Goal: Information Seeking & Learning: Learn about a topic

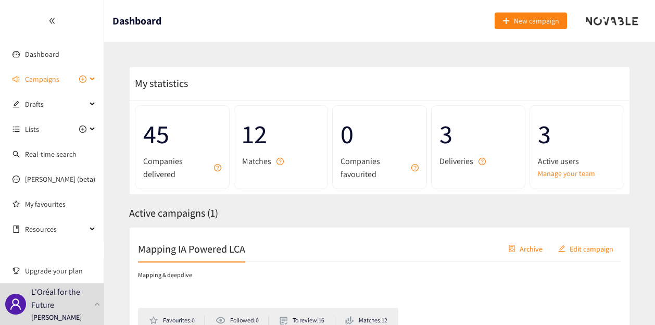
click at [31, 80] on span "Campaigns" at bounding box center [42, 79] width 34 height 21
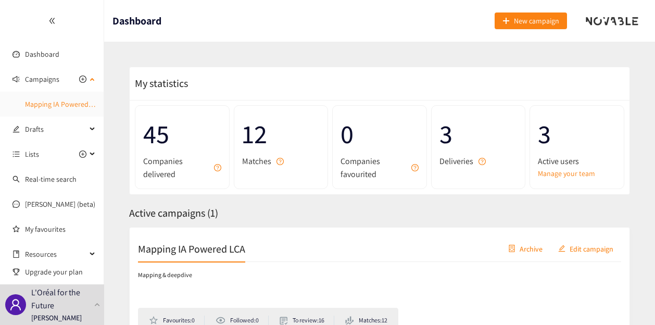
click at [35, 107] on link "Mapping IA Powered LCA" at bounding box center [63, 103] width 77 height 9
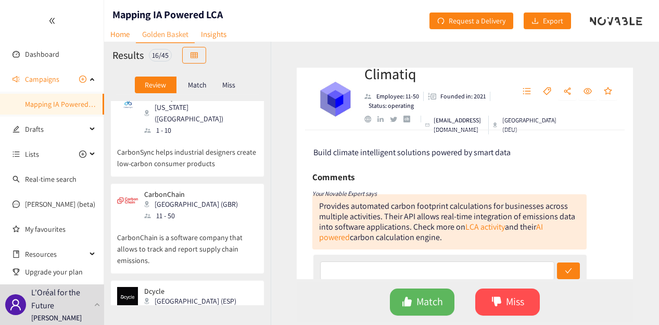
scroll to position [364, 0]
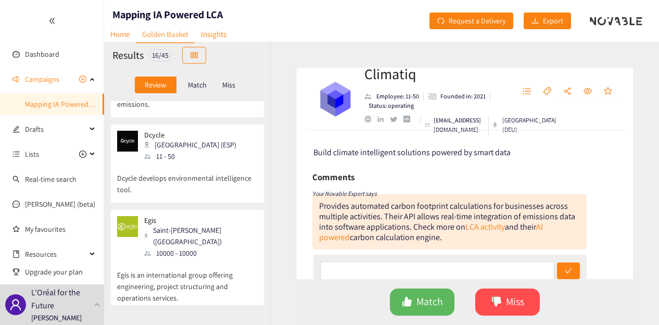
click at [191, 247] on div "10000 - 10000" at bounding box center [200, 252] width 112 height 11
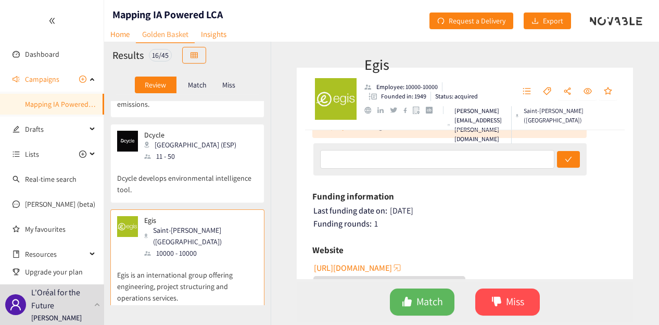
scroll to position [208, 0]
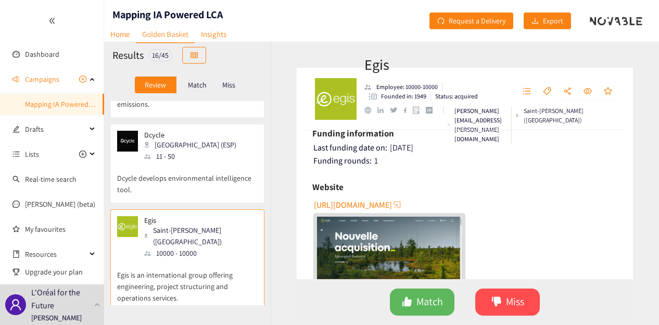
click at [382, 204] on span "https://www.egis-group.com/fr" at bounding box center [353, 204] width 78 height 13
click at [232, 220] on div "Egis Saint-quentin (FRA) 10000 - 10000" at bounding box center [187, 237] width 140 height 43
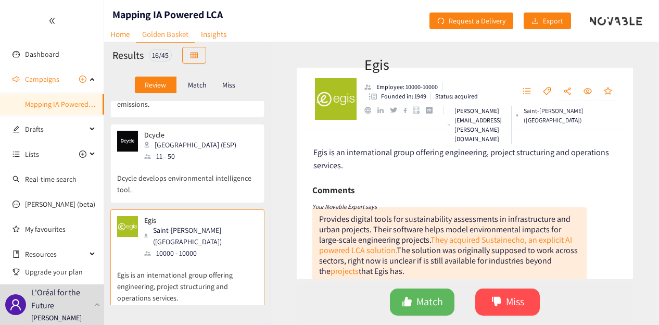
click at [280, 242] on div "Egis Employee: 10000-10000 Founded in: 1949 Status: acquired sabine.mendy@egis.…" at bounding box center [465, 183] width 388 height 283
click at [210, 259] on p "Egis is an international group offering engineering, project structuring and op…" at bounding box center [187, 281] width 140 height 45
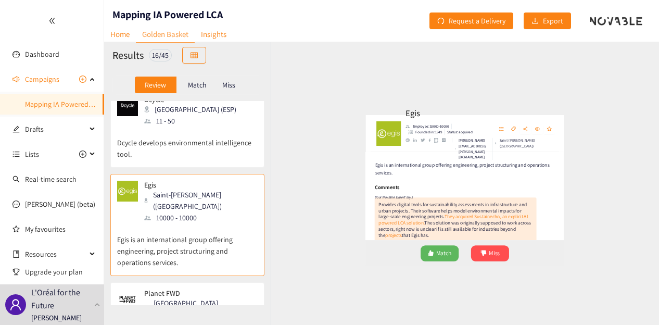
scroll to position [416, 0]
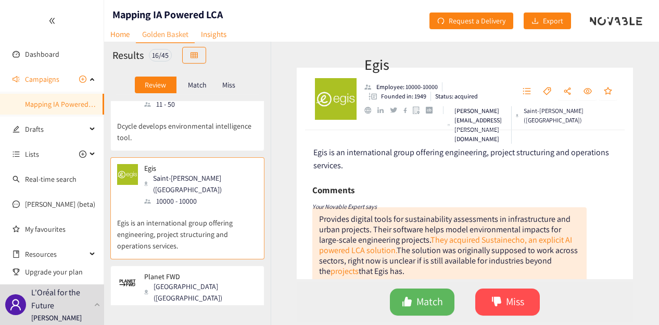
click at [207, 280] on div "[GEOGRAPHIC_DATA] ([GEOGRAPHIC_DATA])" at bounding box center [200, 291] width 112 height 23
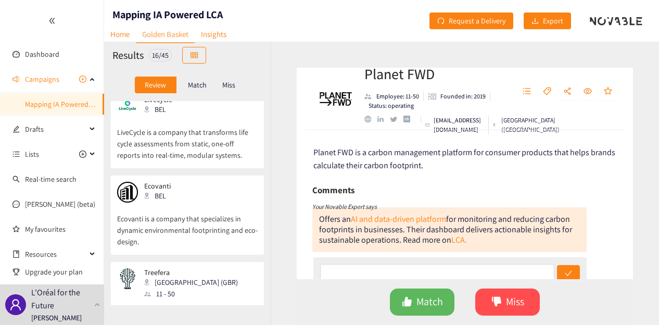
scroll to position [1284, 0]
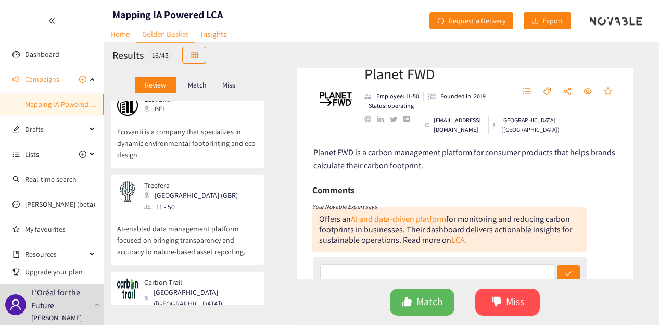
click at [194, 286] on div "[GEOGRAPHIC_DATA] ([GEOGRAPHIC_DATA])" at bounding box center [200, 297] width 112 height 23
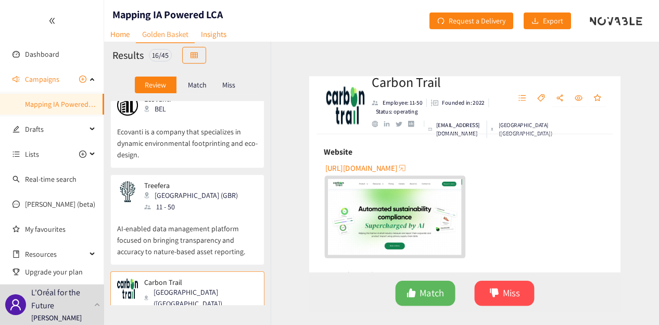
scroll to position [208, 0]
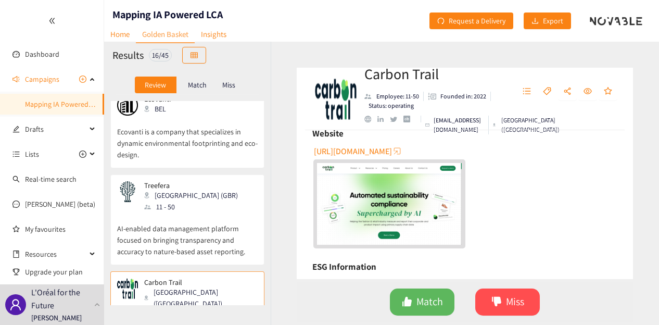
click at [360, 149] on span "https://carbontrail.net" at bounding box center [353, 151] width 78 height 13
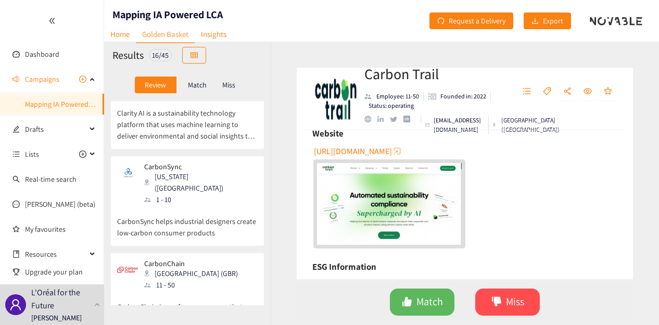
scroll to position [191, 0]
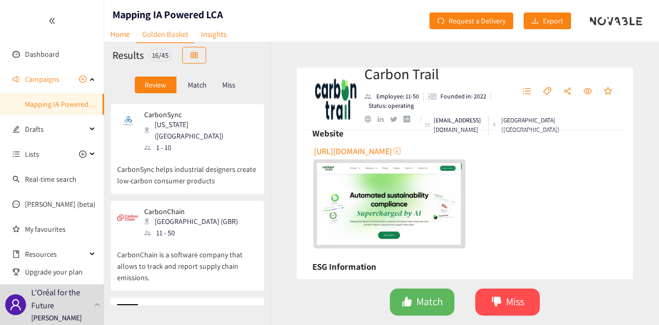
click at [189, 227] on div "11 - 50" at bounding box center [194, 232] width 100 height 11
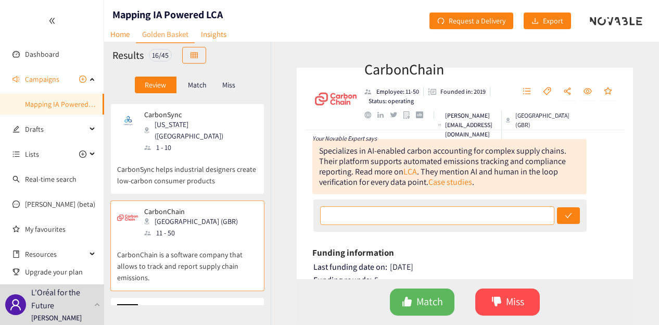
scroll to position [52, 0]
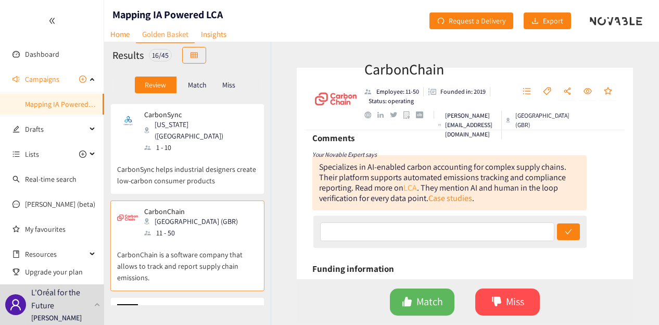
click at [410, 187] on link "LCA" at bounding box center [410, 187] width 14 height 11
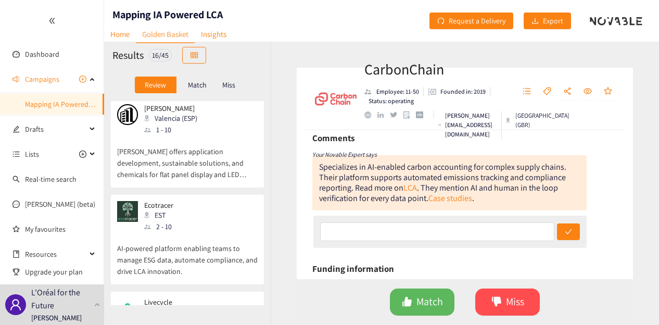
scroll to position [1023, 0]
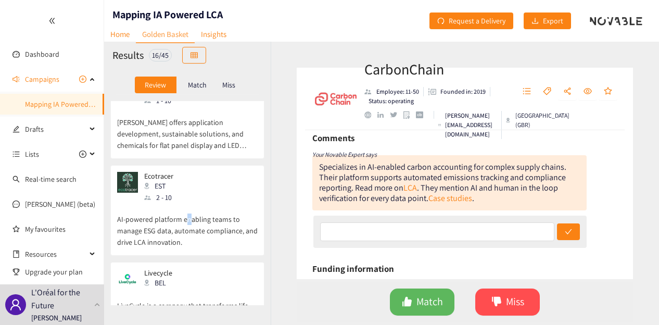
drag, startPoint x: 185, startPoint y: 144, endPoint x: 203, endPoint y: 144, distance: 18.2
click at [187, 203] on p "AI-powered platform enabling teams to manage ESG data, automate compliance, and…" at bounding box center [187, 225] width 140 height 45
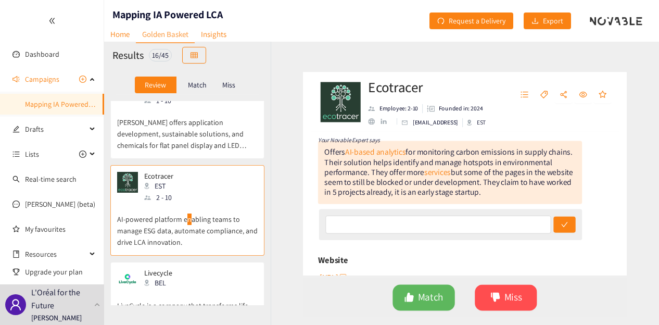
scroll to position [52, 0]
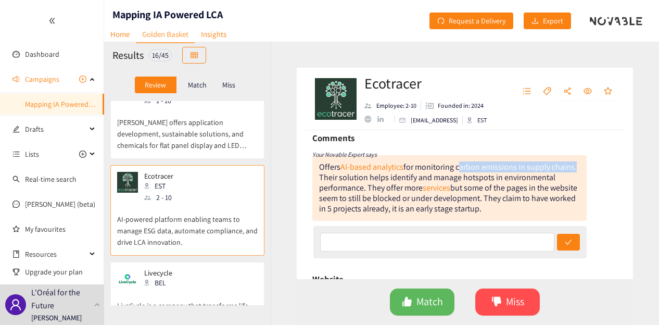
drag, startPoint x: 457, startPoint y: 167, endPoint x: 341, endPoint y: 181, distance: 116.3
click at [341, 181] on div "Offers AI-based analytics for monitoring carbon emissions in supply chains. The…" at bounding box center [448, 187] width 258 height 53
click at [422, 160] on div "Offers AI-based analytics for monitoring carbon emissions in supply chains. The…" at bounding box center [449, 188] width 274 height 66
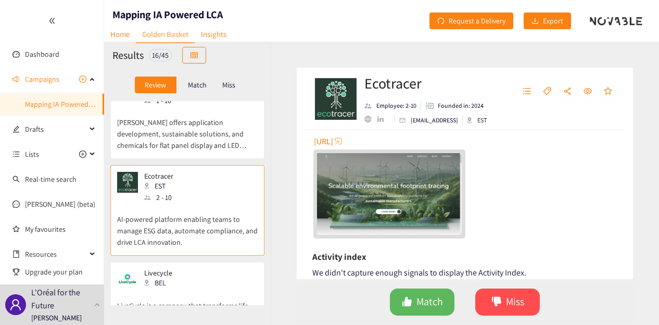
scroll to position [208, 0]
click at [333, 139] on span "https://www.ecotracer.ai" at bounding box center [323, 140] width 19 height 13
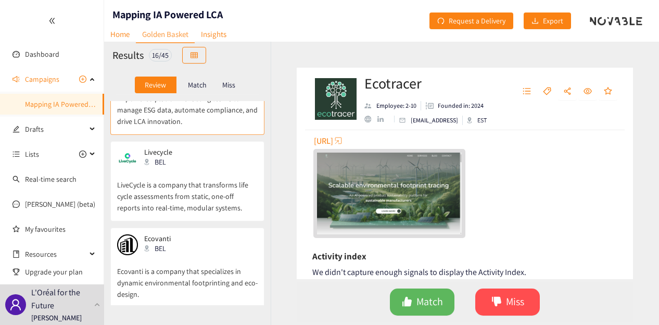
scroll to position [1075, 0]
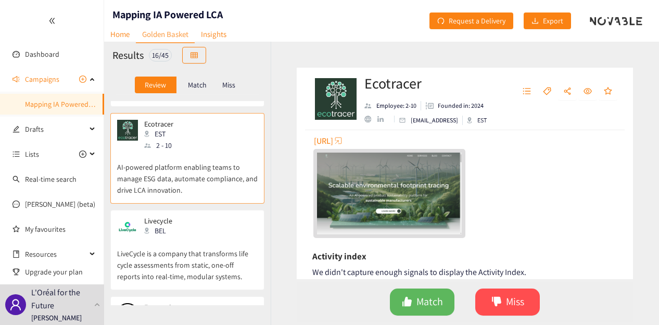
click at [193, 237] on p "LiveCycle is a company that transforms life cycle assessments from static, one-…" at bounding box center [187, 259] width 140 height 45
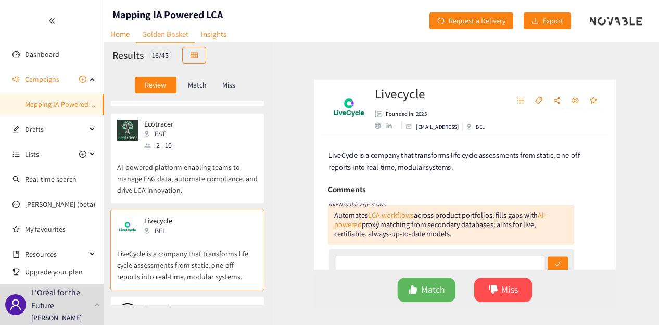
click at [470, 120] on div at bounding box center [469, 120] width 5 height 7
drag, startPoint x: 478, startPoint y: 122, endPoint x: 489, endPoint y: 121, distance: 10.9
click at [489, 121] on div "BEL" at bounding box center [488, 120] width 42 height 9
click at [481, 125] on div "Livecycle Founded in: 2025 hello@livecycle.ai BEL" at bounding box center [465, 99] width 336 height 62
click at [469, 124] on div "BEL" at bounding box center [488, 120] width 42 height 9
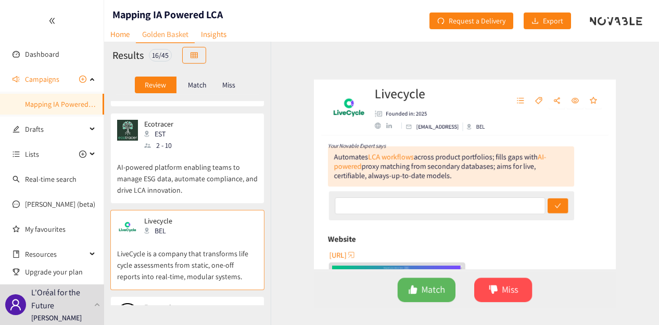
scroll to position [104, 0]
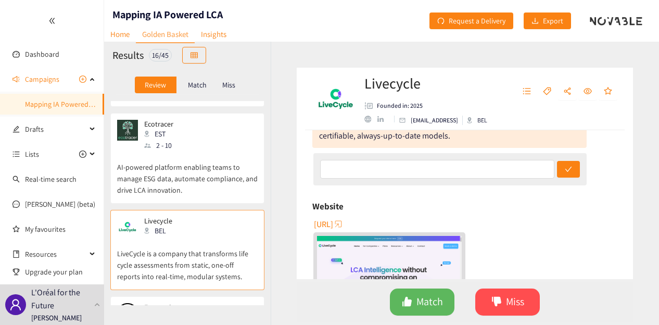
click at [333, 221] on span "https://www.livecycle.ai" at bounding box center [323, 223] width 19 height 13
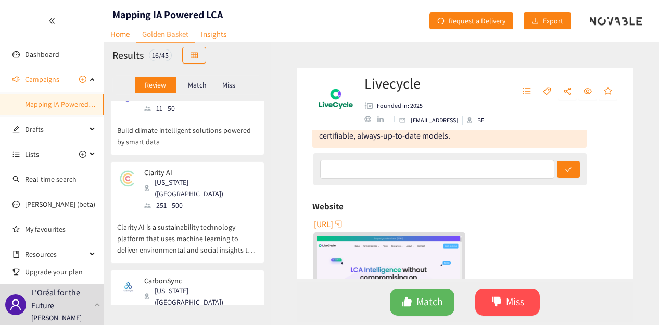
scroll to position [0, 0]
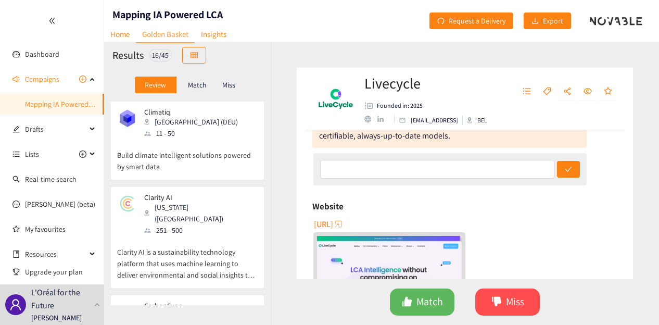
click at [182, 136] on div "11 - 50" at bounding box center [194, 132] width 100 height 11
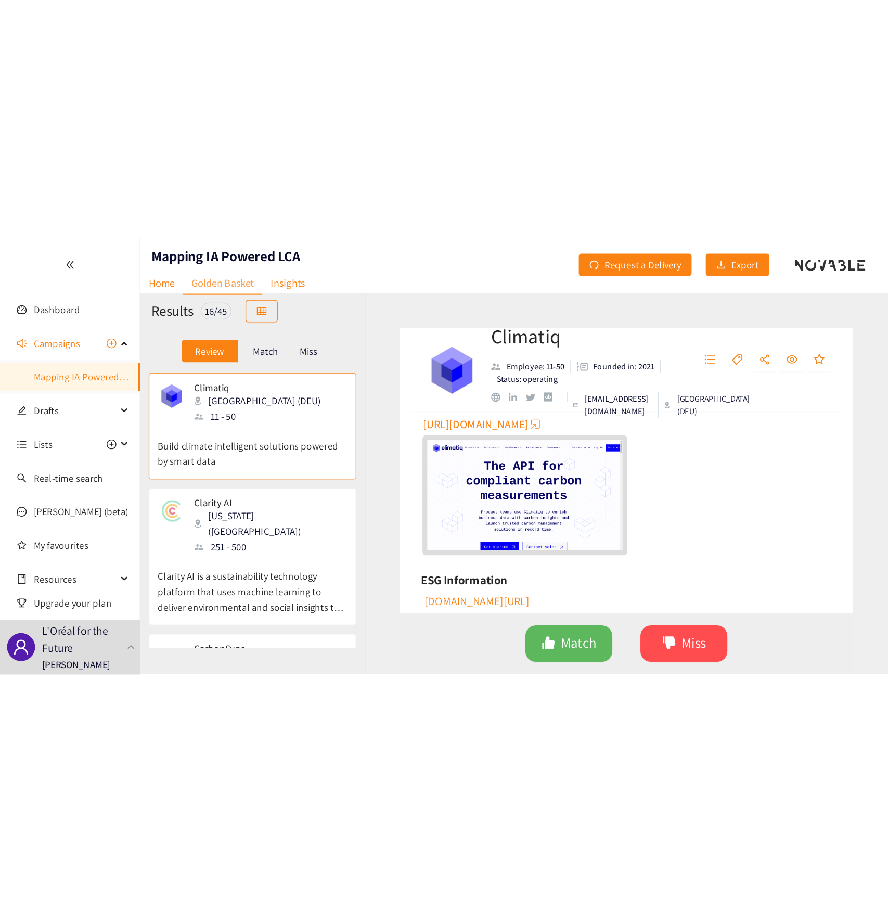
scroll to position [260, 0]
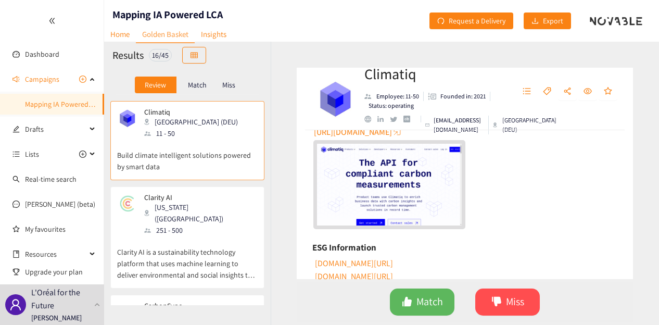
click at [367, 134] on span "[URL][DOMAIN_NAME]" at bounding box center [353, 131] width 78 height 13
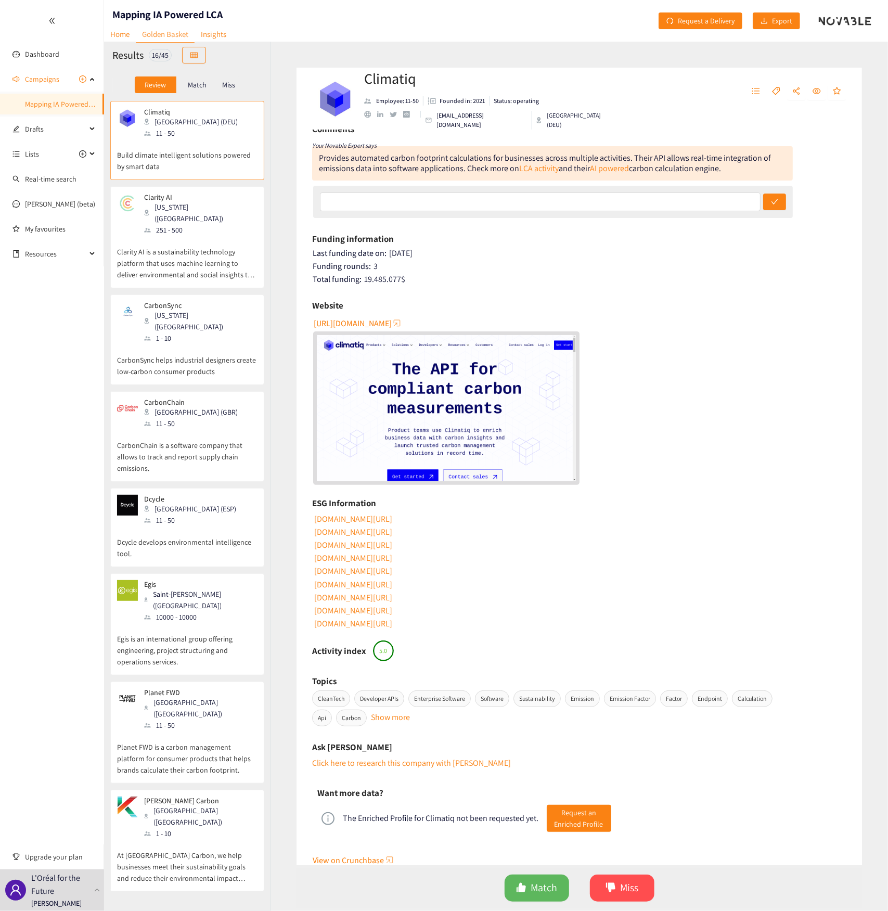
scroll to position [0, 0]
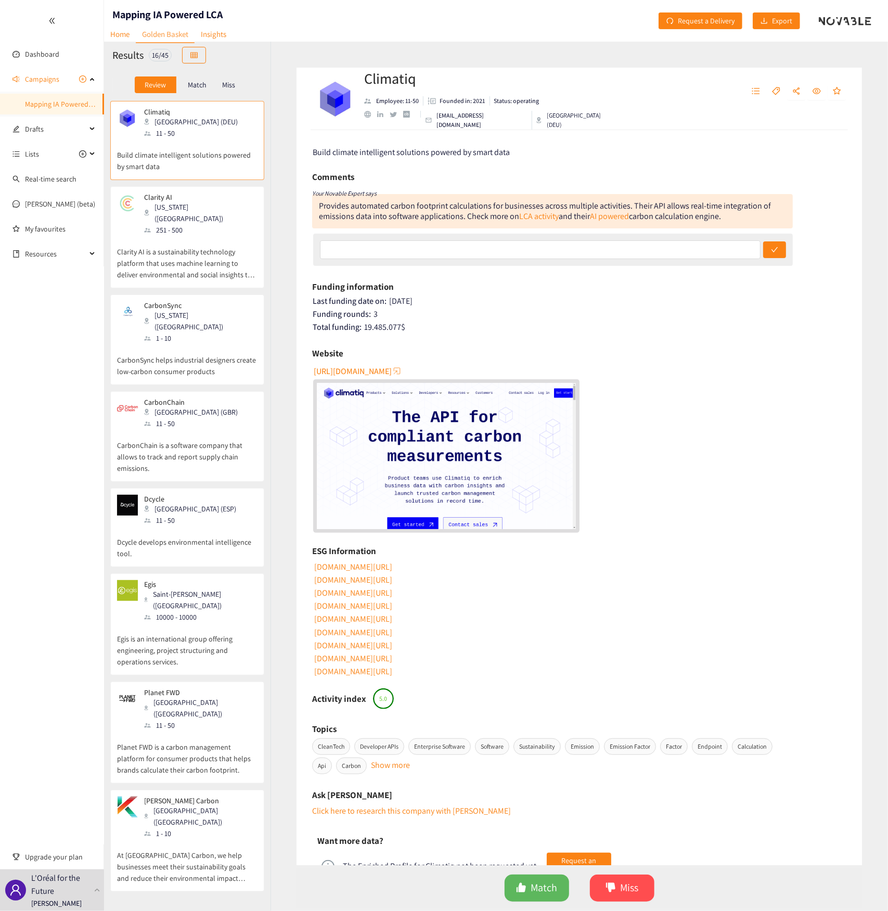
click at [179, 263] on p "Clarity AI is a sustainability technology platform that uses machine learning t…" at bounding box center [187, 258] width 140 height 45
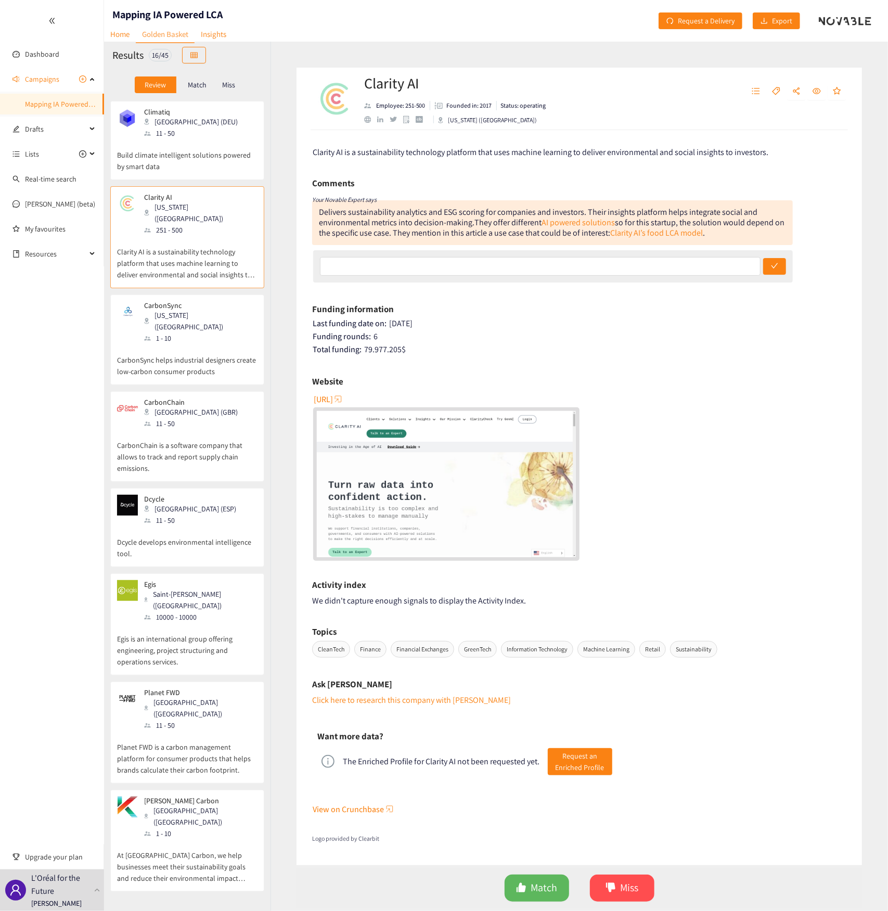
click at [211, 126] on div "Climatiq Berlin (DEU) 11 - 50" at bounding box center [187, 123] width 140 height 31
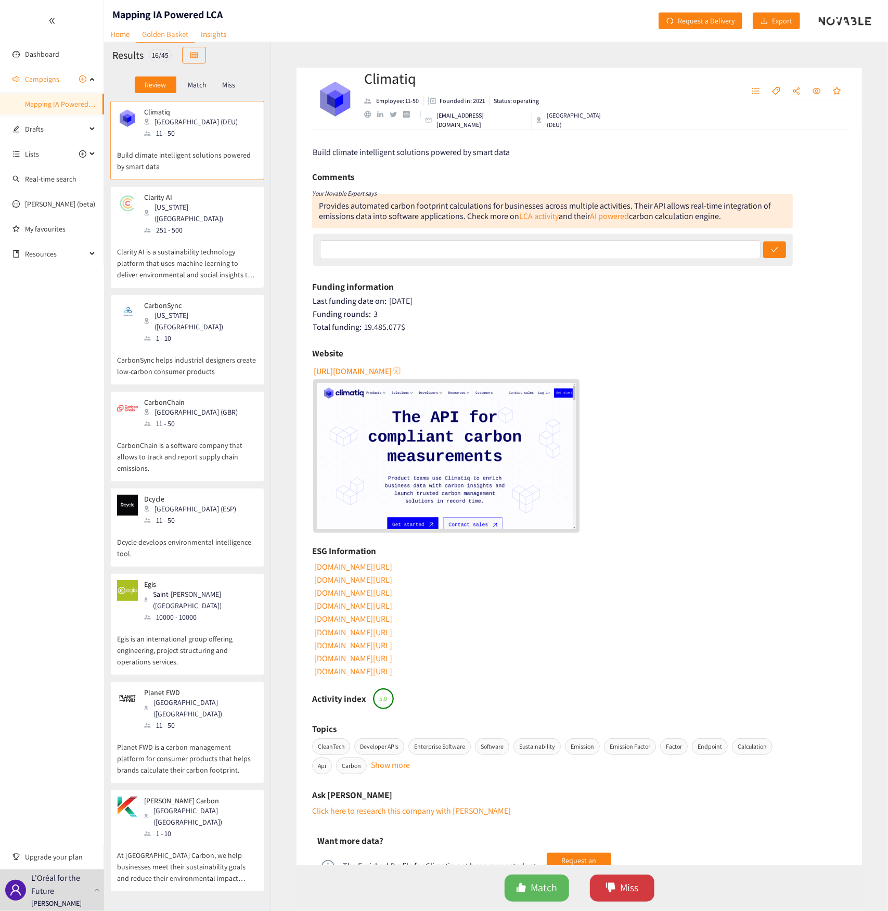
click at [624, 324] on span "Miss" at bounding box center [629, 888] width 18 height 16
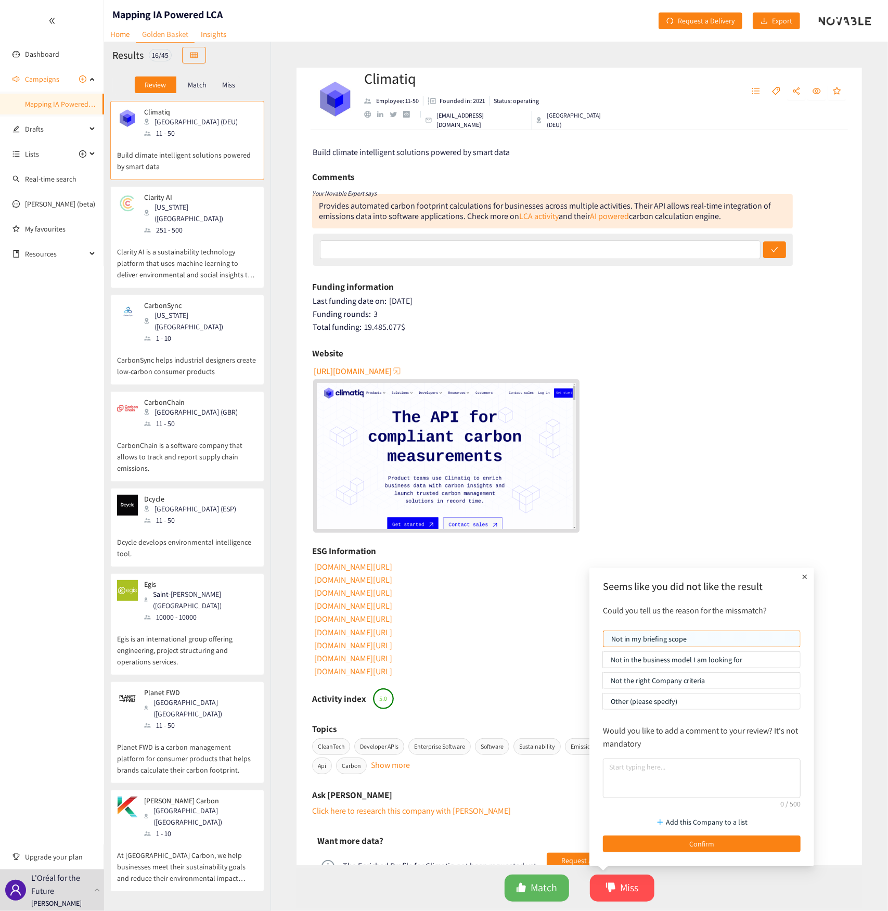
click at [624, 324] on p "Not the right Company criteria" at bounding box center [702, 681] width 182 height 16
click at [603, 324] on input "Not the right Company criteria" at bounding box center [603, 683] width 0 height 0
click at [640, 324] on textarea at bounding box center [702, 779] width 198 height 40
click at [628, 324] on textarea at bounding box center [702, 779] width 198 height 40
paste textarea "The current assessment is too narrow in scope and lacks sufficient depth. It pr…"
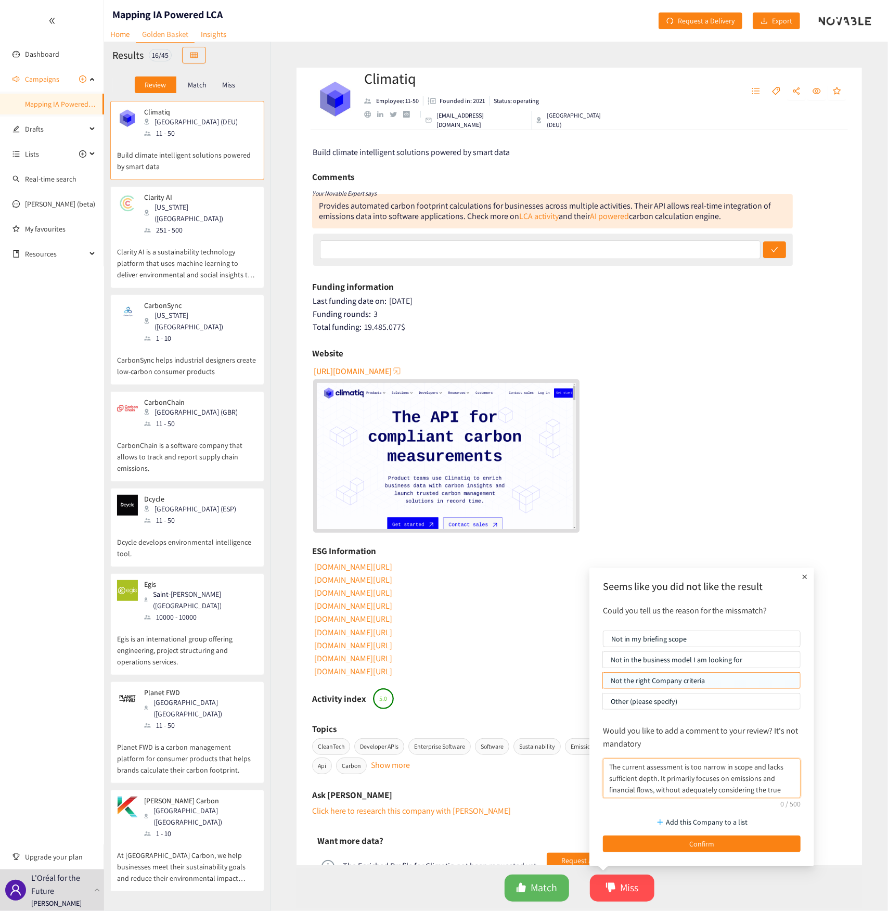
scroll to position [20, 0]
type textarea "The current assessment is too narrow in scope and lacks sufficient depth. It pr…"
click at [654, 324] on span "Confirm" at bounding box center [701, 843] width 25 height 11
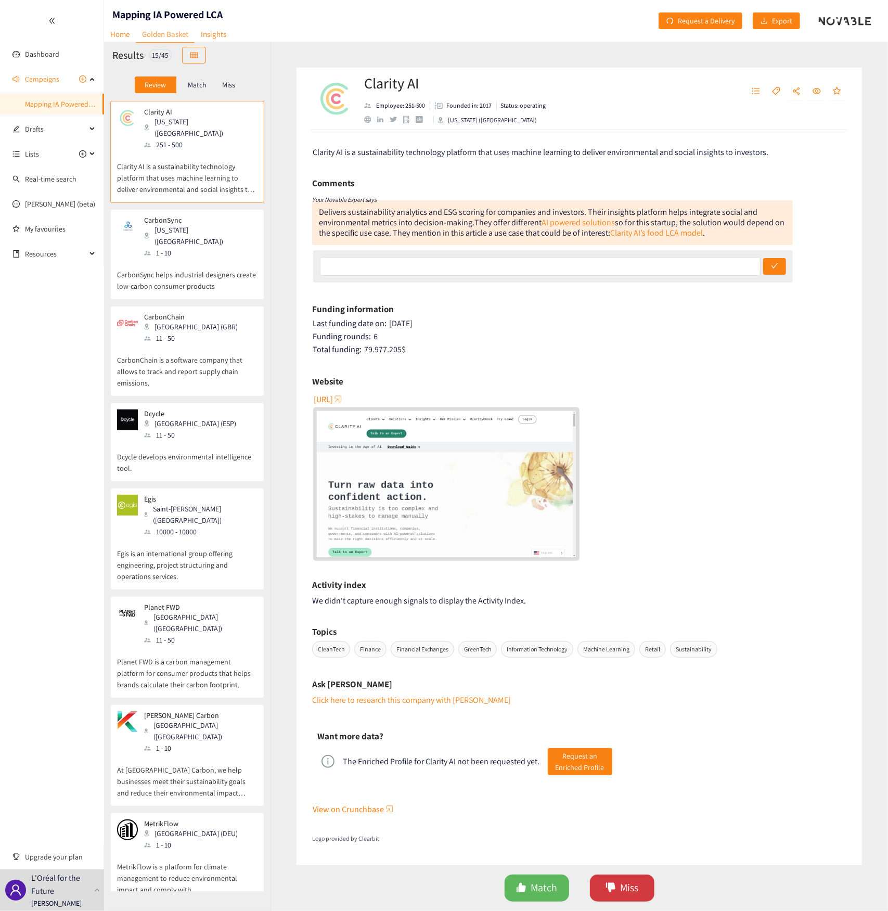
click at [621, 324] on span "Miss" at bounding box center [629, 888] width 18 height 16
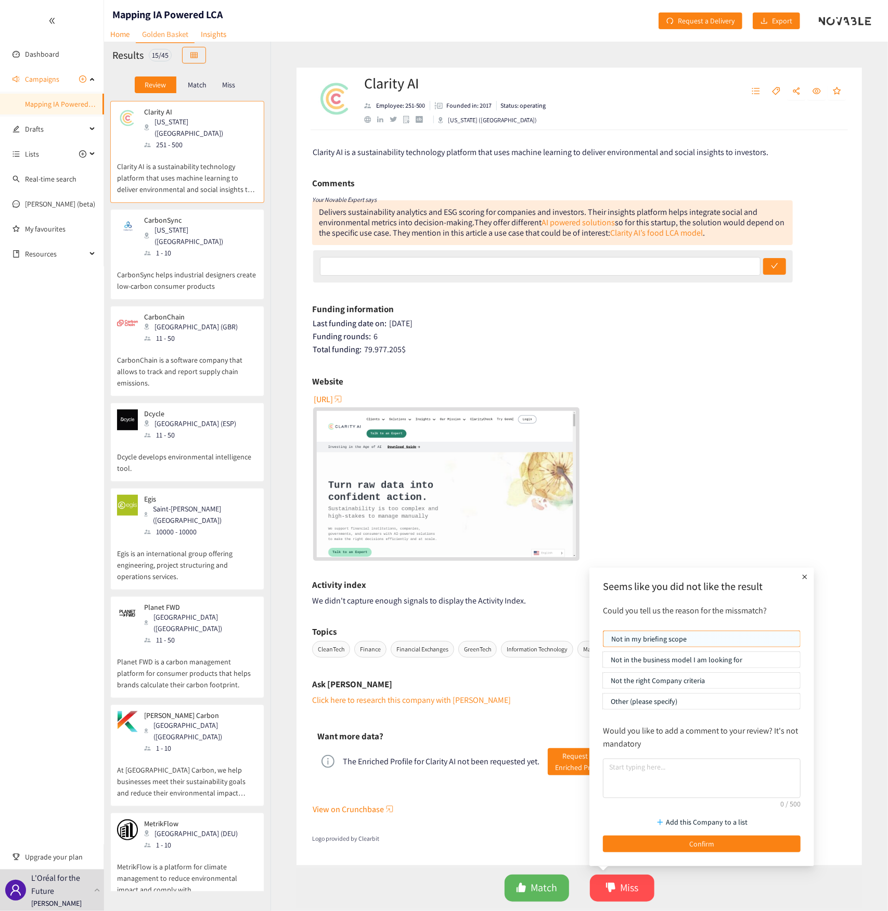
click at [643, 324] on p "Not the right Company criteria" at bounding box center [702, 681] width 182 height 16
click at [603, 324] on input "Not the right Company criteria" at bounding box center [603, 683] width 0 height 0
click at [649, 324] on textarea at bounding box center [702, 779] width 198 height 40
paste textarea "Clarity AI positions itself as an AI-first company that uses machine learning, …"
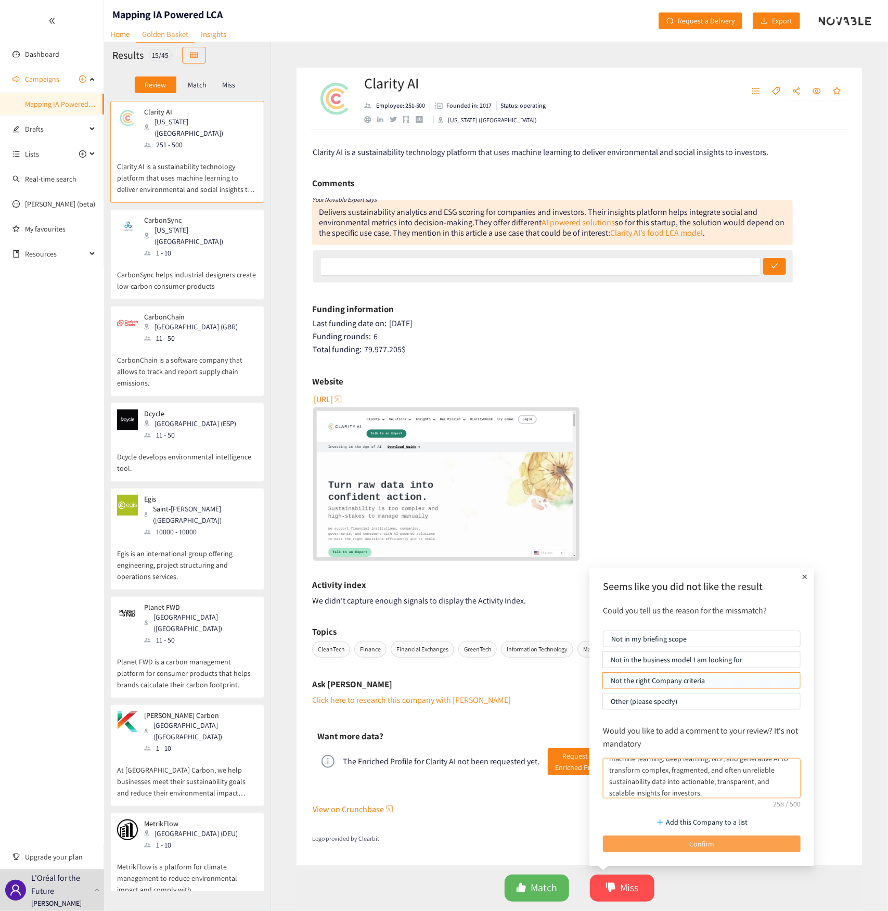
type textarea "Clarity AI positions itself as an AI-first company that uses machine learning, …"
click at [654, 324] on span "Confirm" at bounding box center [701, 843] width 25 height 11
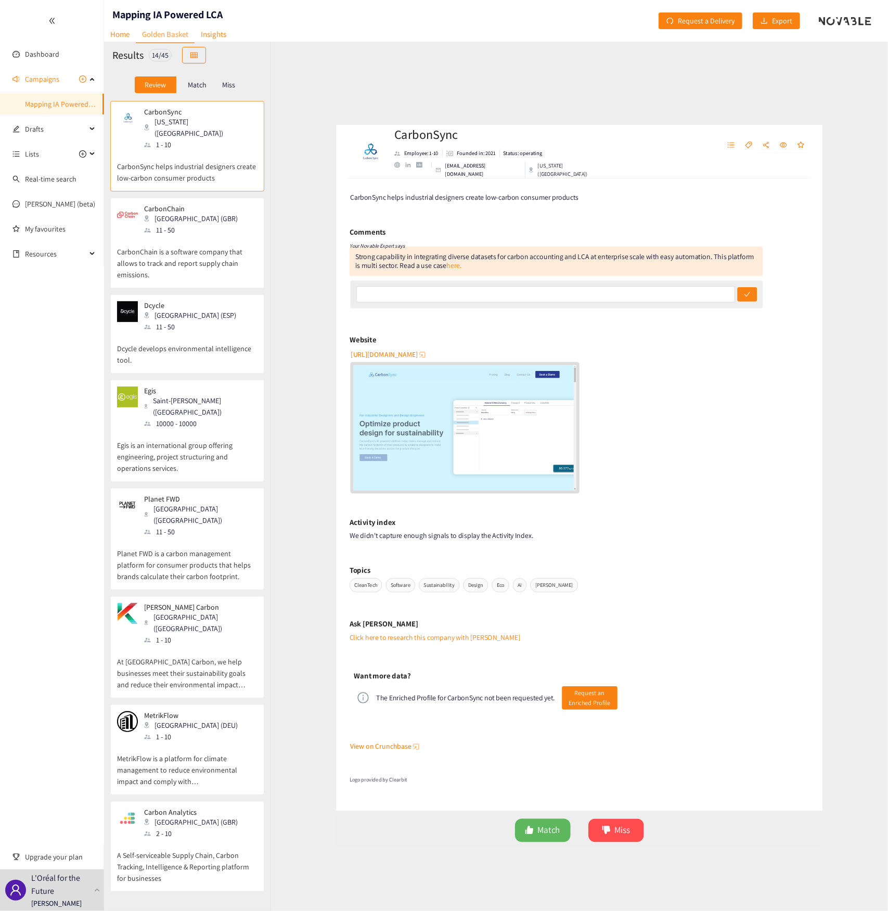
click at [176, 156] on p "CarbonSync helps industrial designers create low-carbon consumer products" at bounding box center [187, 166] width 140 height 33
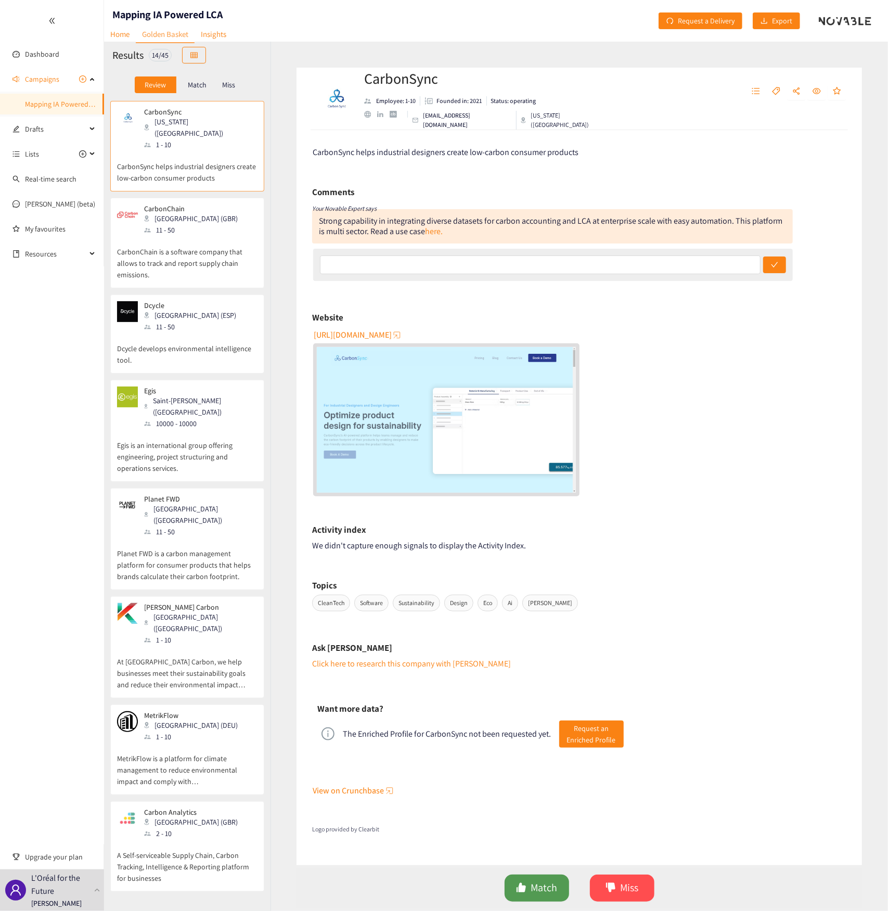
click at [542, 324] on span "Match" at bounding box center [544, 888] width 27 height 16
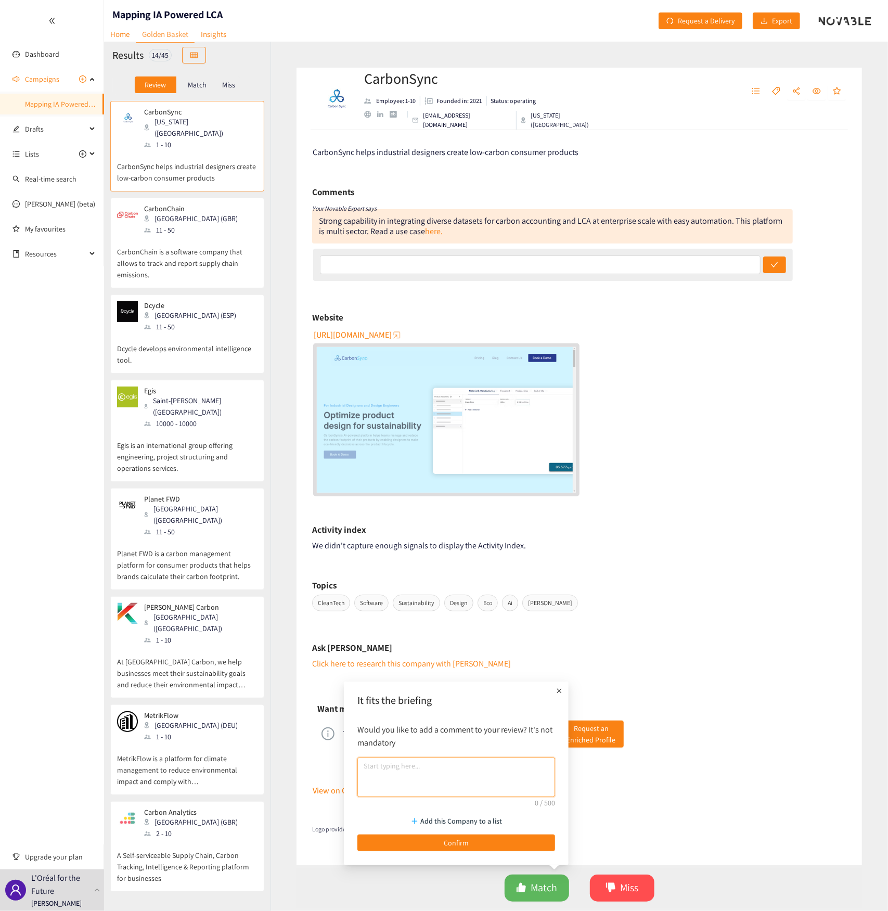
click at [396, 324] on textarea at bounding box center [456, 778] width 198 height 40
paste textarea "Carbone Sync uses AI more broadly across the design and LCA workflow, focusing …"
click at [401, 324] on textarea "Carbone Sync uses AI more broadly across the design and LCA workflow, focusing …" at bounding box center [456, 778] width 198 height 40
drag, startPoint x: 401, startPoint y: 789, endPoint x: 322, endPoint y: 797, distance: 78.9
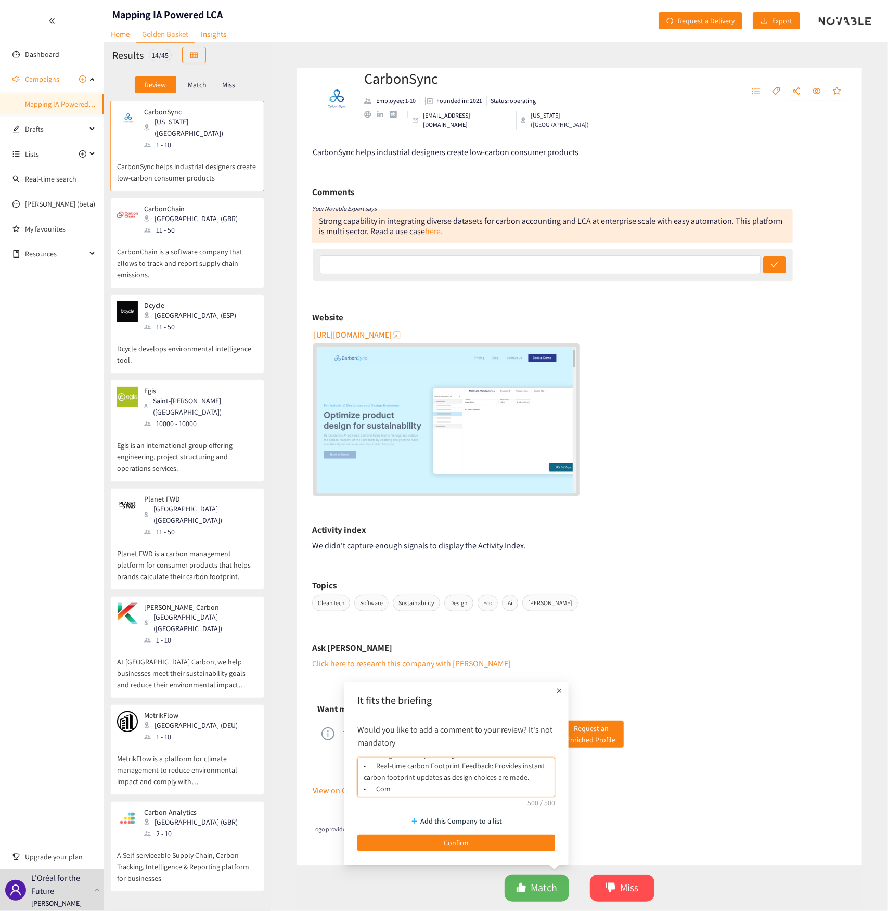
click at [322, 324] on body "We value your privacy We use cookies to enhance your browsing experience, serve…" at bounding box center [444, 455] width 888 height 911
type textarea "[PERSON_NAME] Sync uses AI more broadly across the design and LCA workflow, foc…"
click at [469, 324] on button "Confirm" at bounding box center [456, 843] width 198 height 17
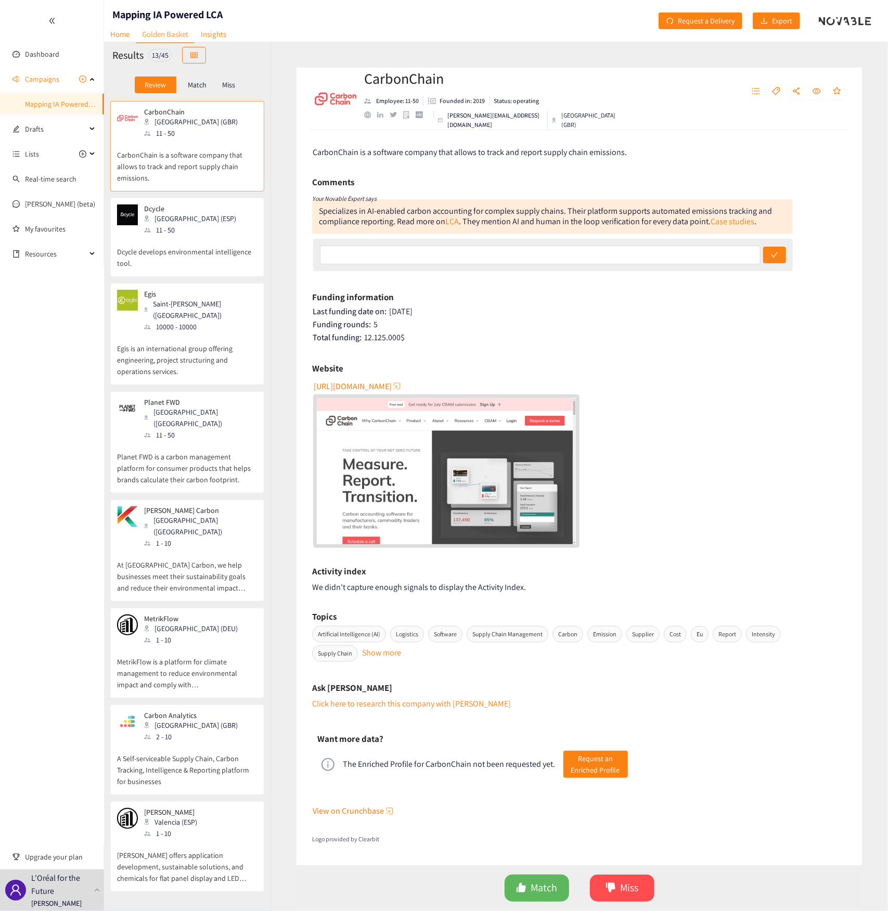
click at [224, 162] on p "CarbonChain is a software company that allows to track and report supply chain …" at bounding box center [187, 161] width 140 height 45
click at [545, 324] on span "Match" at bounding box center [544, 888] width 27 height 16
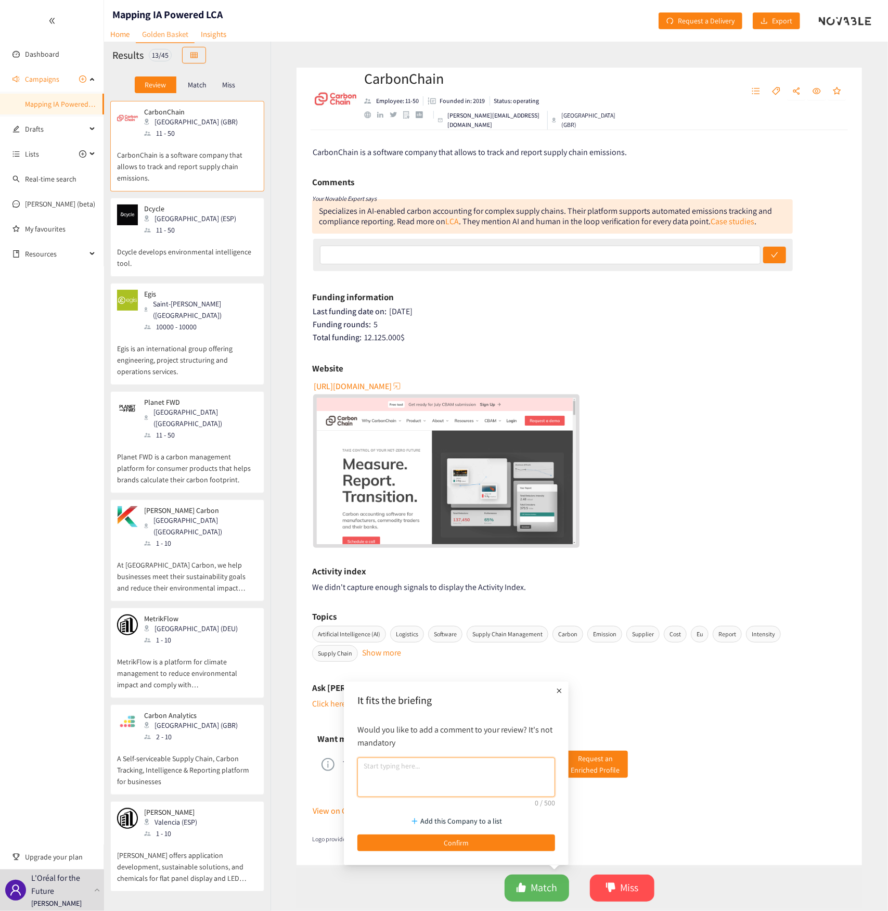
click at [427, 324] on textarea at bounding box center [456, 778] width 198 height 40
paste textarea "Provides a specialized tool that performs the GHG emissions aspect of LCI they …"
type textarea "Provides a specialized tool that performs the GHG emissions aspect of LCI they …"
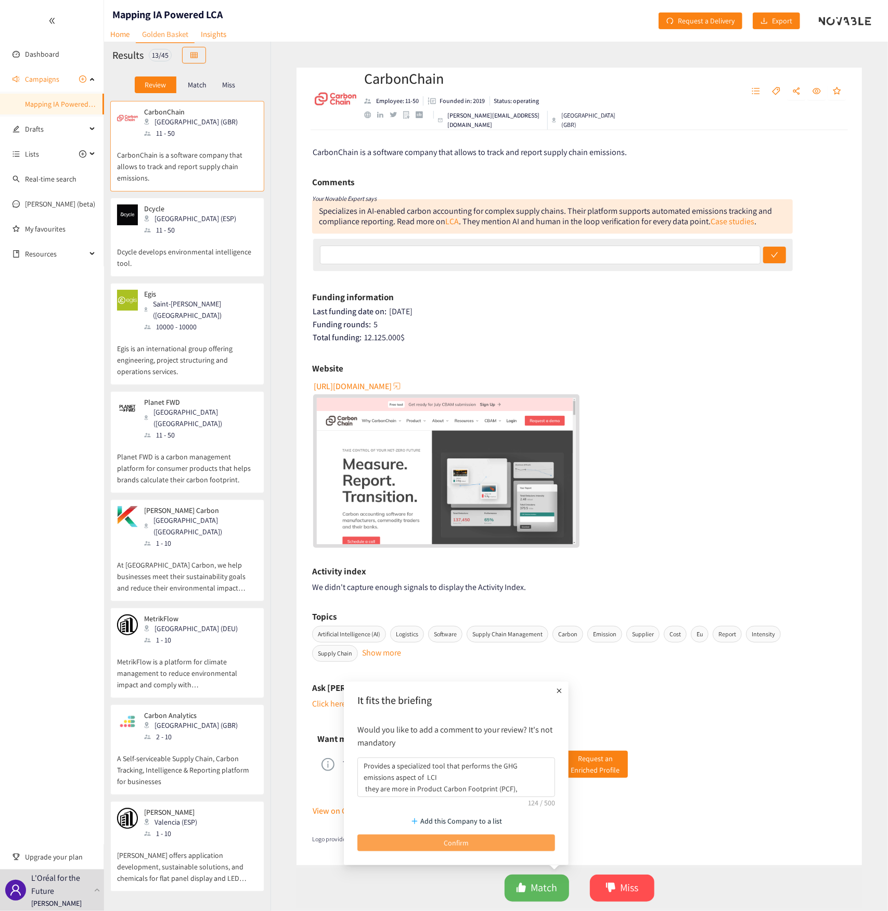
click at [496, 324] on button "Confirm" at bounding box center [456, 843] width 198 height 17
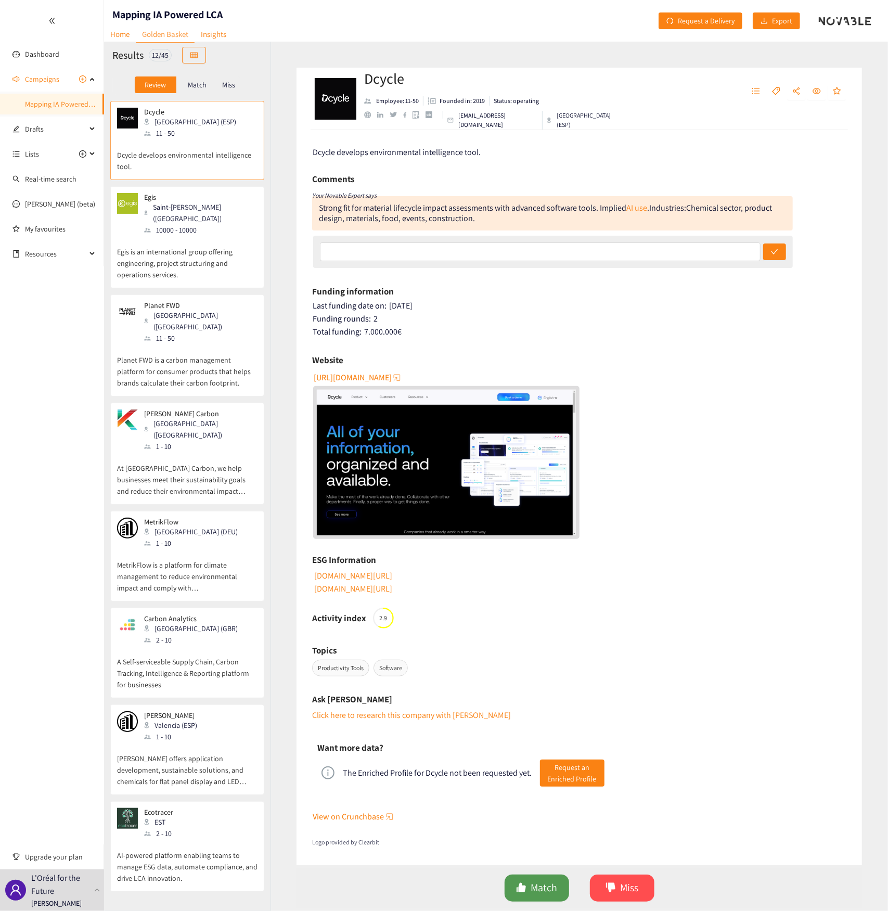
click at [538, 324] on span "Match" at bounding box center [544, 888] width 27 height 16
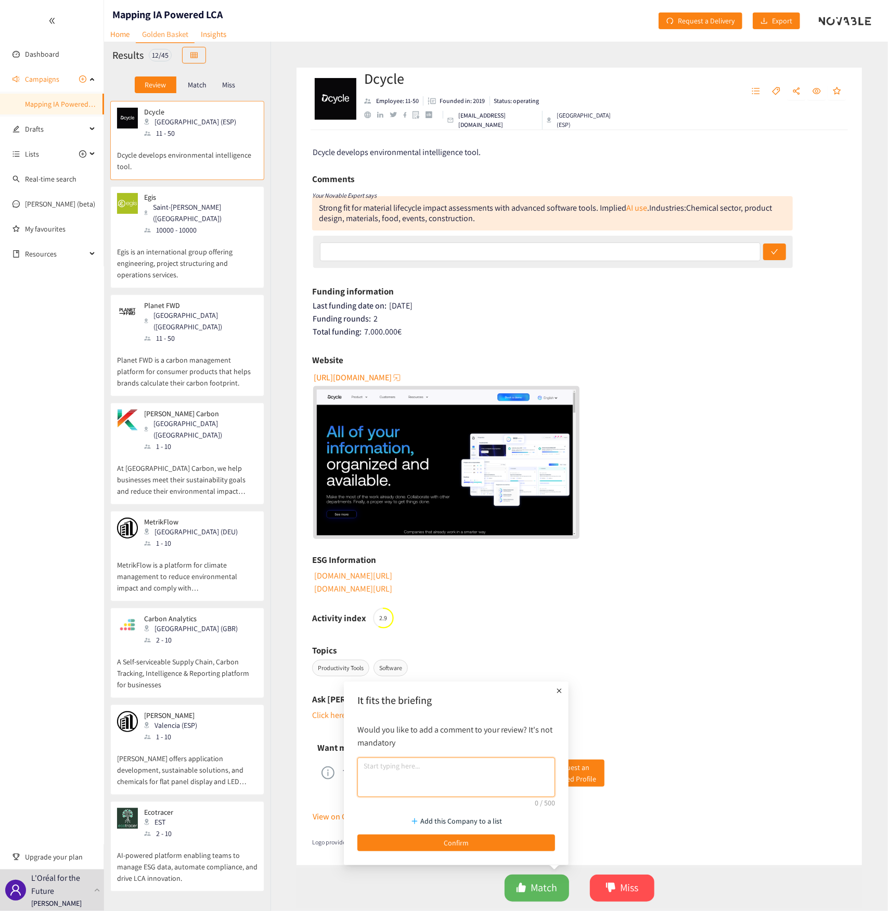
click at [404, 324] on textarea at bounding box center [456, 778] width 198 height 40
paste textarea "• Automated Data Management: Gathers, processes, and refines data from various …"
type textarea "• Automated Data Management: Gathers, processes, and refines data from various …"
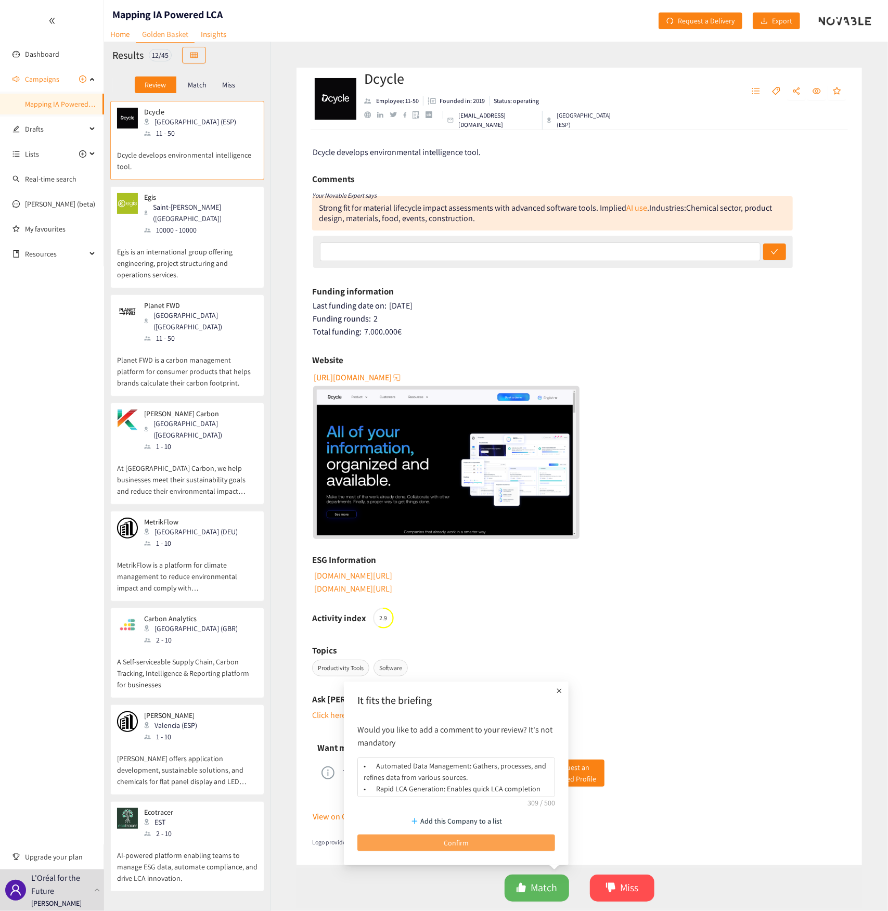
click at [443, 324] on button "Confirm" at bounding box center [456, 843] width 198 height 17
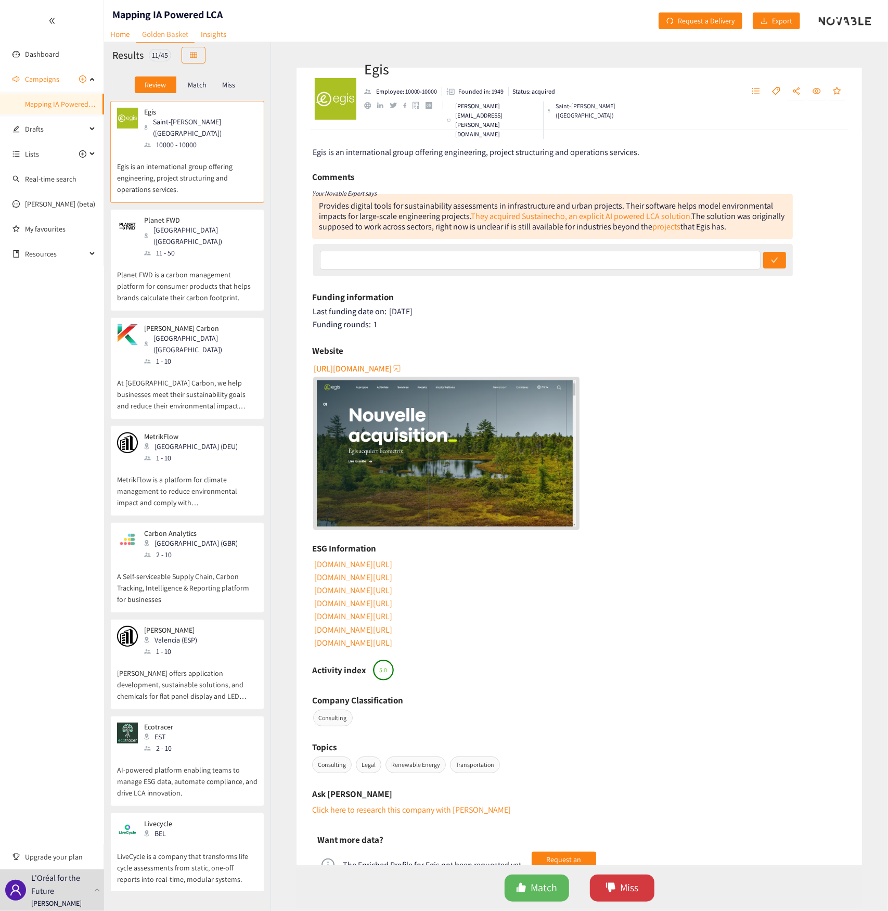
click at [617, 324] on button "Miss" at bounding box center [622, 888] width 65 height 27
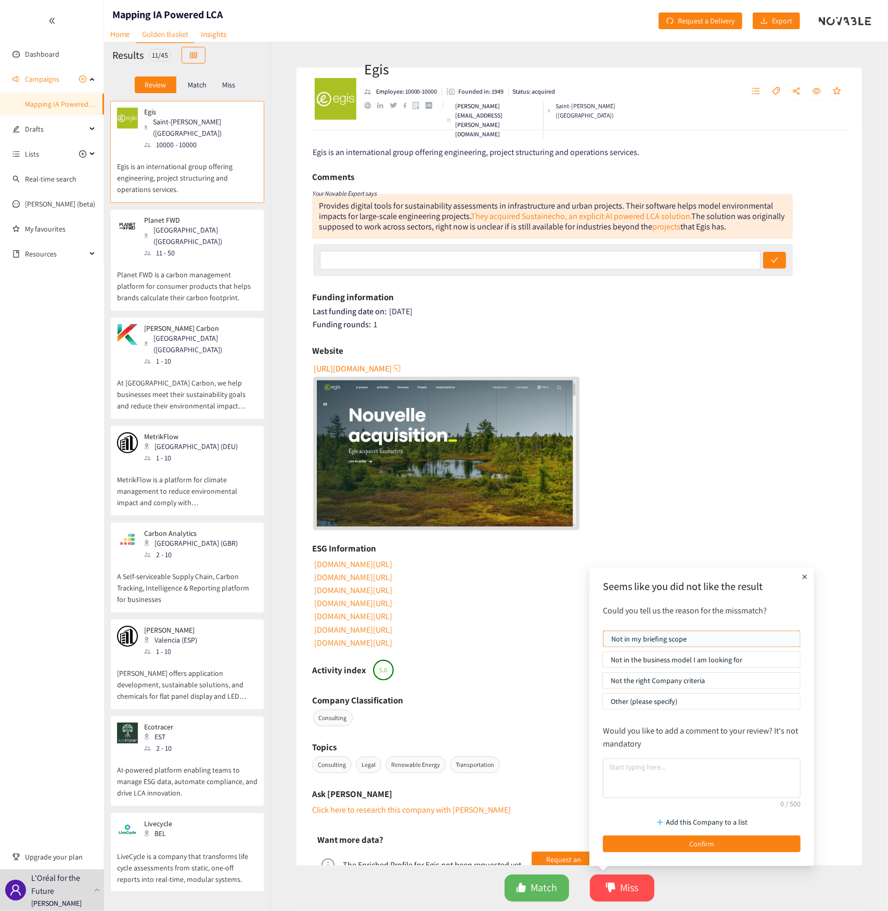
click at [654, 324] on p "Not in the business model I am looking for" at bounding box center [702, 660] width 182 height 16
click at [603, 324] on input "Not in the business model I am looking for" at bounding box center [603, 662] width 0 height 0
click at [654, 324] on p "Not in my briefing scope" at bounding box center [701, 639] width 181 height 16
click at [604, 324] on input "Not in my briefing scope" at bounding box center [604, 642] width 0 height 0
click at [639, 324] on textarea at bounding box center [702, 779] width 198 height 40
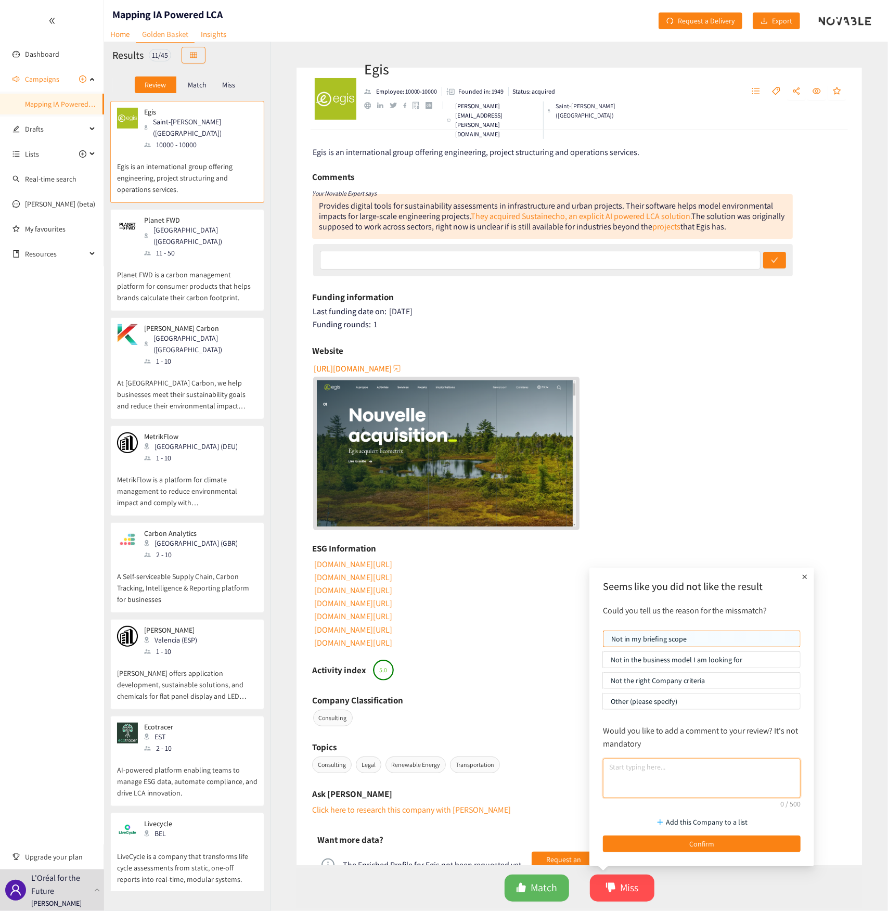
paste textarea "out of scope - sector focus is construction"
type textarea "out of scope - sector focus is construction"
click at [654, 324] on button "Confirm" at bounding box center [702, 844] width 198 height 17
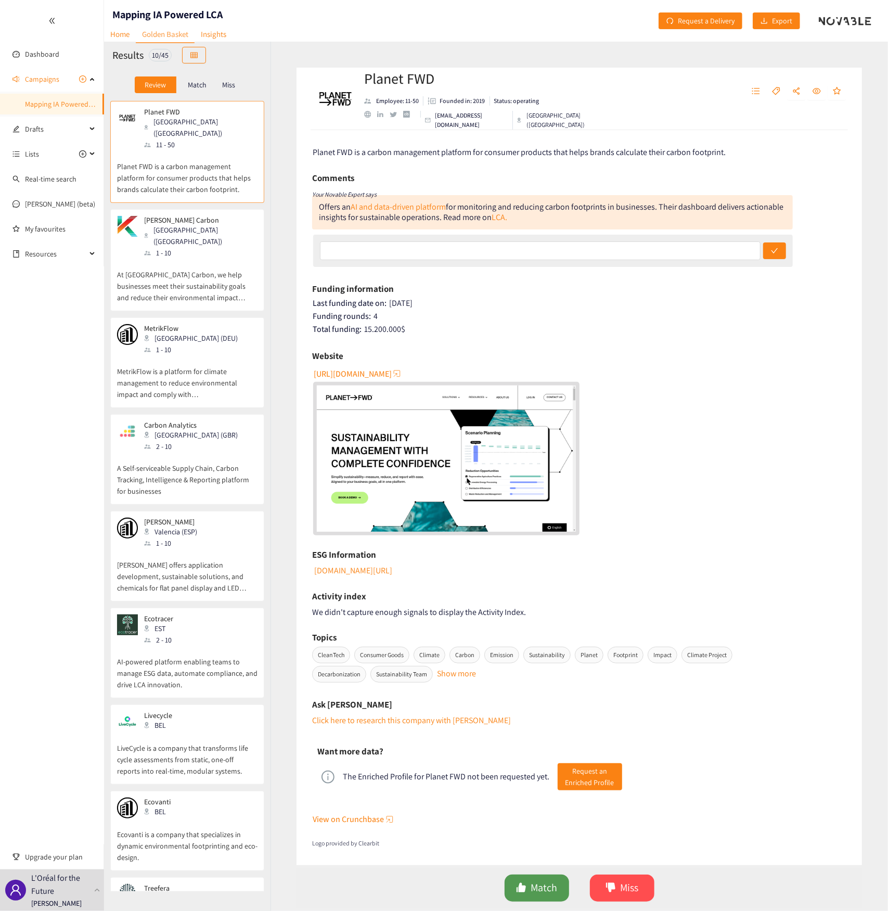
click at [530, 324] on button "Match" at bounding box center [537, 888] width 65 height 27
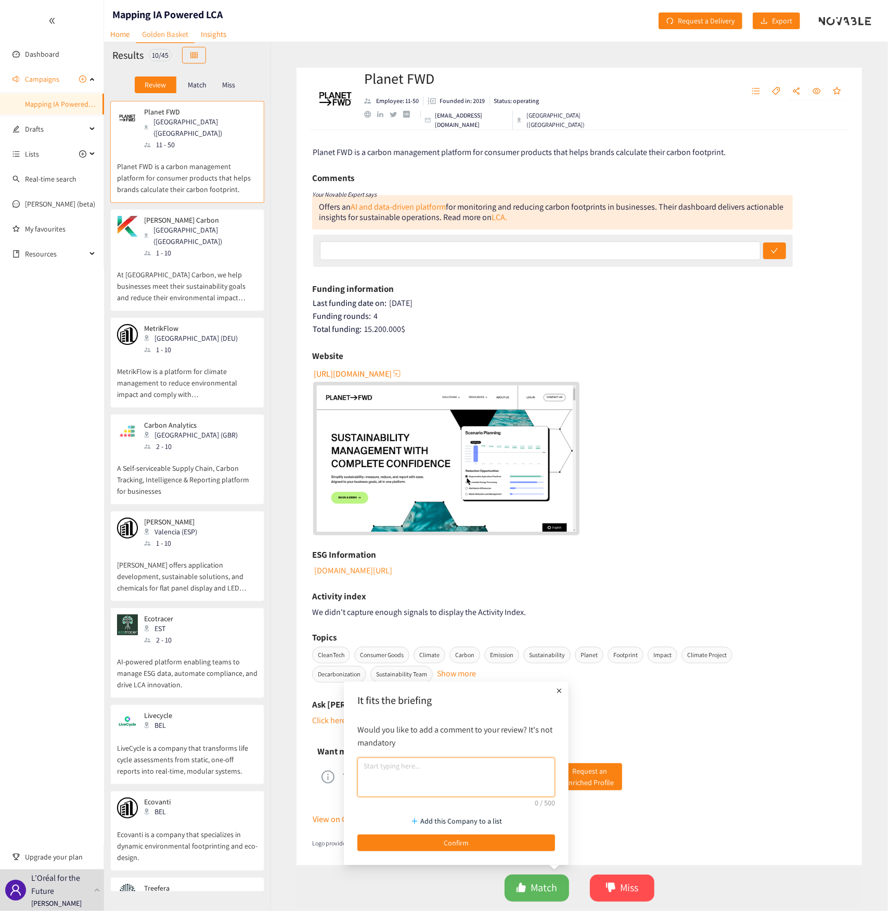
click at [443, 324] on textarea at bounding box center [456, 778] width 198 height 40
paste textarea "Automates LCA reporting by analyzing raw materials, manufacturing, transportati…"
drag, startPoint x: 508, startPoint y: 782, endPoint x: 411, endPoint y: 772, distance: 97.8
click at [411, 324] on textarea "Automates LCA reporting by analyzing raw materials, manufacturing, transportati…" at bounding box center [456, 778] width 198 height 40
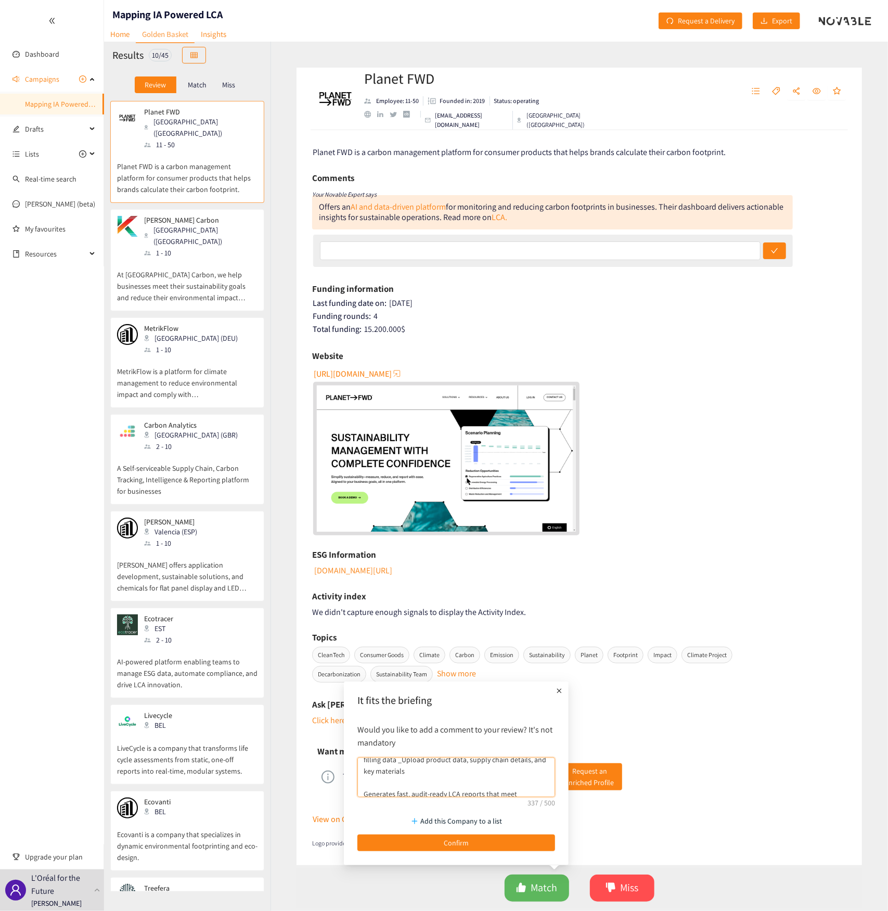
click at [371, 324] on textarea "Automates LCA reporting by analyzing raw materials, manufacturing, transportati…" at bounding box center [456, 778] width 198 height 40
type textarea "Automates LCA reporting by analyzing raw materials, manufacturing, transportati…"
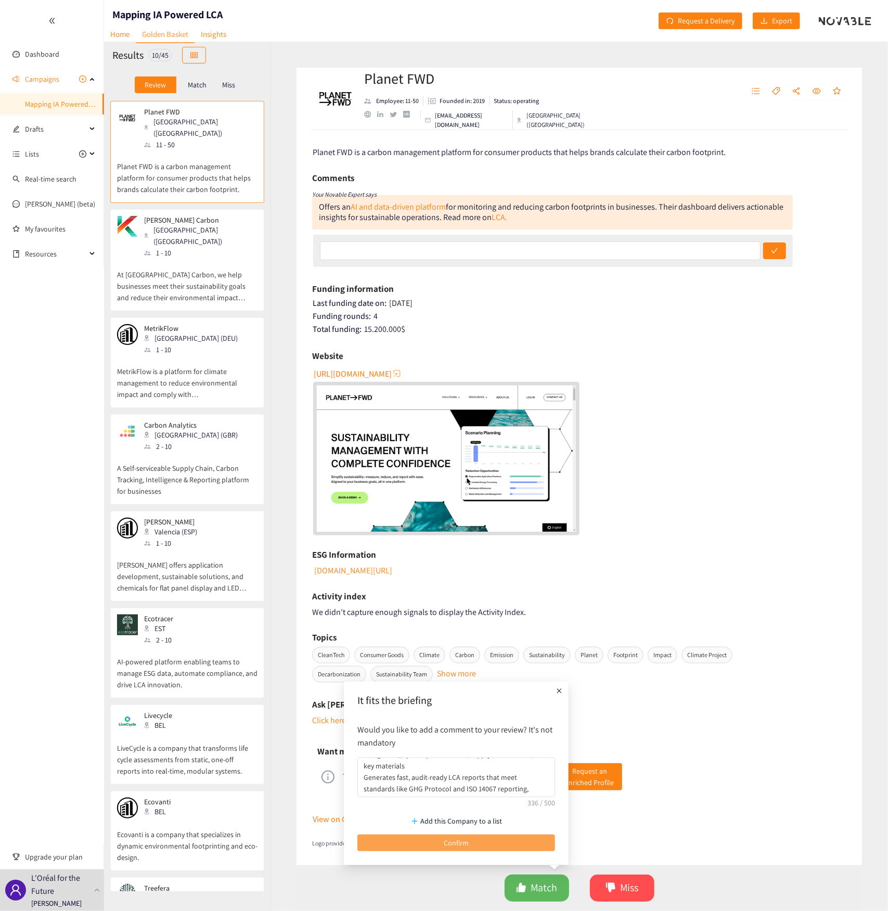
click at [451, 324] on span "Confirm" at bounding box center [456, 842] width 25 height 11
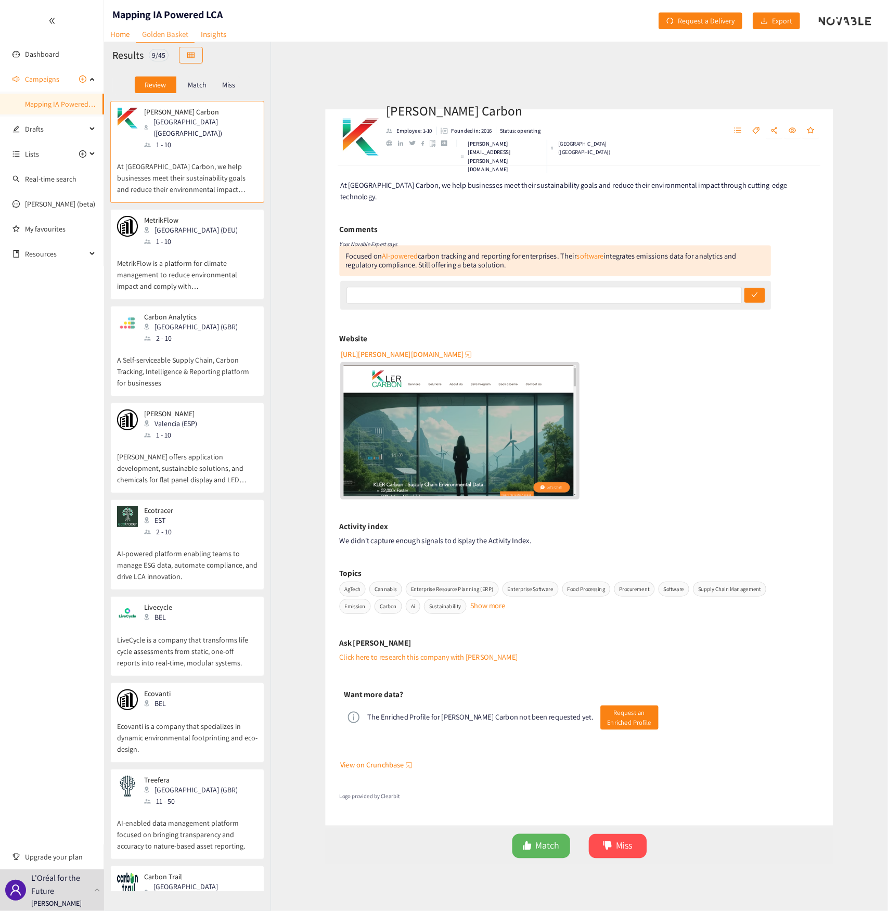
click at [204, 79] on div "Match" at bounding box center [197, 84] width 42 height 17
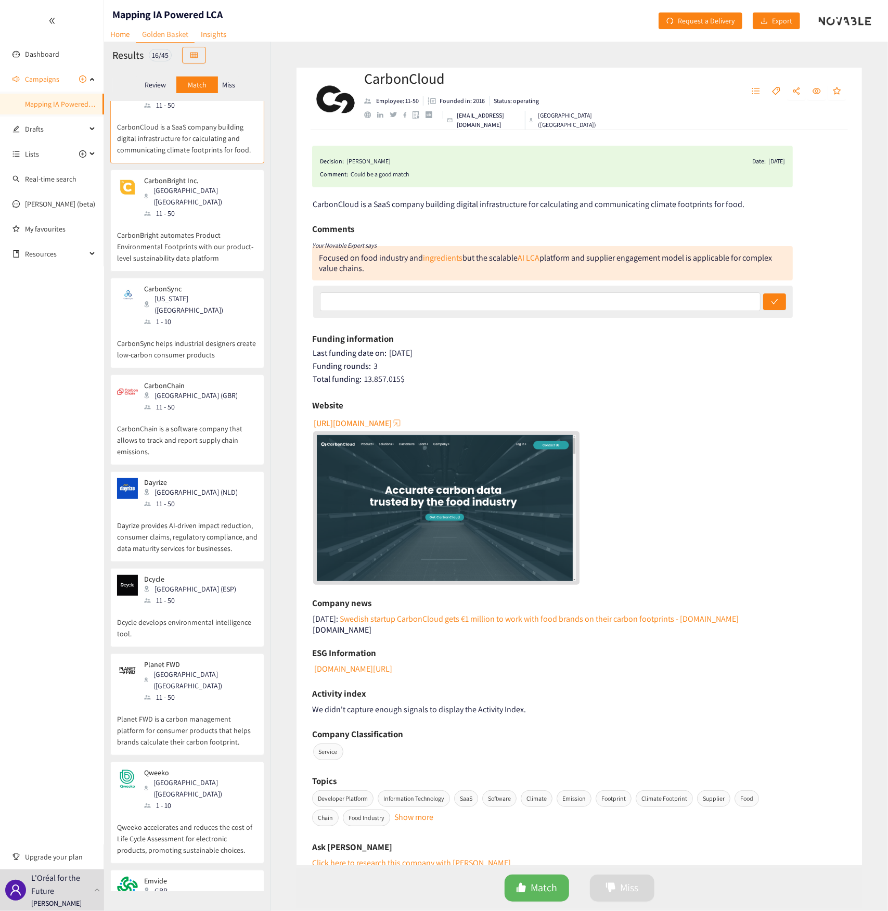
scroll to position [0, 0]
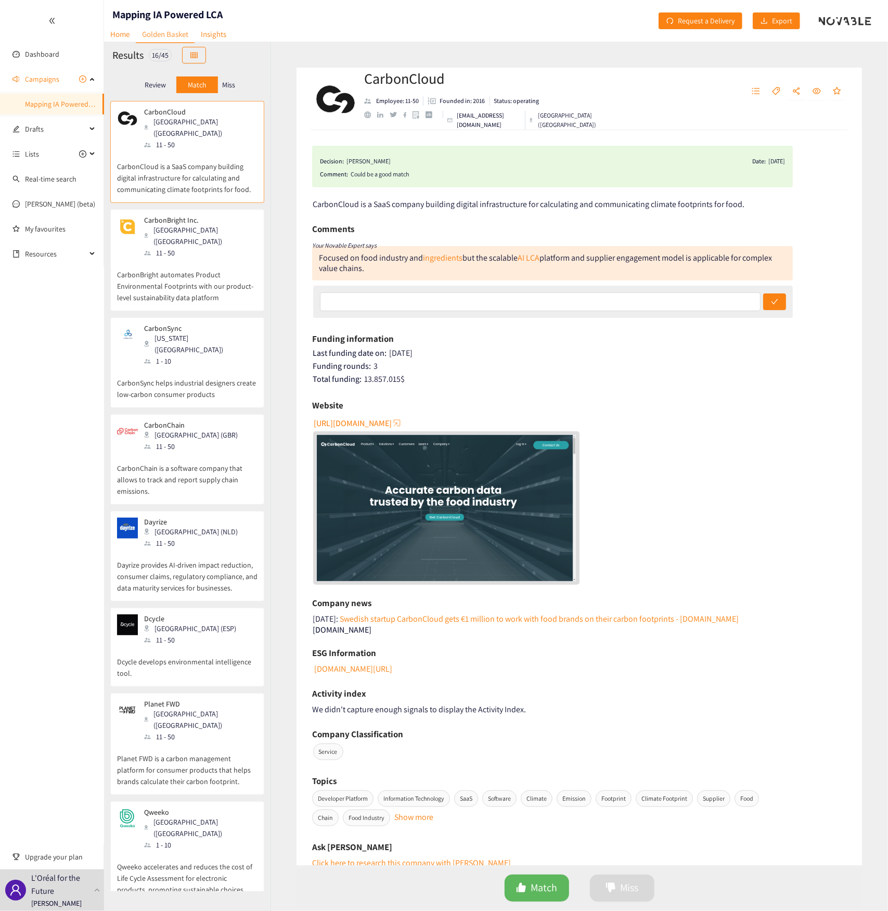
click at [233, 85] on p "Miss" at bounding box center [228, 85] width 13 height 8
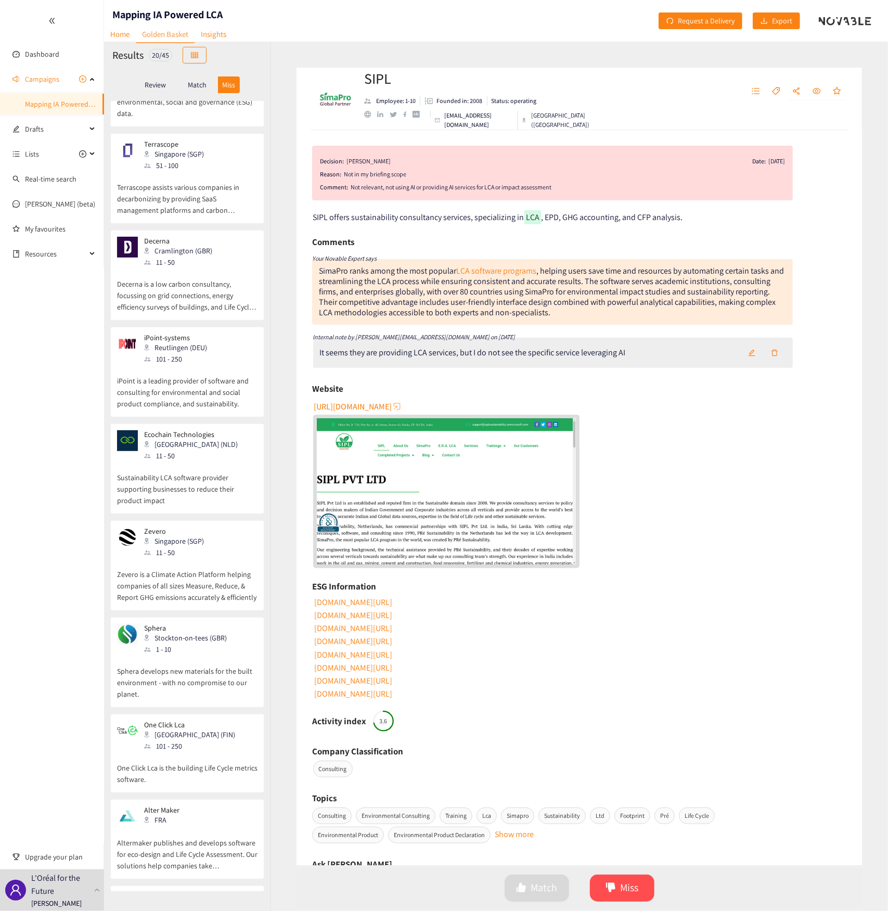
scroll to position [1068, 0]
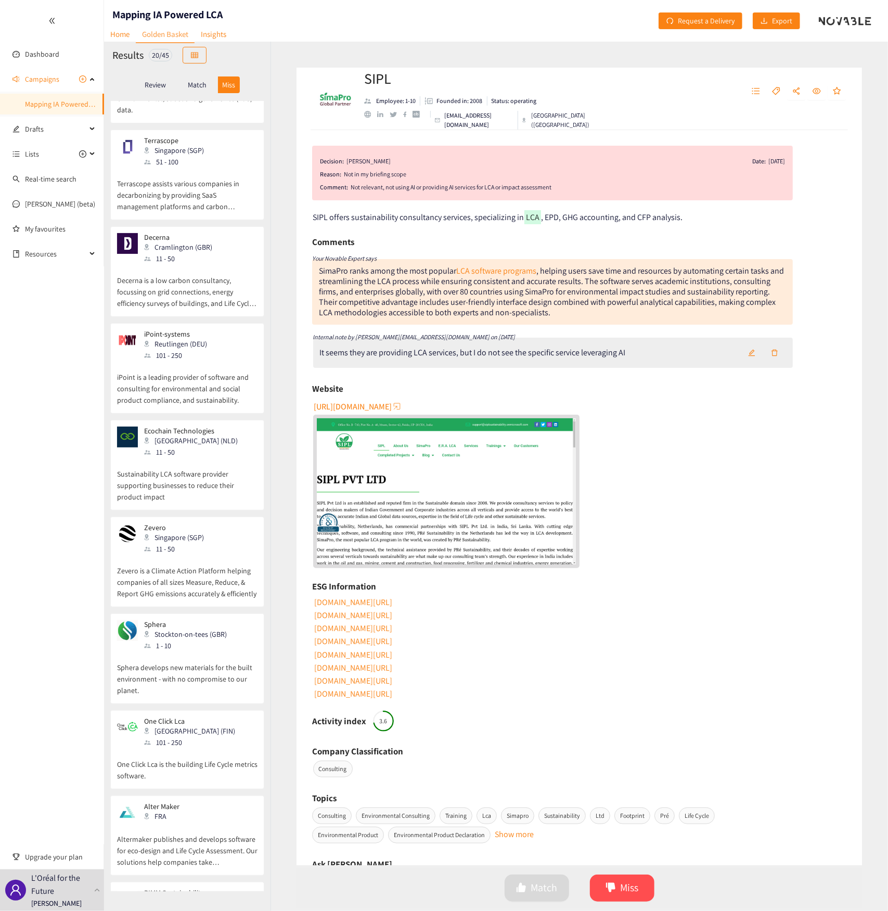
click at [194, 81] on p "Match" at bounding box center [197, 85] width 19 height 8
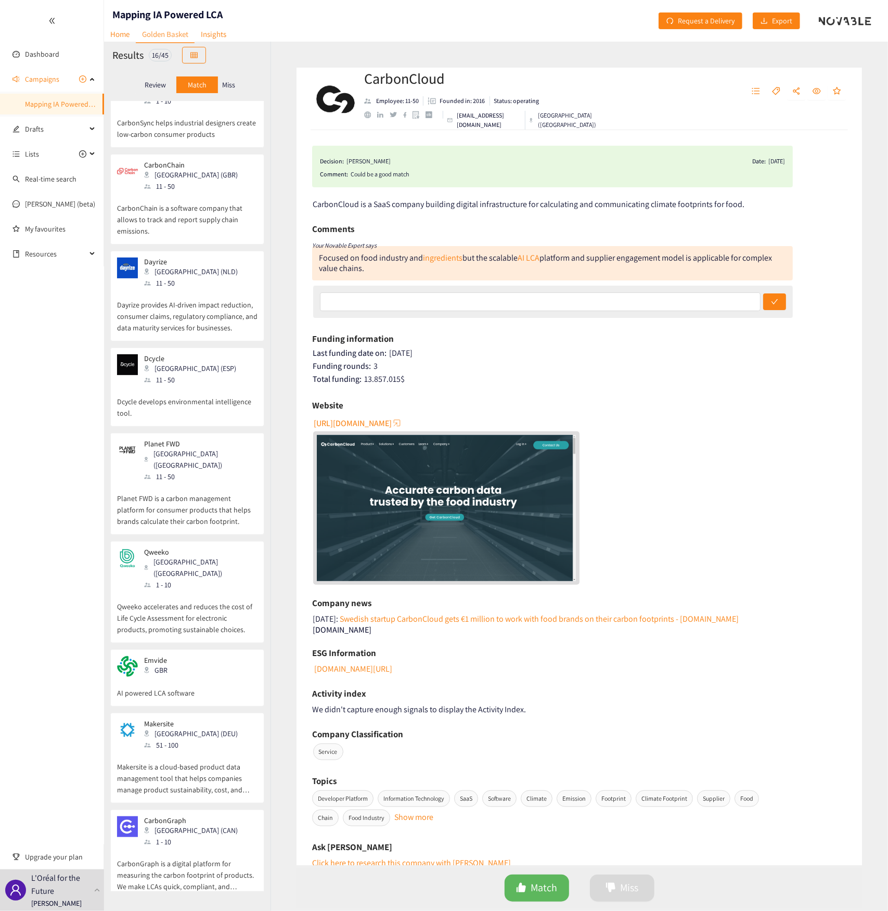
scroll to position [312, 0]
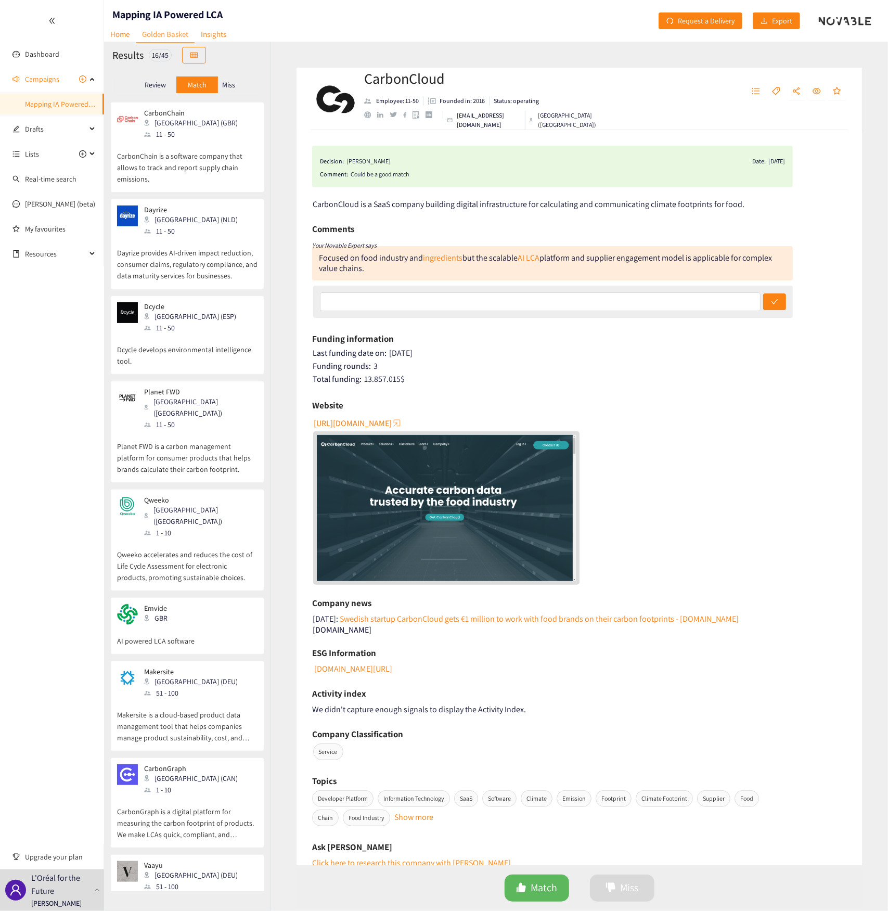
click at [222, 324] on p "Planet FWD is a carbon management platform for consumer products that helps bra…" at bounding box center [187, 452] width 140 height 45
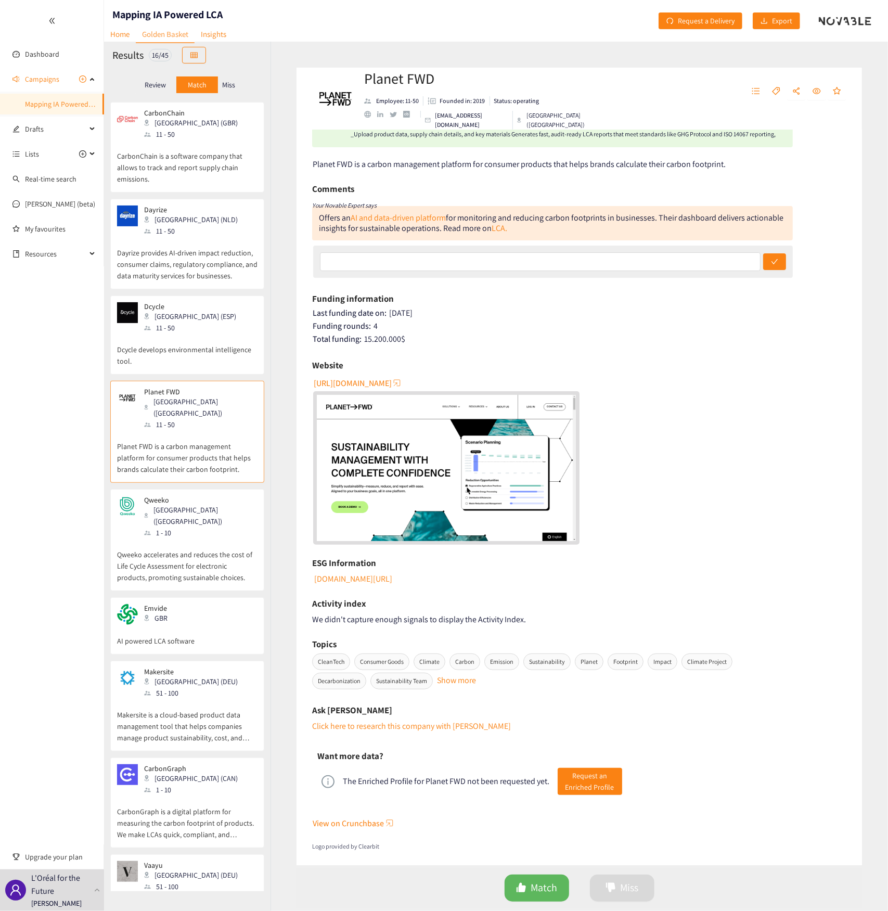
scroll to position [0, 0]
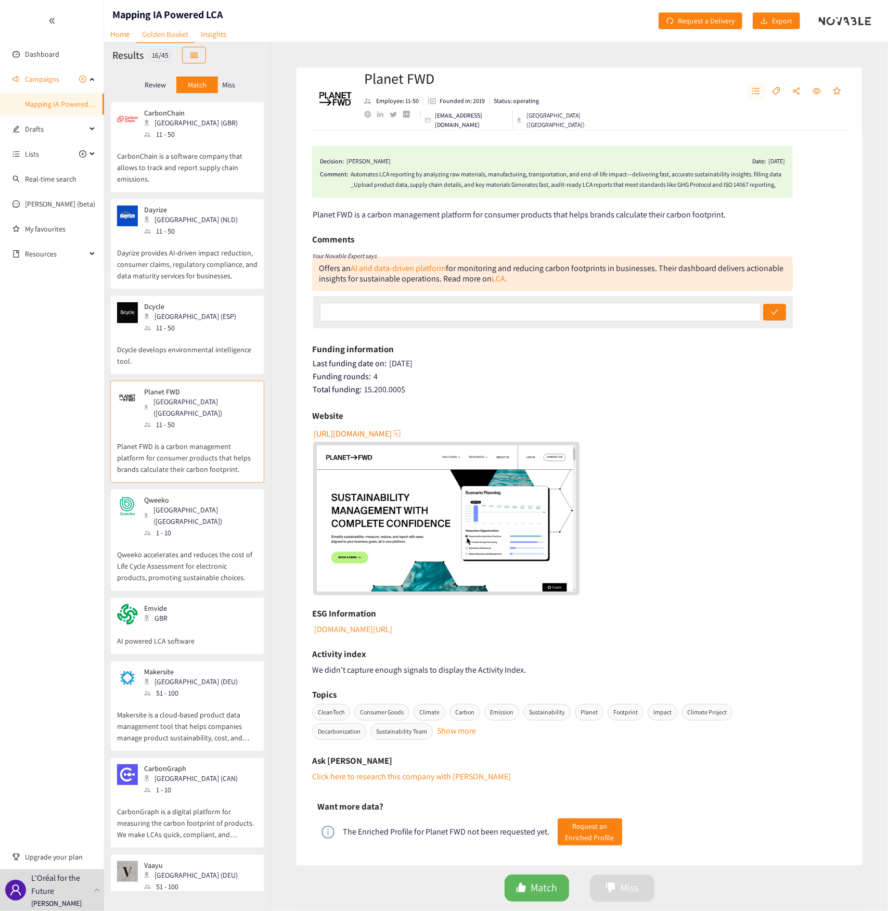
click at [654, 91] on button "button" at bounding box center [756, 91] width 19 height 17
click at [647, 108] on div "Planet FWD Employee: 11-50 Founded in: 2019 Status: operating hello@planetfwd.c…" at bounding box center [580, 99] width 566 height 62
drag, startPoint x: 616, startPoint y: 113, endPoint x: 678, endPoint y: 100, distance: 63.2
click at [618, 113] on div "Planet FWD Employee: 11-50 Founded in: 2019 Status: operating hello@planetfwd.c…" at bounding box center [472, 98] width 320 height 31
click at [654, 88] on icon "unordered-list" at bounding box center [756, 91] width 8 height 6
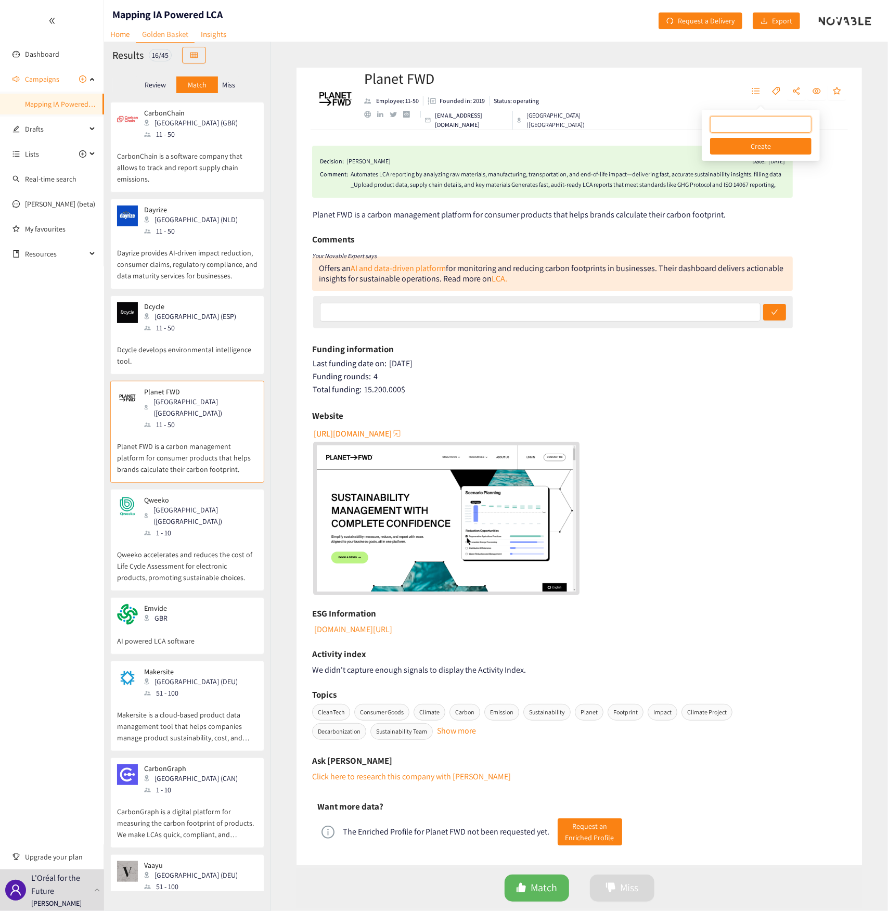
click at [654, 129] on input "text" at bounding box center [756, 124] width 81 height 11
click at [654, 123] on div "Planet FWD Employee: 11-50 Founded in: 2019 Status: operating hello@planetfwd.c…" at bounding box center [580, 99] width 566 height 62
click at [409, 87] on h2 "Planet FWD" at bounding box center [490, 78] width 252 height 21
drag, startPoint x: 205, startPoint y: 386, endPoint x: 148, endPoint y: 281, distance: 119.0
click at [151, 311] on div "[GEOGRAPHIC_DATA] (ESP)" at bounding box center [193, 316] width 98 height 11
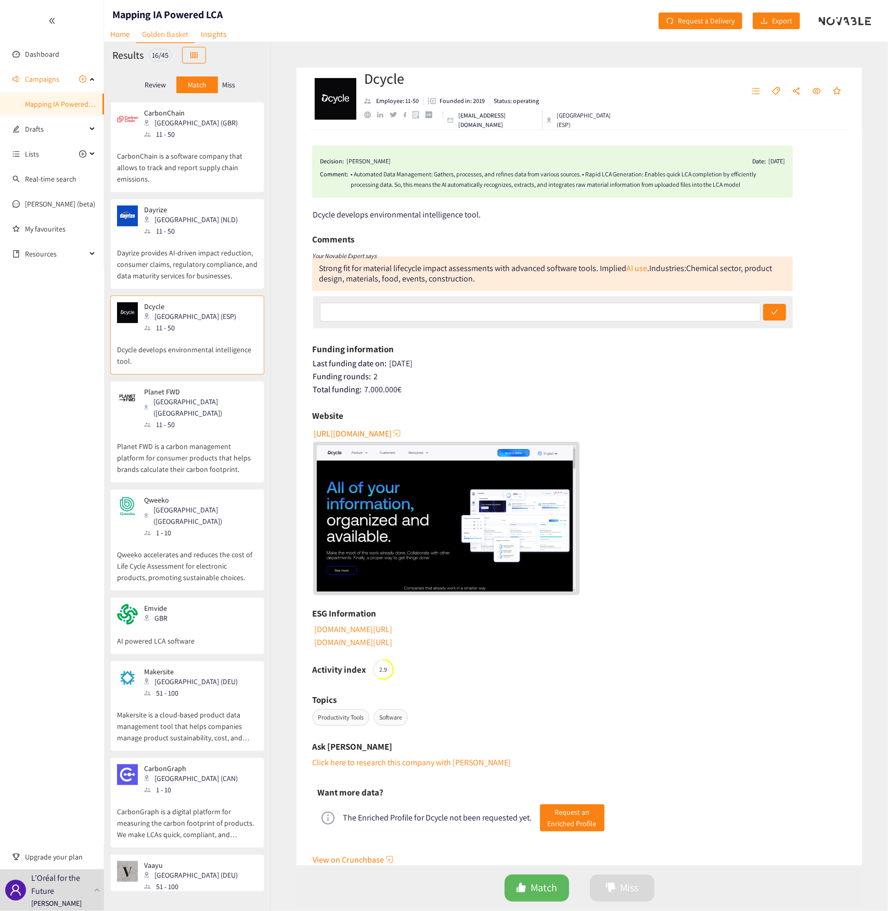
click at [129, 302] on img at bounding box center [127, 312] width 21 height 21
click at [196, 324] on p "Planet FWD is a carbon management platform for consumer products that helps bra…" at bounding box center [187, 452] width 140 height 45
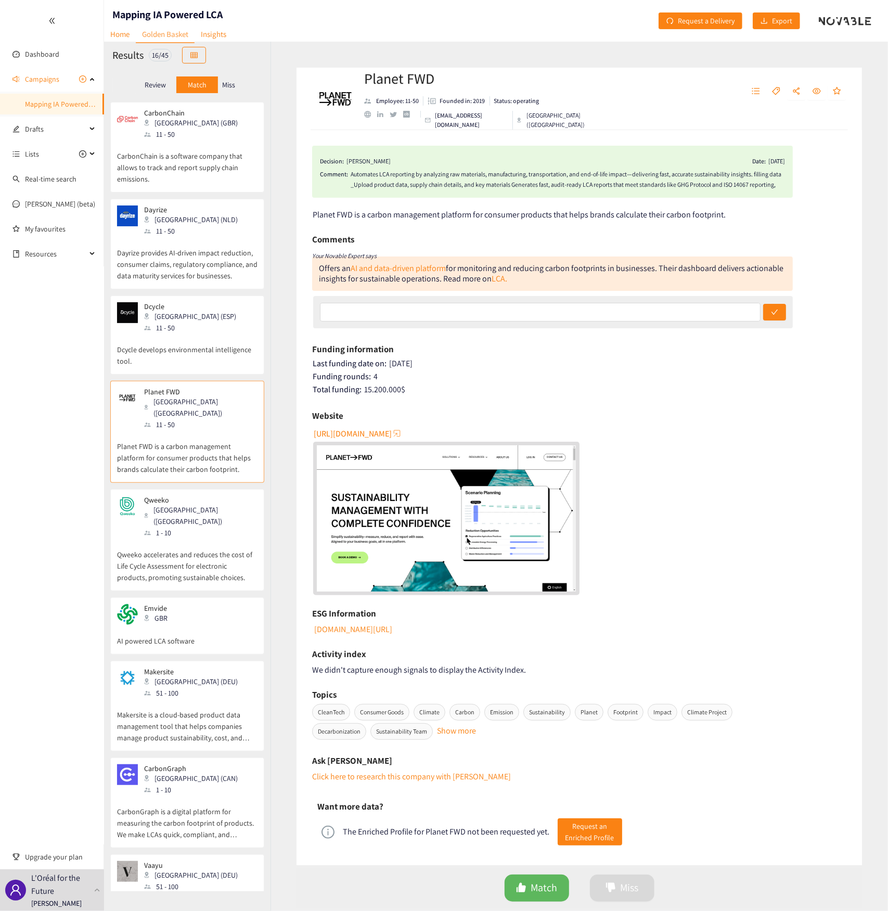
drag, startPoint x: 200, startPoint y: 388, endPoint x: 537, endPoint y: 387, distance: 337.1
click at [537, 324] on div "Total funding: 15.200.000 $" at bounding box center [580, 389] width 534 height 10
click at [155, 85] on p "Review" at bounding box center [155, 85] width 21 height 8
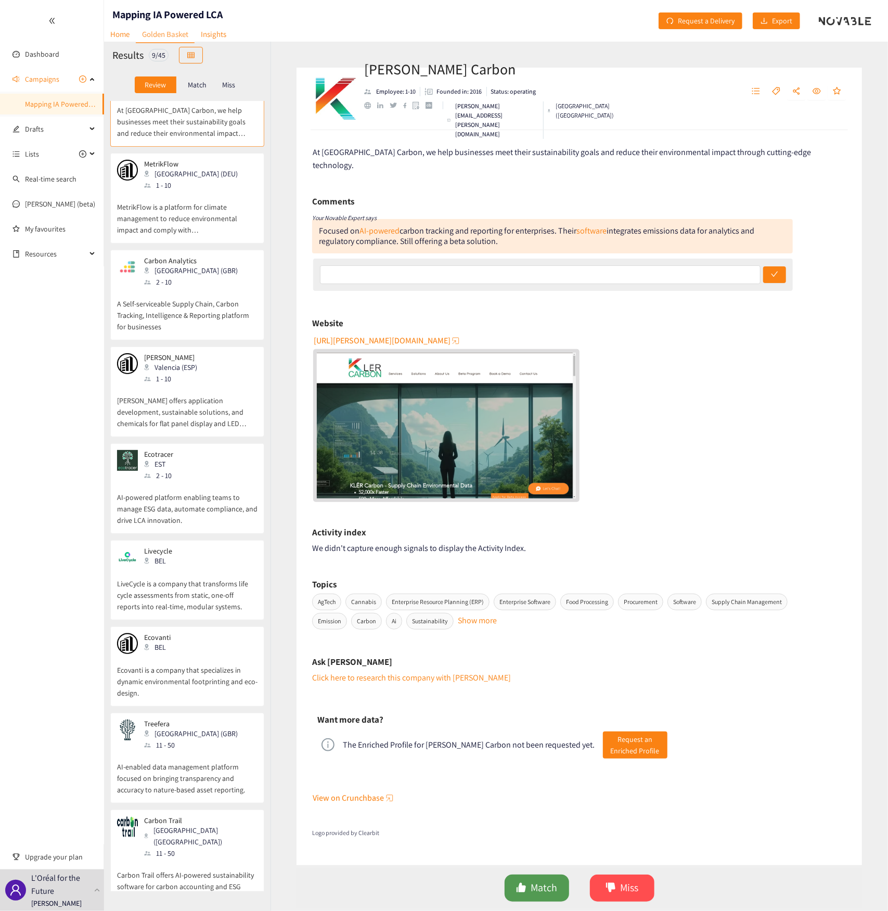
click at [546, 324] on span "Match" at bounding box center [544, 888] width 27 height 16
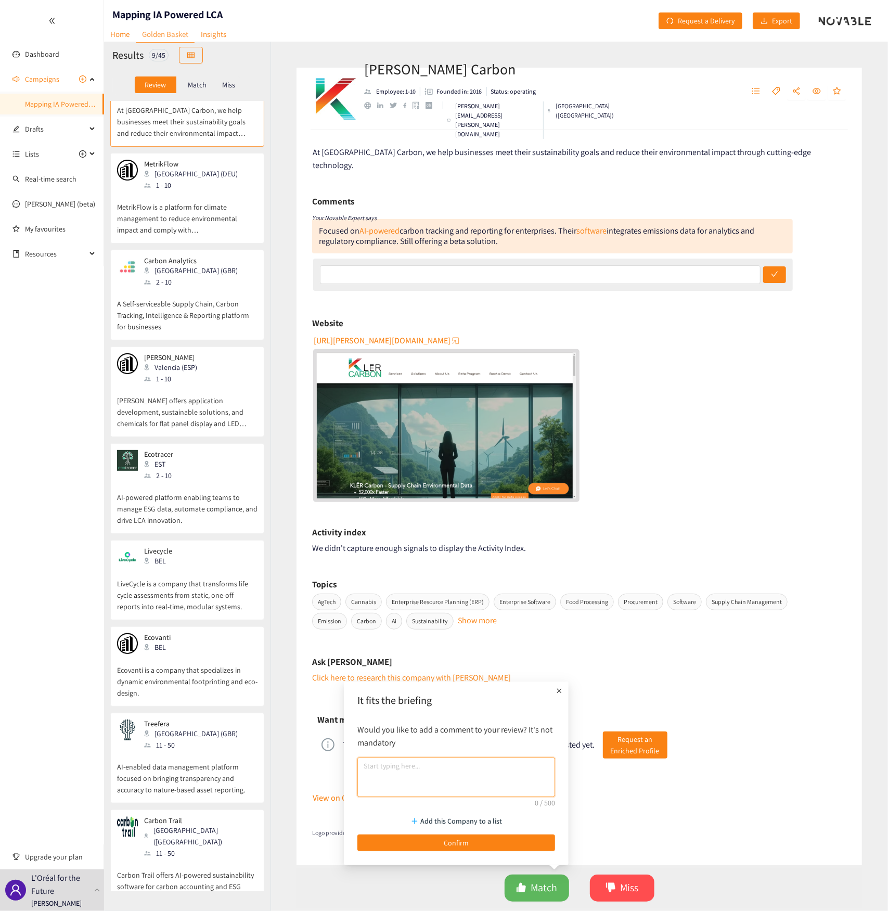
click at [429, 324] on textarea at bounding box center [456, 778] width 198 height 40
paste textarea "Automates LCA reporting by analyzing raw materials, manufacturing, transportati…"
drag, startPoint x: 534, startPoint y: 784, endPoint x: 406, endPoint y: 787, distance: 128.0
click at [406, 324] on textarea "Automates LCA reporting by analyzing raw materials, manufacturing, transportati…" at bounding box center [456, 778] width 198 height 40
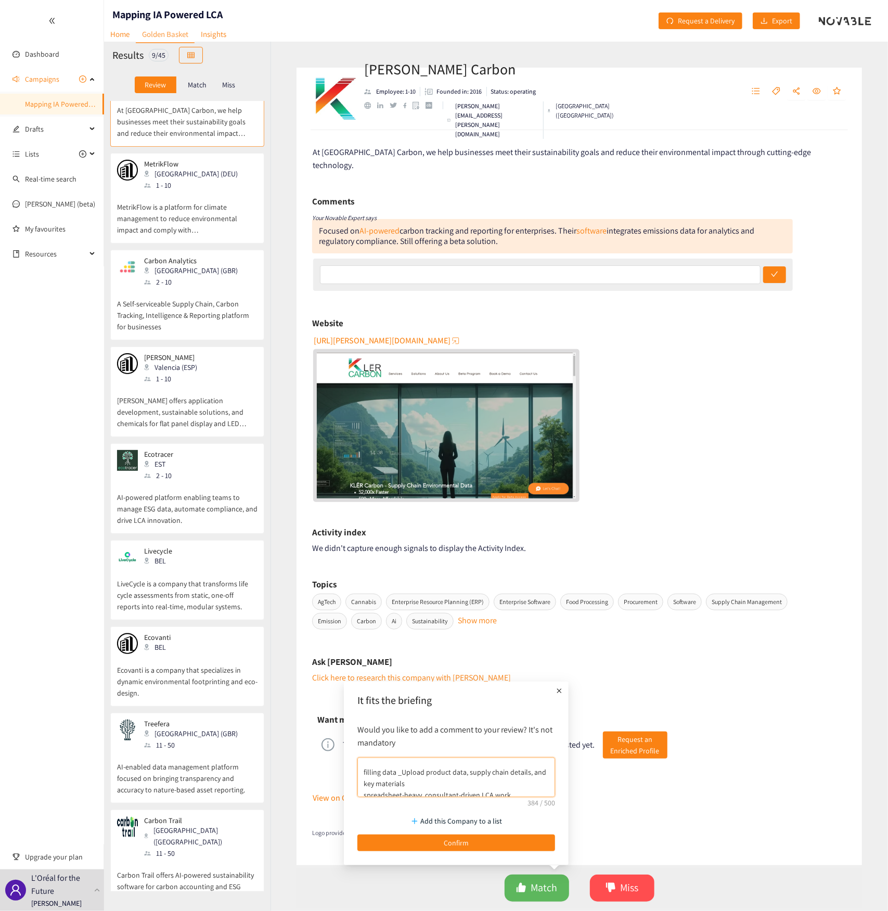
scroll to position [62, 0]
type textarea "Automates LCA reporting by analyzing raw materials, manufacturing, transportati…"
click at [447, 324] on span "Confirm" at bounding box center [456, 842] width 25 height 11
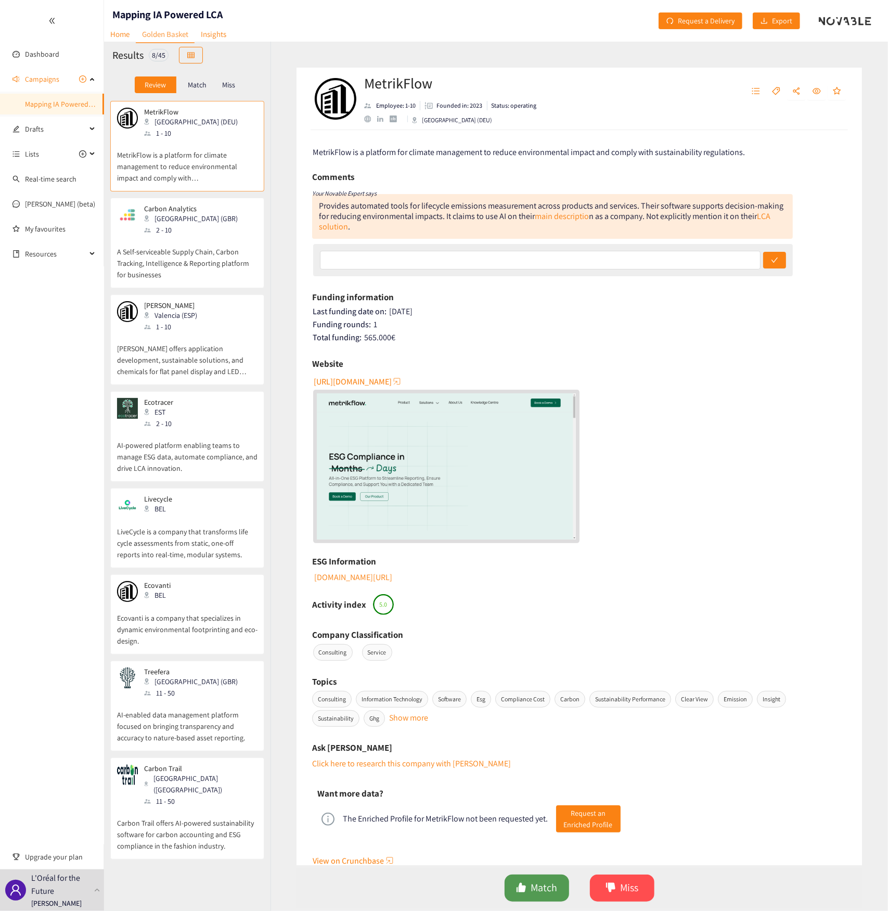
click at [546, 324] on span "Match" at bounding box center [544, 888] width 27 height 16
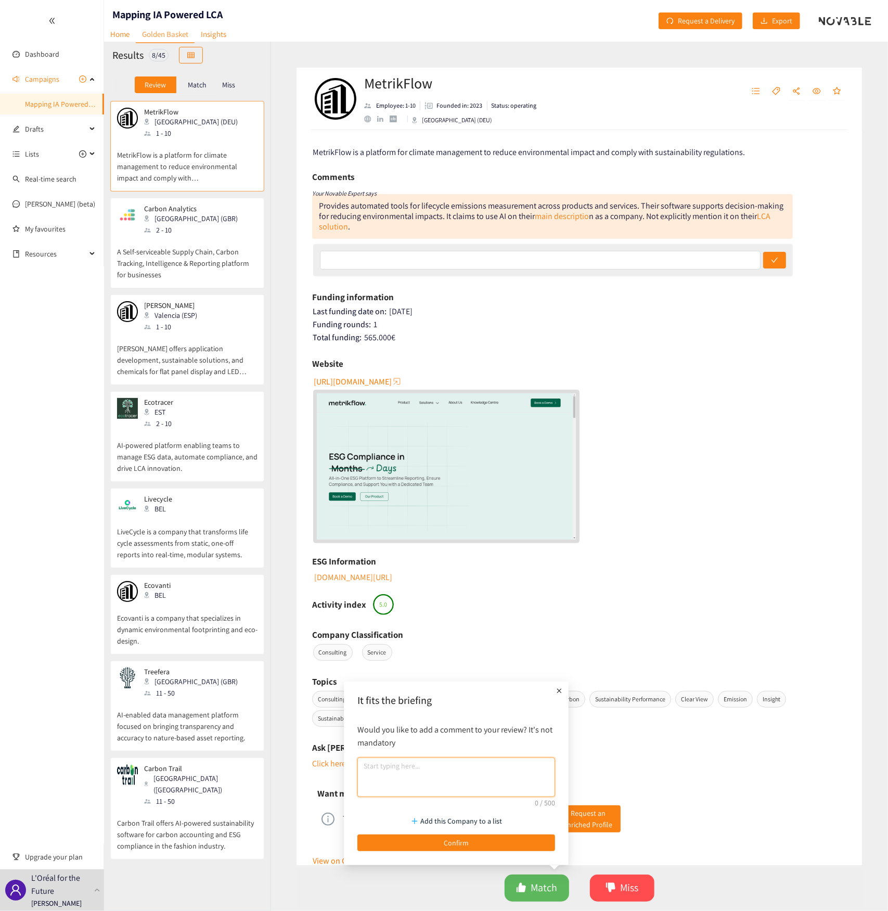
click at [431, 324] on textarea at bounding box center [456, 778] width 198 height 40
paste textarea "It is a ESG platform, filling missing data It claims to use AI to help companie…"
type textarea "It is a ESG platform, filling missing data It claims to use AI to help companie…"
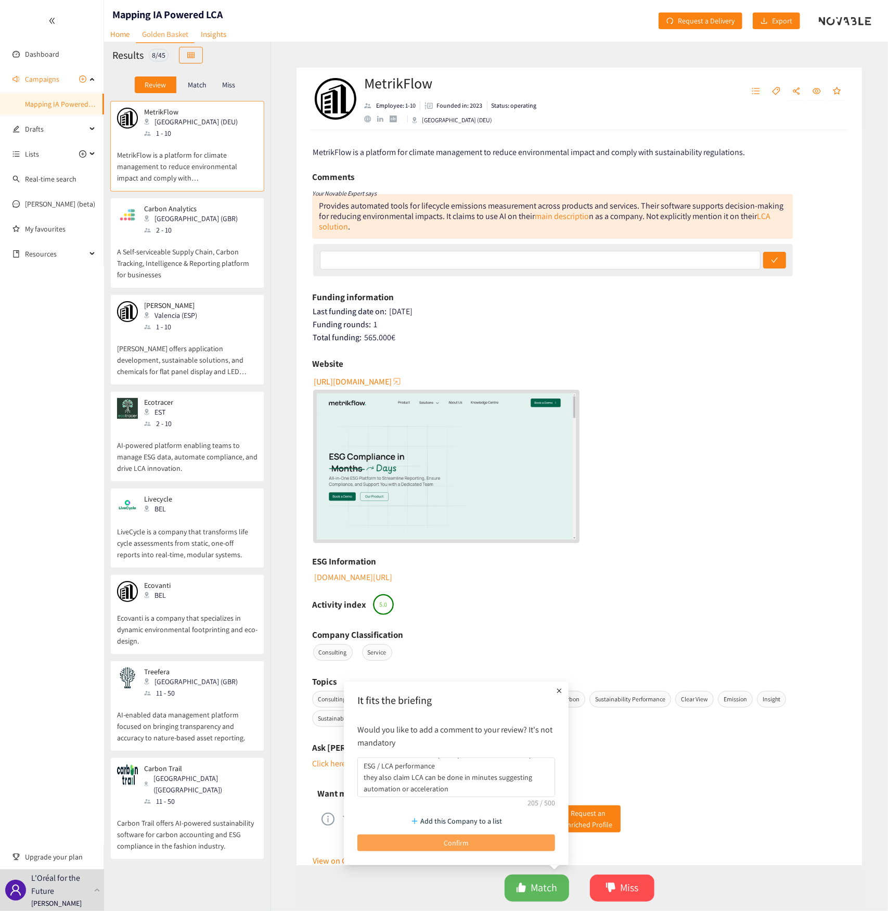
click at [451, 324] on span "Confirm" at bounding box center [456, 842] width 25 height 11
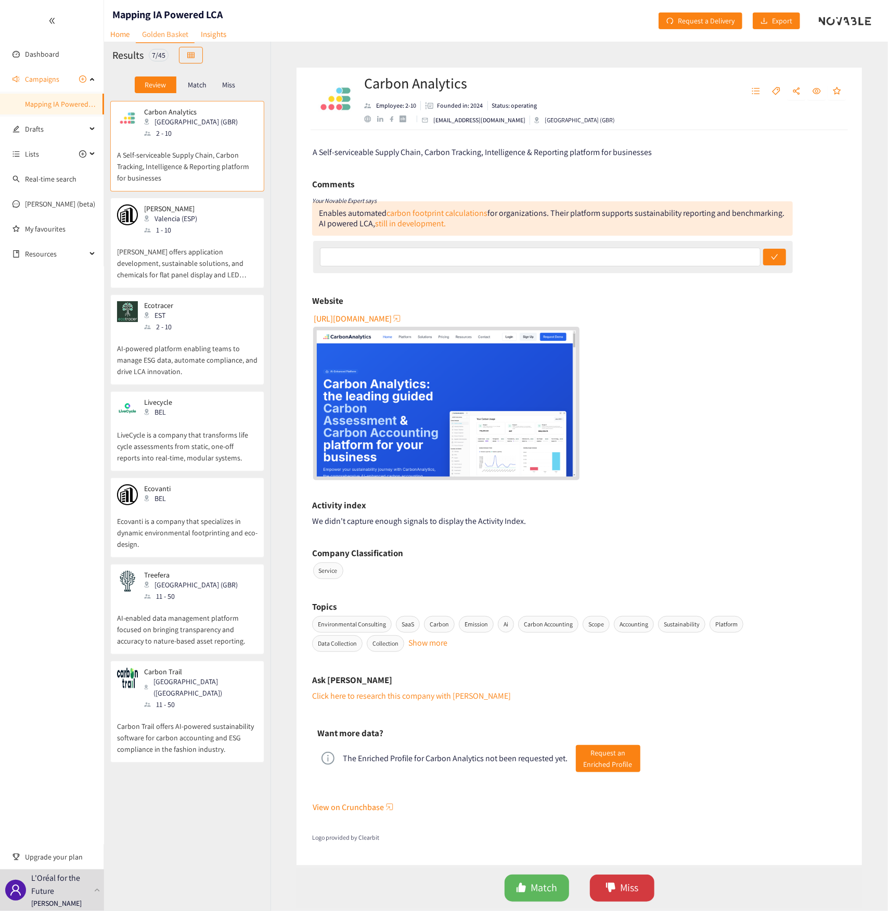
click at [634, 324] on span "Miss" at bounding box center [629, 888] width 18 height 16
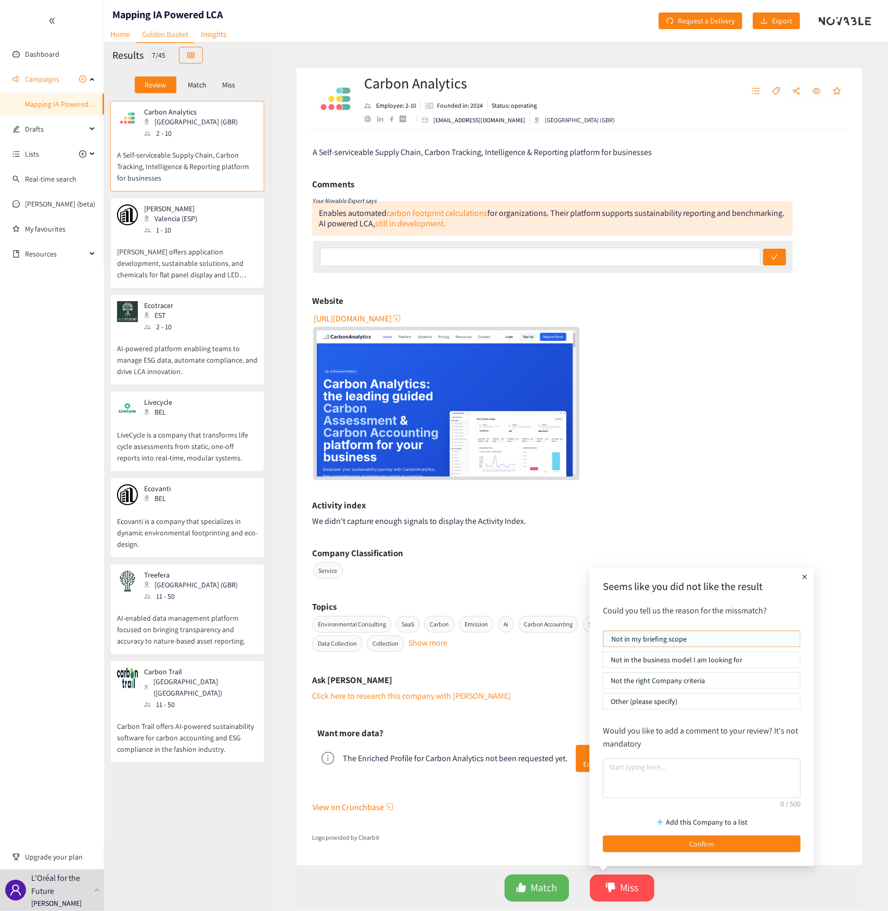
click at [654, 324] on p "Not the right Company criteria" at bounding box center [702, 681] width 182 height 16
click at [603, 324] on input "Not the right Company criteria" at bounding box center [603, 683] width 0 height 0
click at [654, 324] on textarea at bounding box center [702, 779] width 198 height 40
paste textarea "AI-Driven Carbon Accounting Platform for Scope 1, 2 & 3 Emissions Their platfor…"
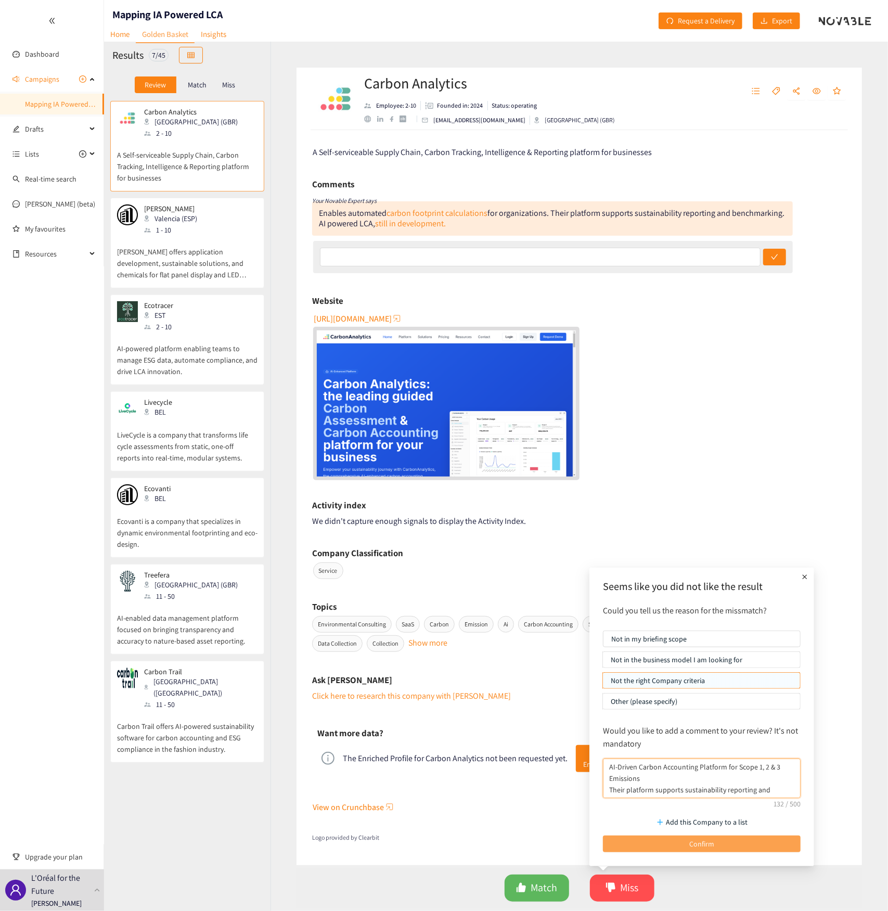
type textarea "AI-Driven Carbon Accounting Platform for Scope 1, 2 & 3 Emissions Their platfor…"
click at [654, 324] on button "Confirm" at bounding box center [702, 844] width 198 height 17
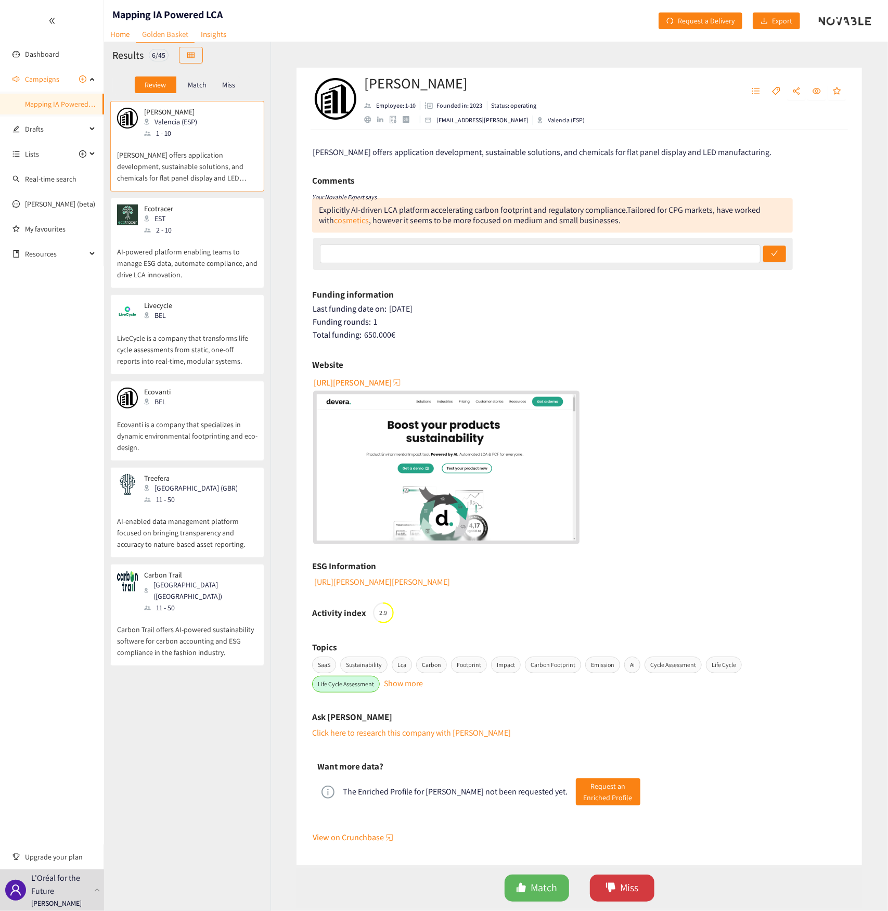
click at [630, 324] on span "Miss" at bounding box center [629, 888] width 18 height 16
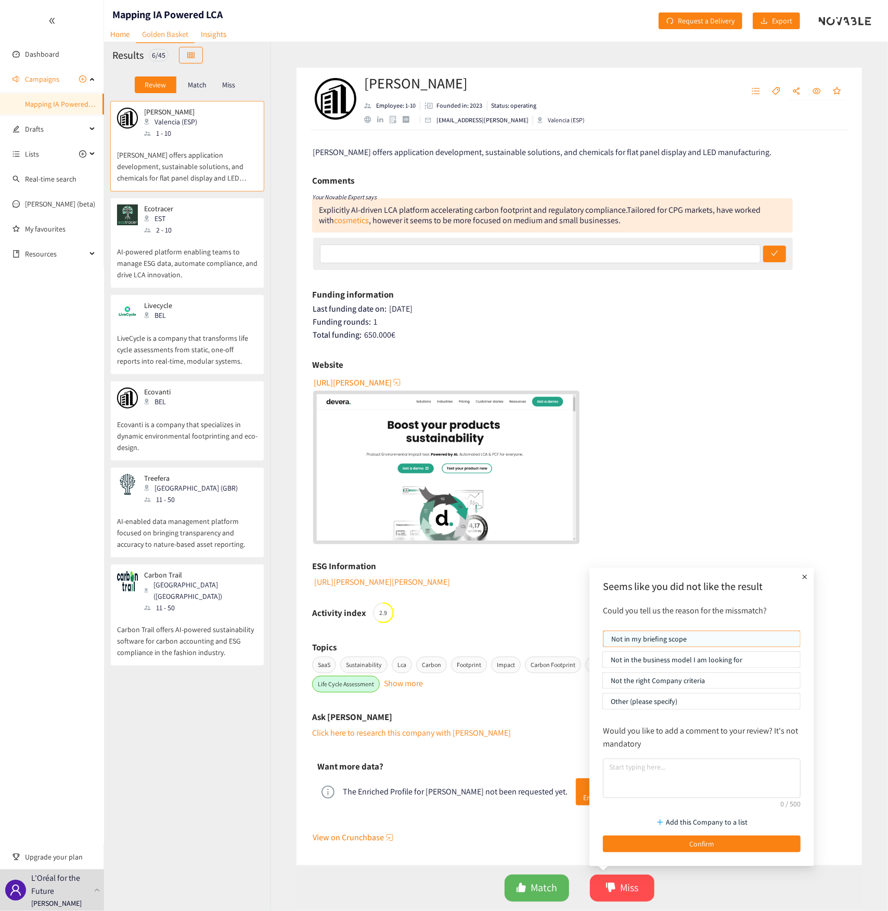
drag, startPoint x: 644, startPoint y: 679, endPoint x: 665, endPoint y: 703, distance: 32.1
click at [646, 324] on p "Not the right Company criteria" at bounding box center [702, 681] width 182 height 16
click at [654, 324] on p "Not the right Company criteria" at bounding box center [702, 681] width 182 height 16
click at [603, 324] on input "Not the right Company criteria" at bounding box center [603, 683] width 0 height 0
click at [654, 324] on textarea at bounding box center [702, 779] width 198 height 40
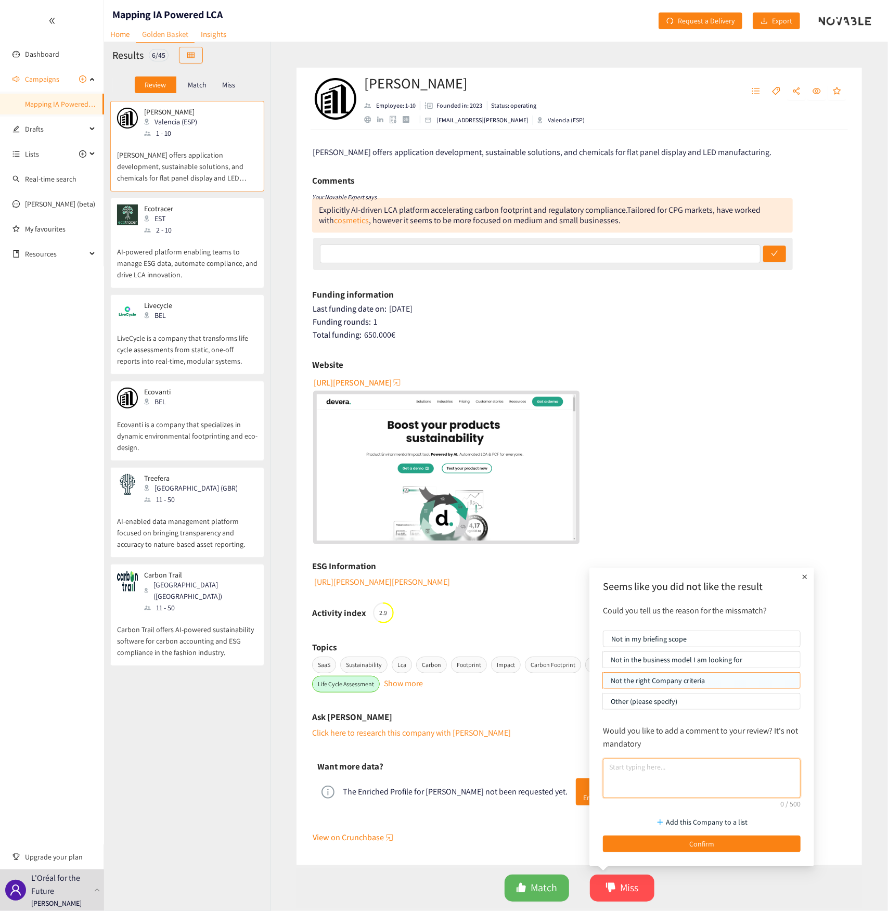
paste textarea "no mention of expert in LCA to validate the results"
type textarea "no mention of expert in LCA to validate the results"
click at [654, 324] on button "Confirm" at bounding box center [702, 844] width 198 height 17
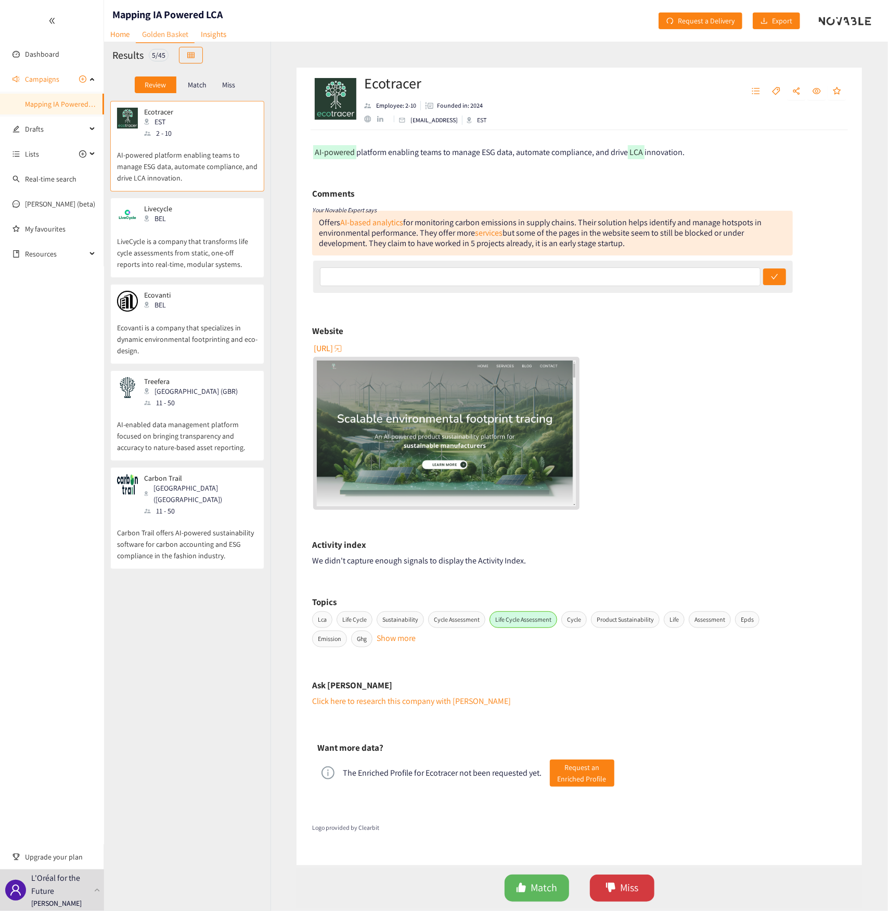
click at [637, 324] on span "Miss" at bounding box center [629, 888] width 18 height 16
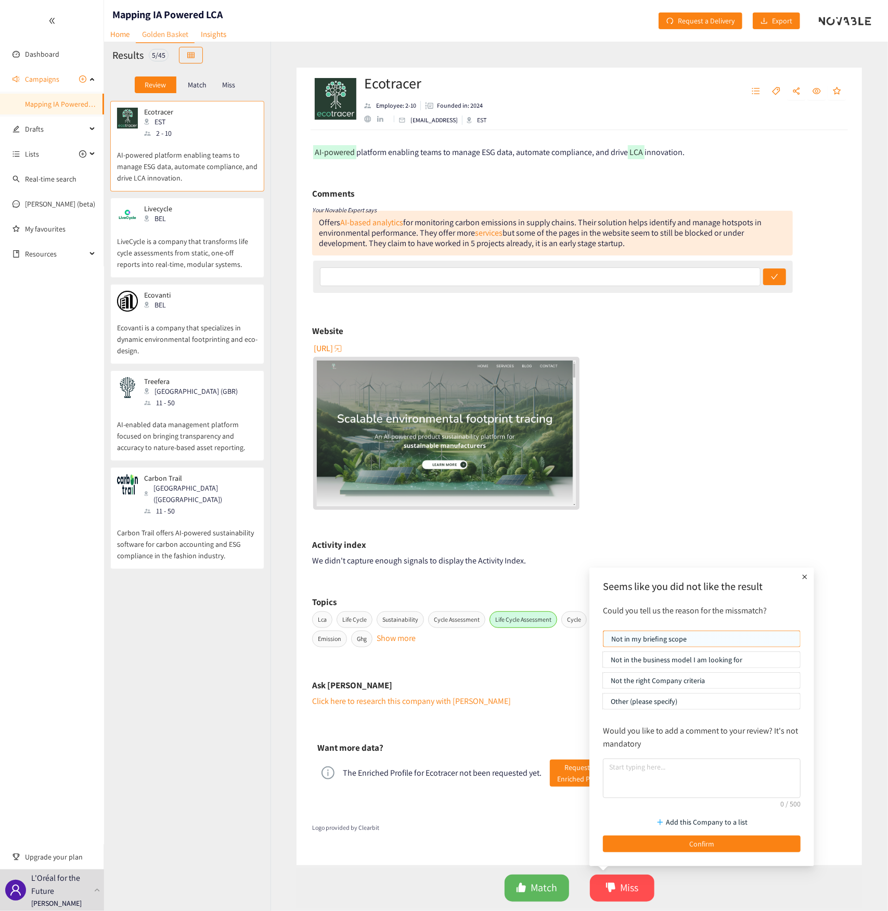
click at [653, 324] on p "Not the right Company criteria" at bounding box center [702, 681] width 182 height 16
click at [603, 324] on input "Not the right Company criteria" at bounding box center [603, 683] width 0 height 0
click at [654, 324] on button "Confirm" at bounding box center [702, 844] width 198 height 17
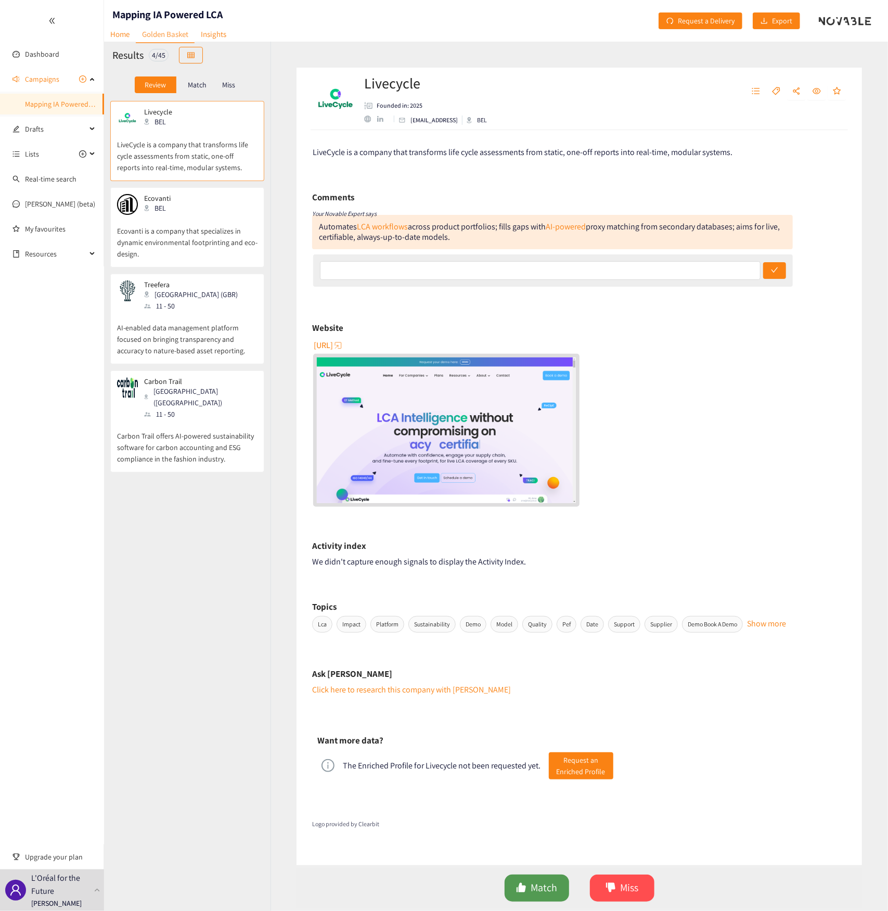
click at [542, 324] on span "Match" at bounding box center [544, 888] width 27 height 16
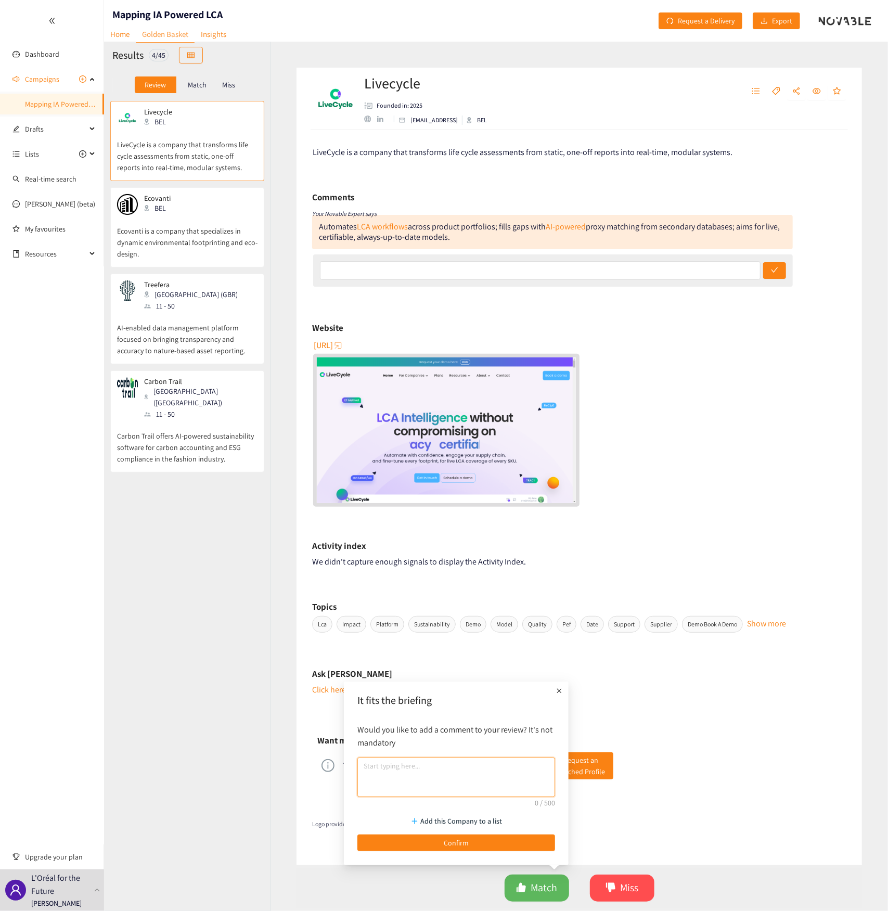
click at [397, 324] on textarea at bounding box center [456, 778] width 198 height 40
paste textarea "founded in 2025 use Ai to fill missing data in general Ai is mainly used for da…"
type textarea "founded in 2025 use Ai to fill missing data in general Ai is mainly used for da…"
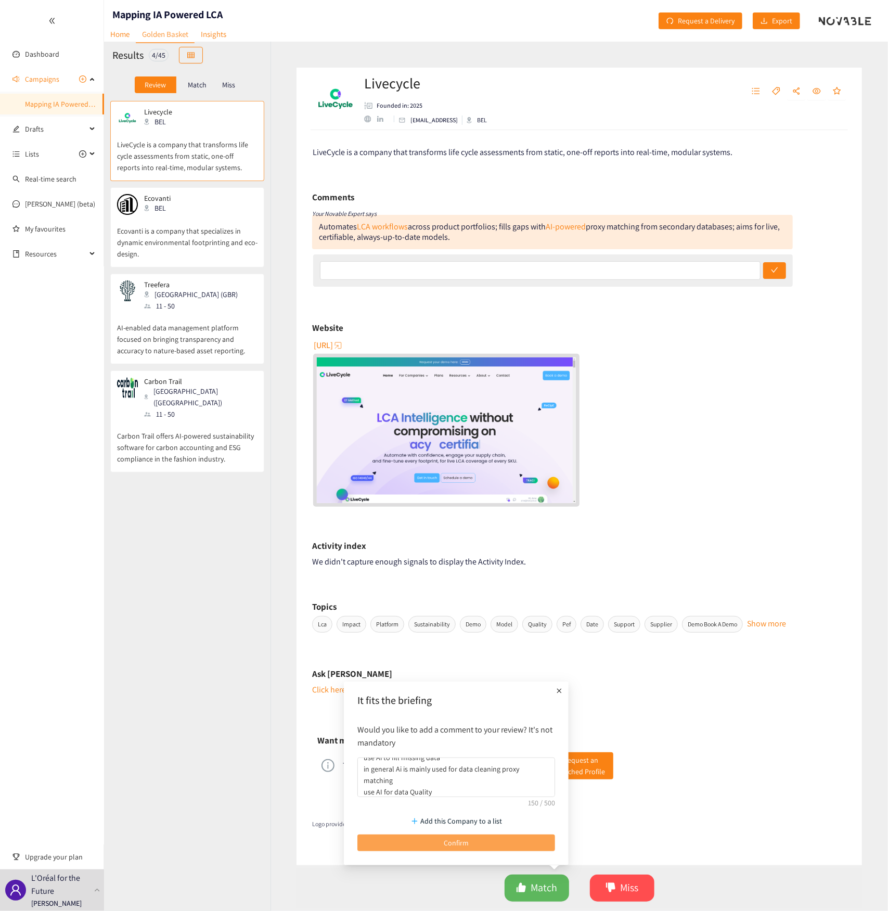
click at [446, 324] on span "Confirm" at bounding box center [456, 842] width 25 height 11
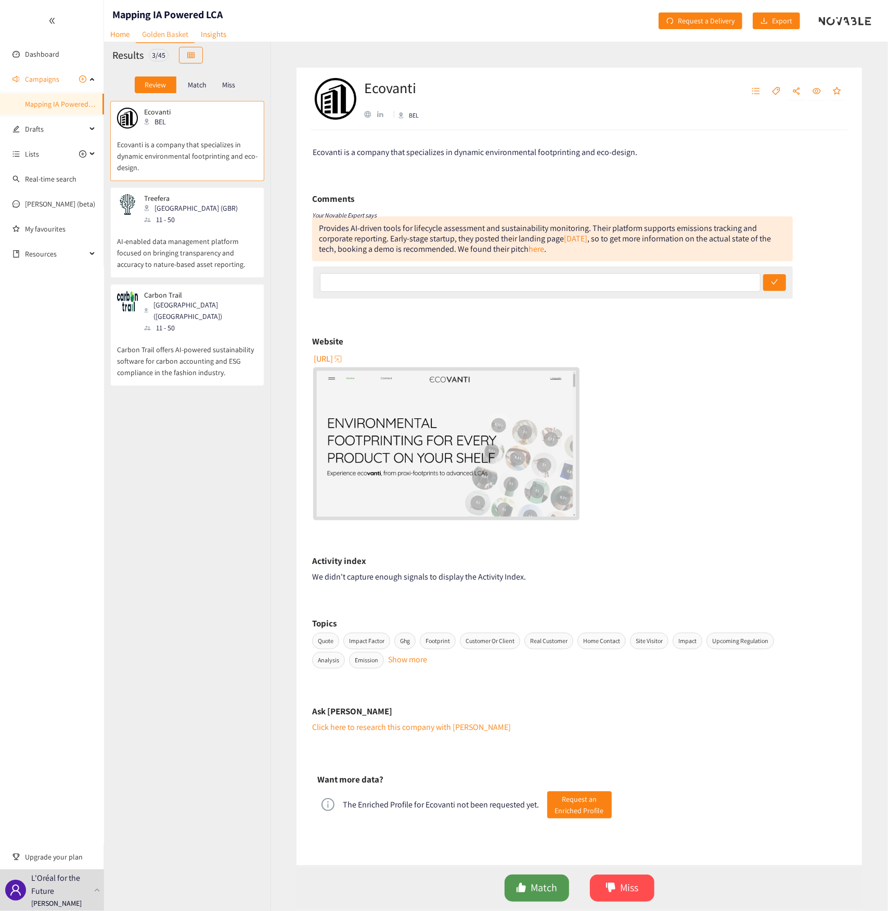
click at [539, 324] on span "Match" at bounding box center [544, 888] width 27 height 16
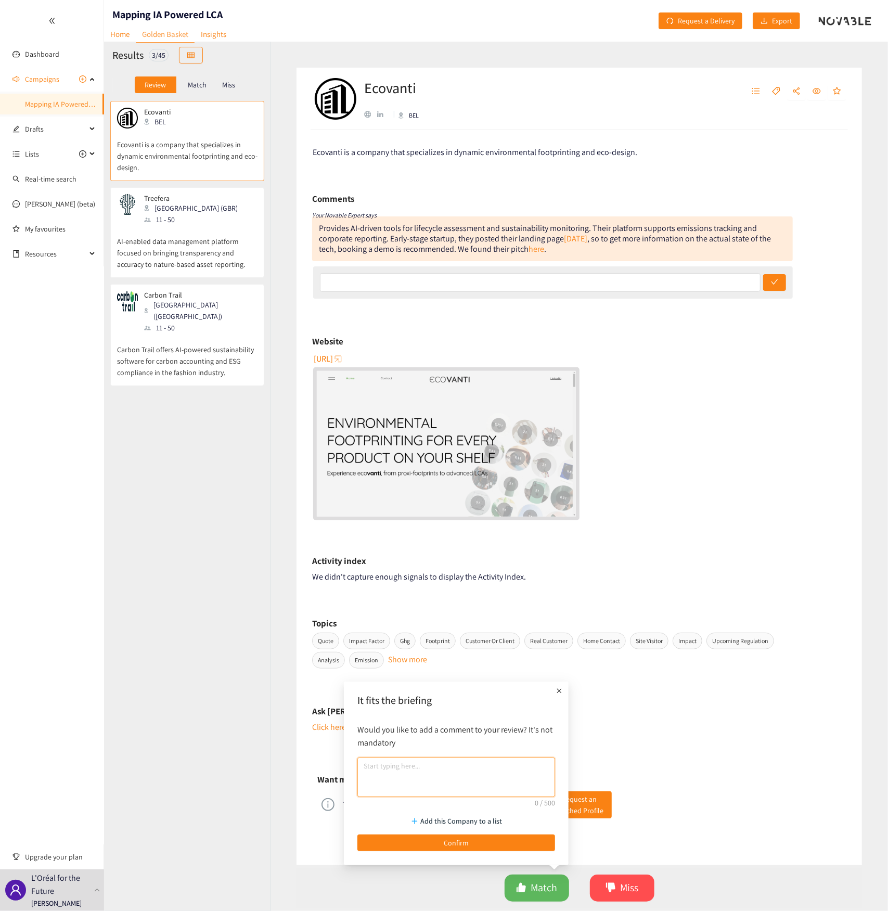
click at [466, 324] on textarea at bounding box center [456, 778] width 198 height 40
paste textarea "founded in 11 Months ago Building AI powered digital twins of products in order…"
click at [433, 324] on textarea "founded in 11 Months ago Building AI powered digital twins of products in order…" at bounding box center [456, 778] width 198 height 40
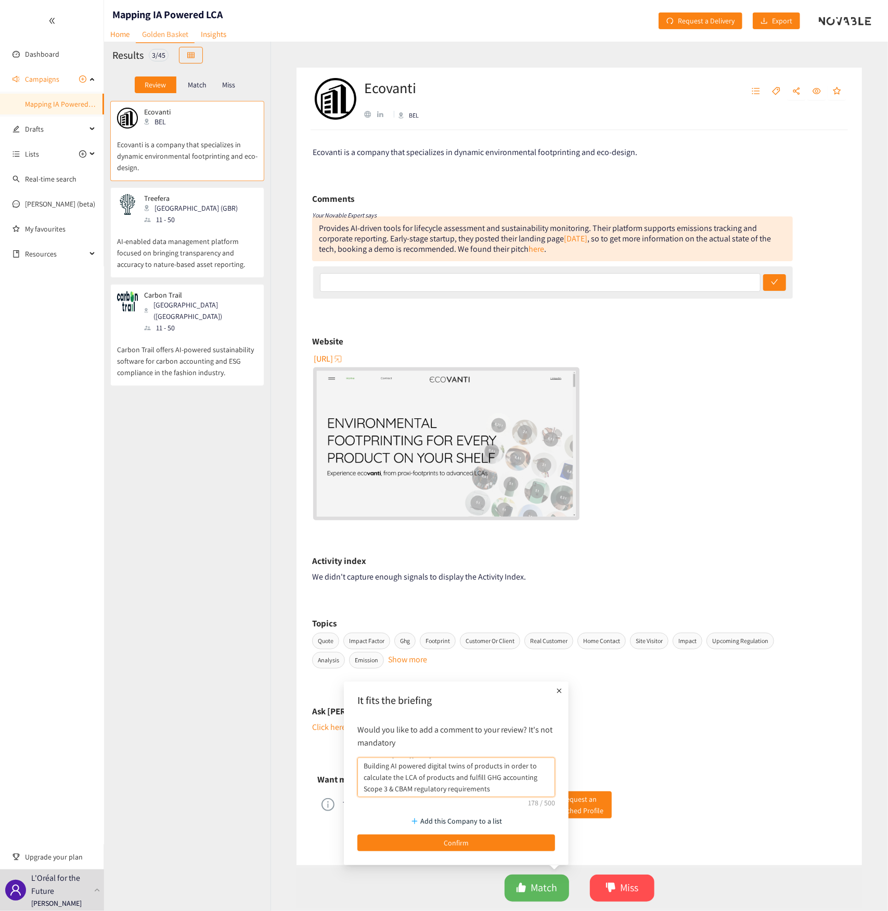
drag, startPoint x: 489, startPoint y: 792, endPoint x: 386, endPoint y: 797, distance: 103.1
click at [386, 324] on textarea "founded in 11 Months ago Building AI powered digital twins of products in order…" at bounding box center [456, 778] width 198 height 40
type textarea "founded in 11 Months ago Building AI powered digital twins of products in order…"
click at [492, 324] on button "Confirm" at bounding box center [456, 843] width 198 height 17
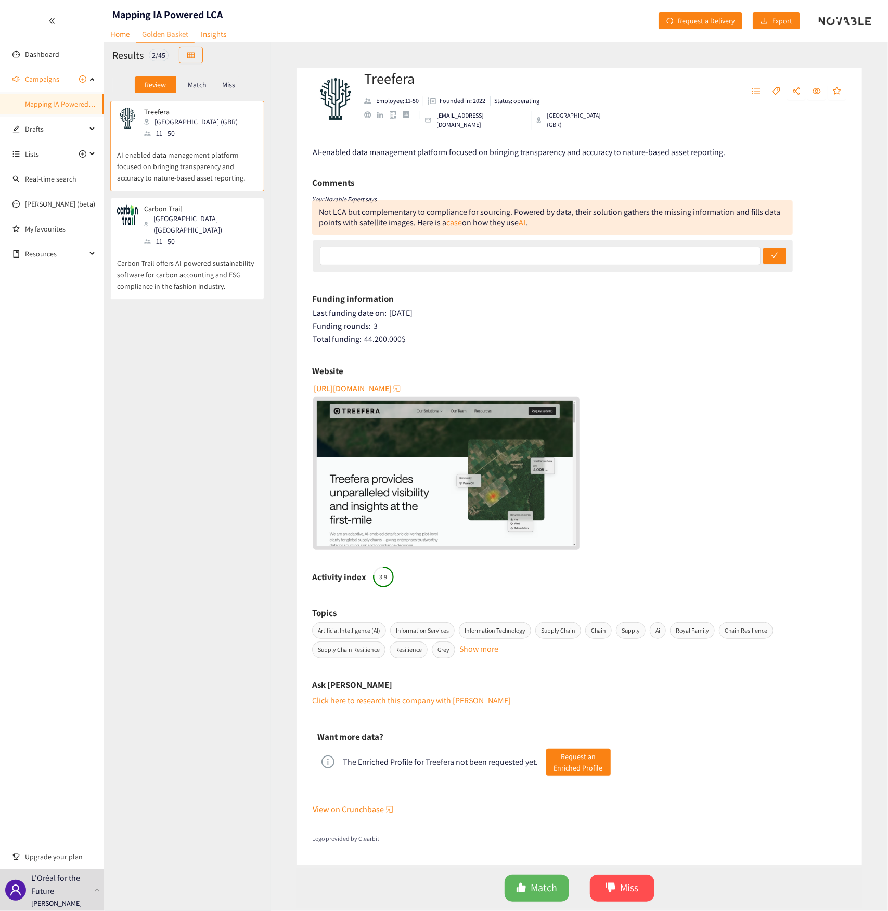
click at [199, 223] on div "Carbon Trail Stanford (USA) 11 - 50" at bounding box center [187, 225] width 140 height 43
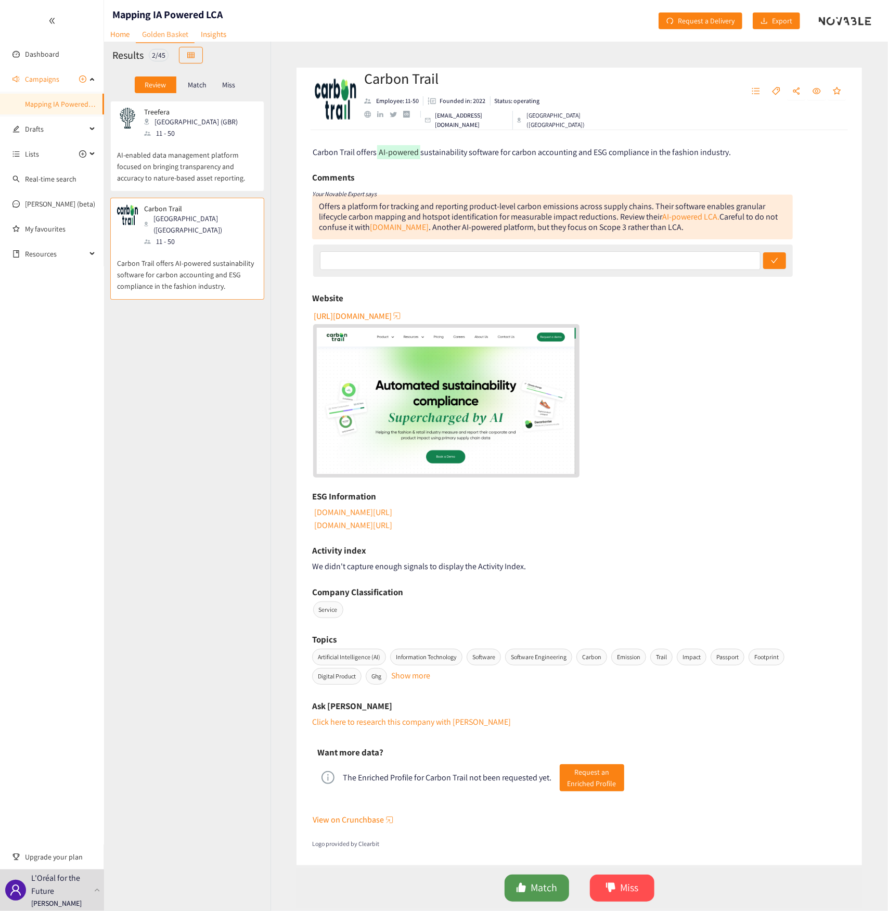
click at [547, 324] on span "Match" at bounding box center [544, 888] width 27 height 16
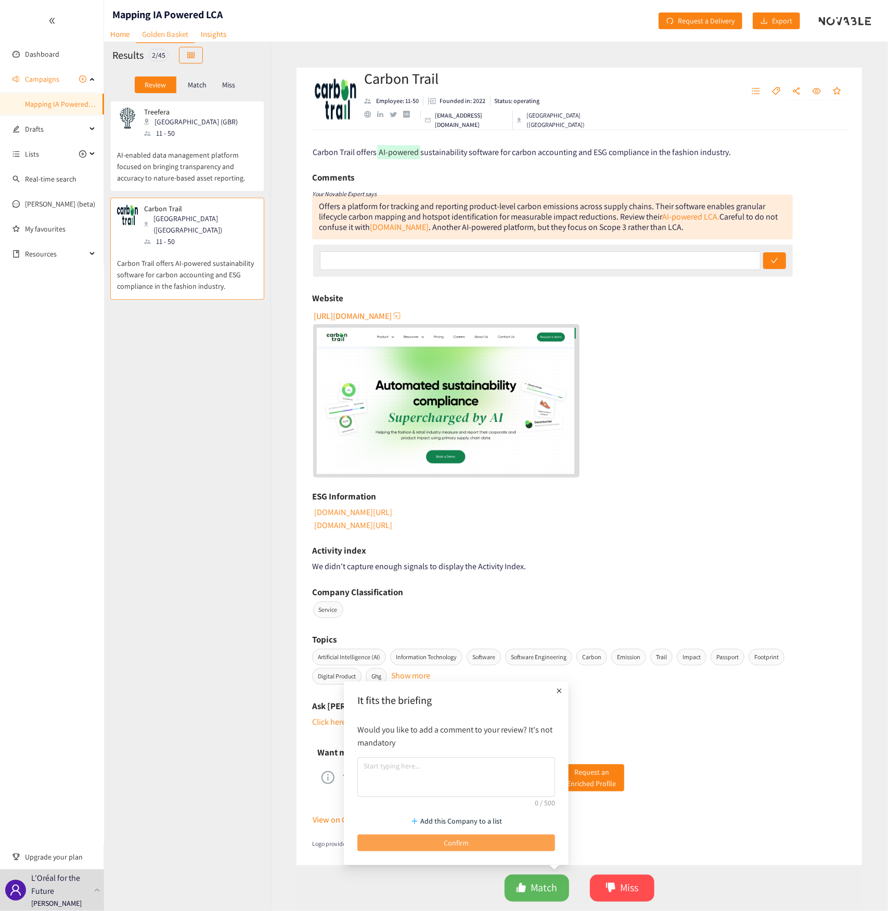
click at [457, 324] on span "Confirm" at bounding box center [456, 842] width 25 height 11
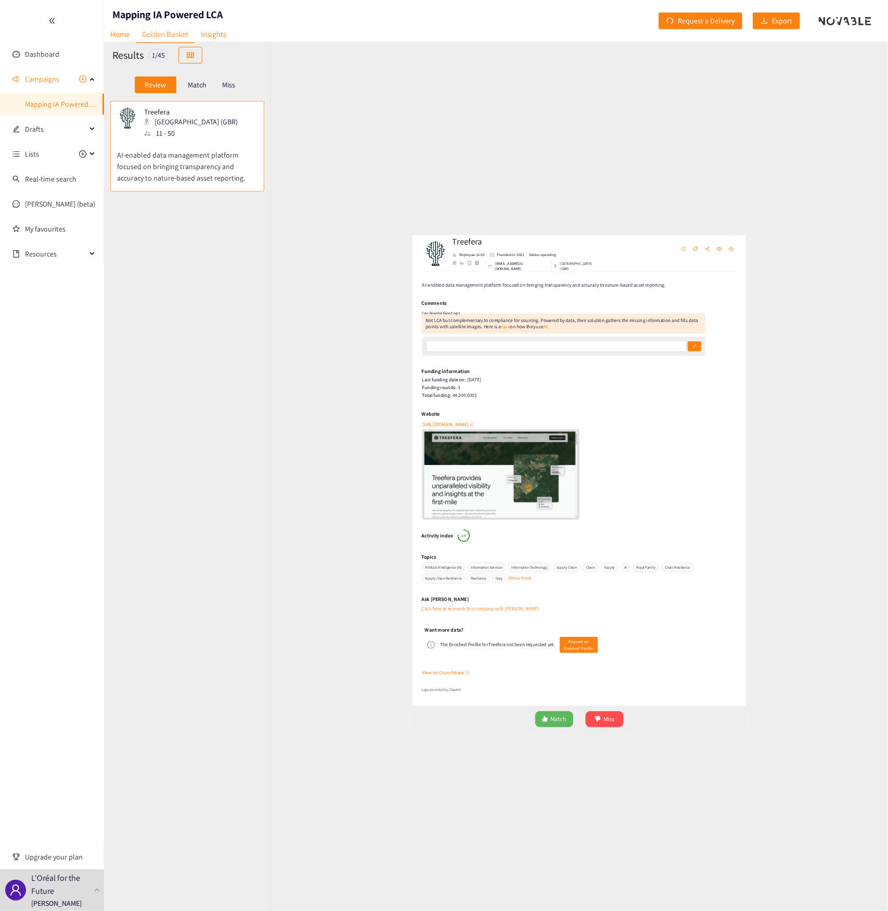
click at [237, 251] on div "Treefera London (GBR) 11 - 50 AI-enabled data management platform focused on br…" at bounding box center [187, 496] width 166 height 790
click at [187, 84] on div "Match" at bounding box center [197, 84] width 42 height 17
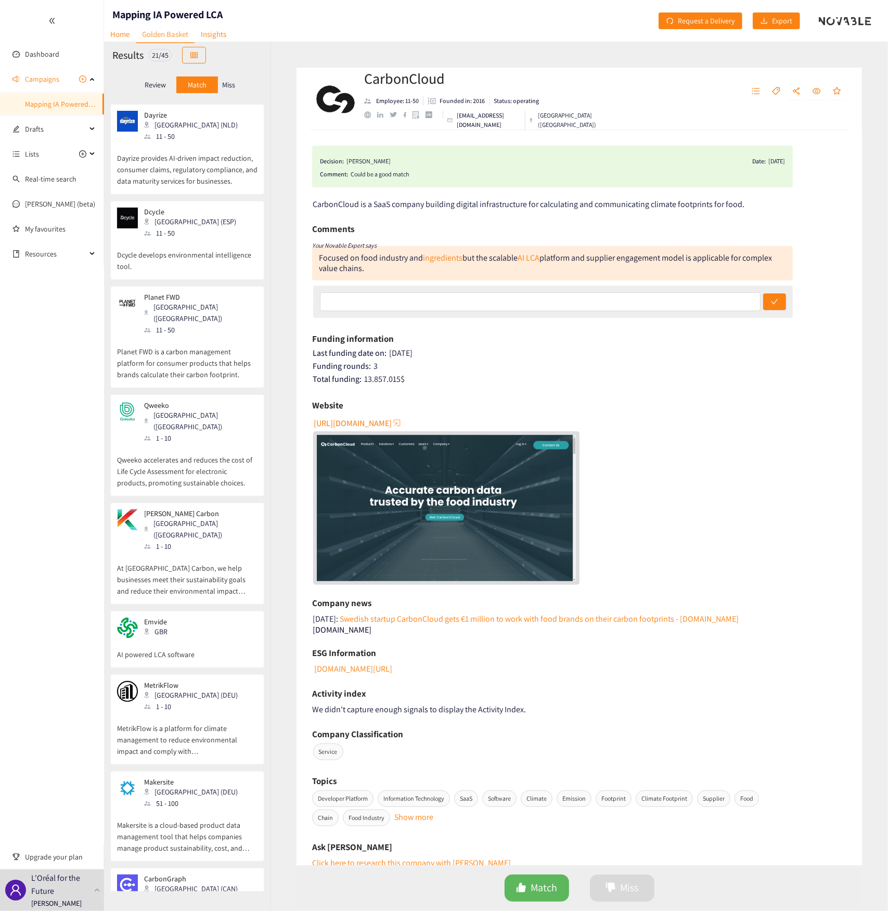
scroll to position [199, 0]
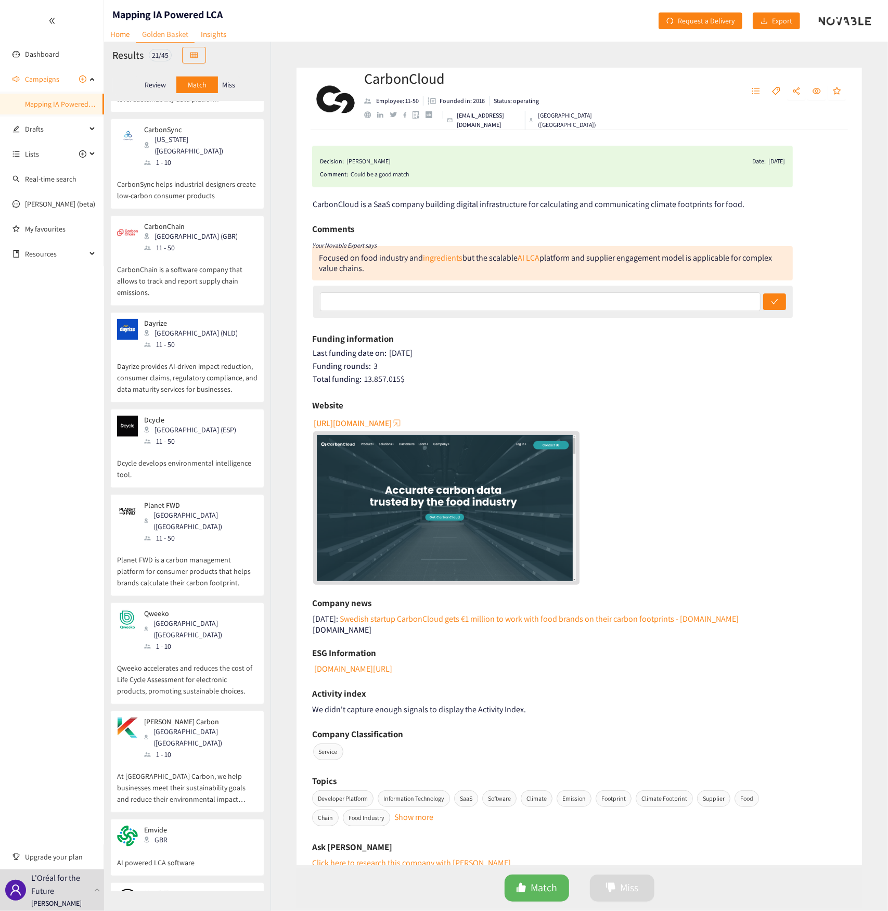
click at [230, 82] on p "Miss" at bounding box center [228, 85] width 13 height 8
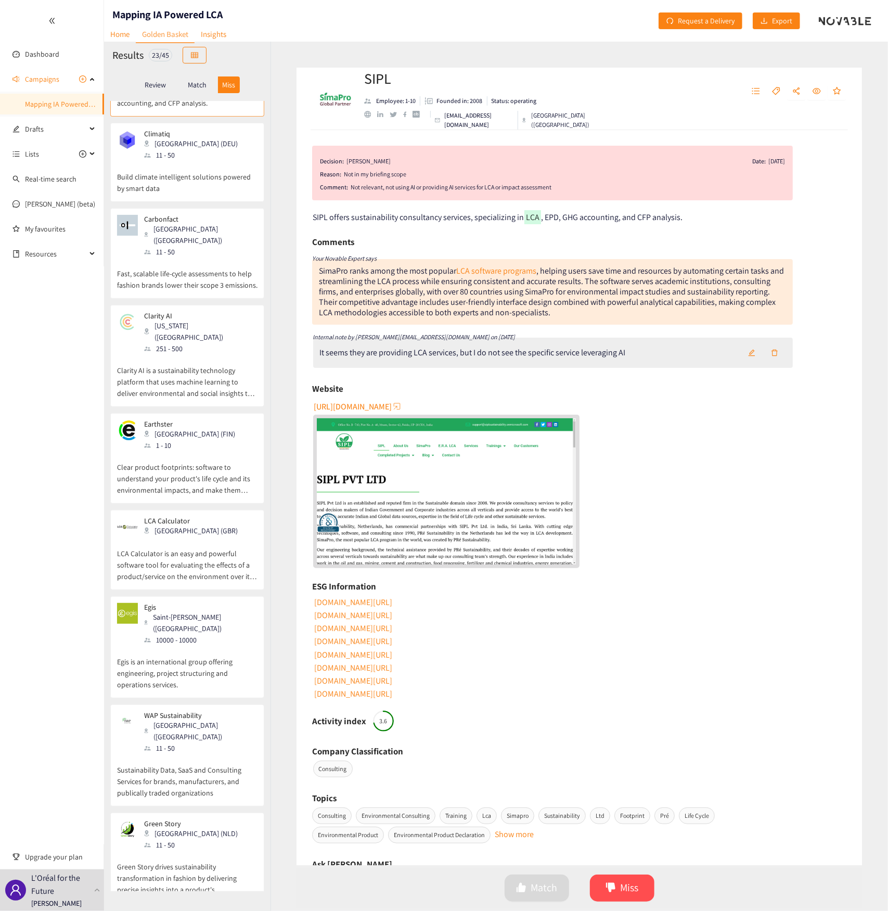
scroll to position [0, 0]
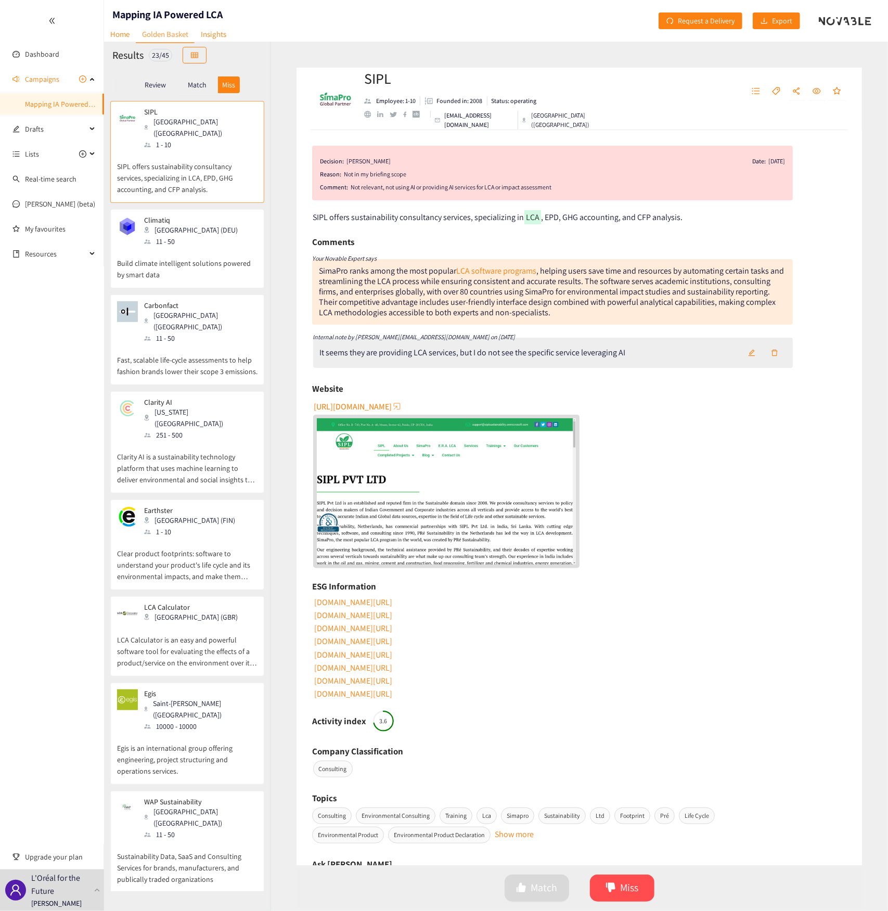
click at [194, 87] on p "Match" at bounding box center [197, 85] width 19 height 8
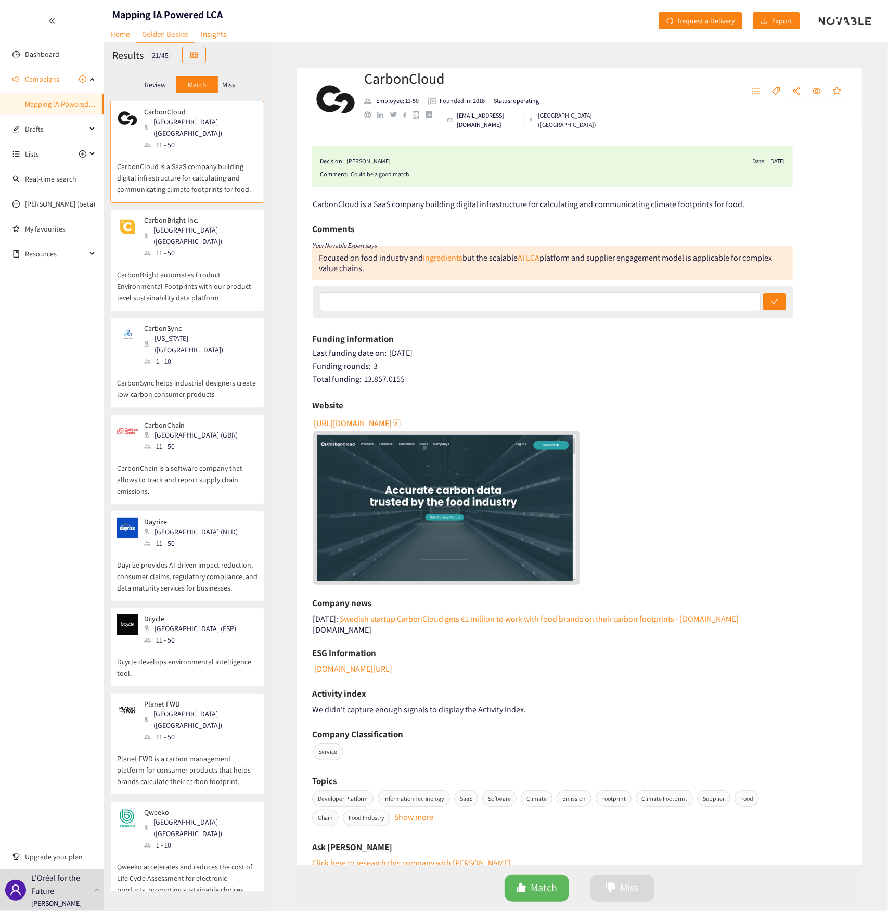
click at [158, 86] on p "Review" at bounding box center [155, 85] width 21 height 8
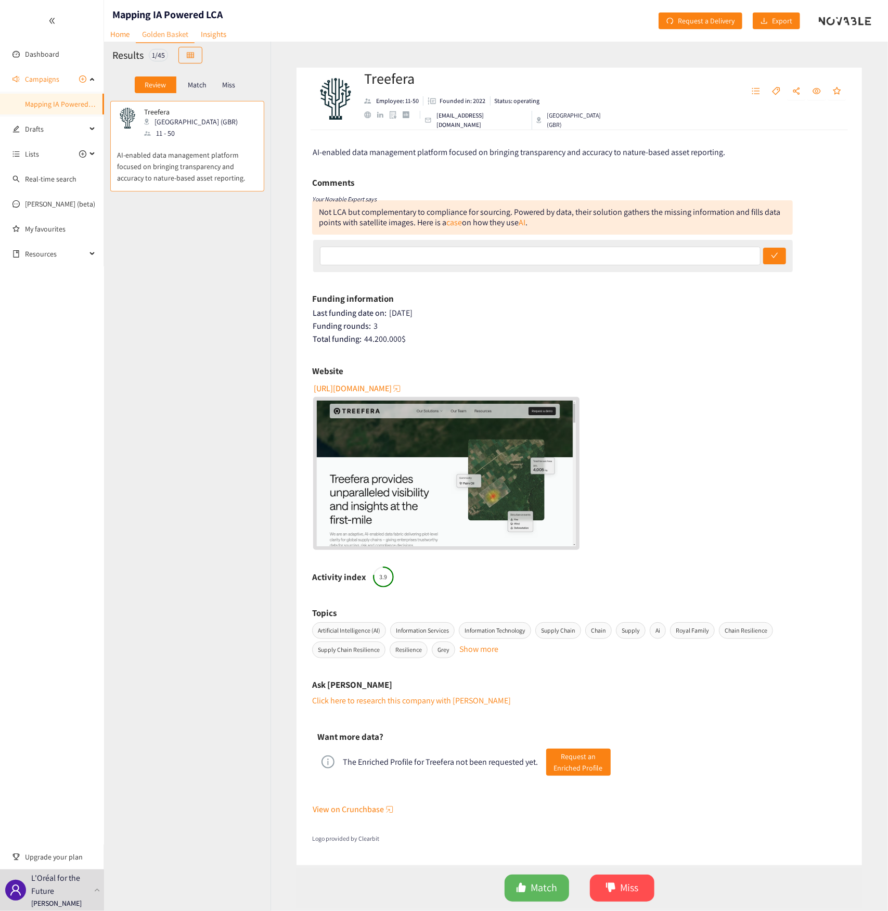
click at [229, 84] on p "Miss" at bounding box center [228, 85] width 13 height 8
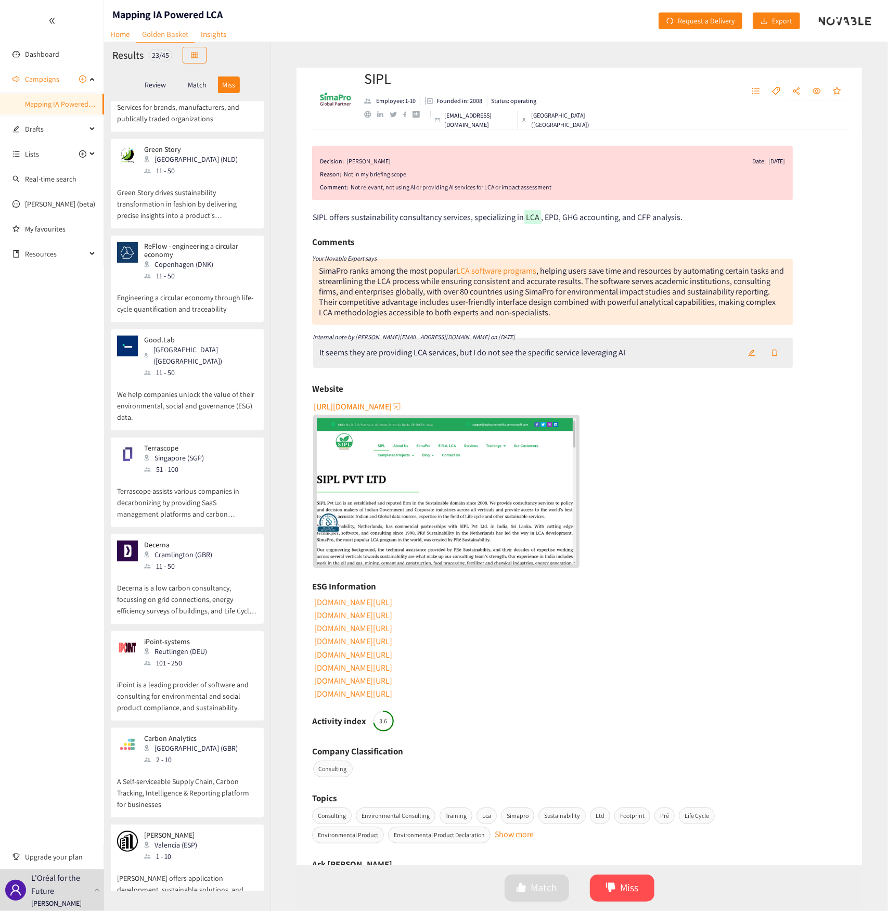
scroll to position [728, 0]
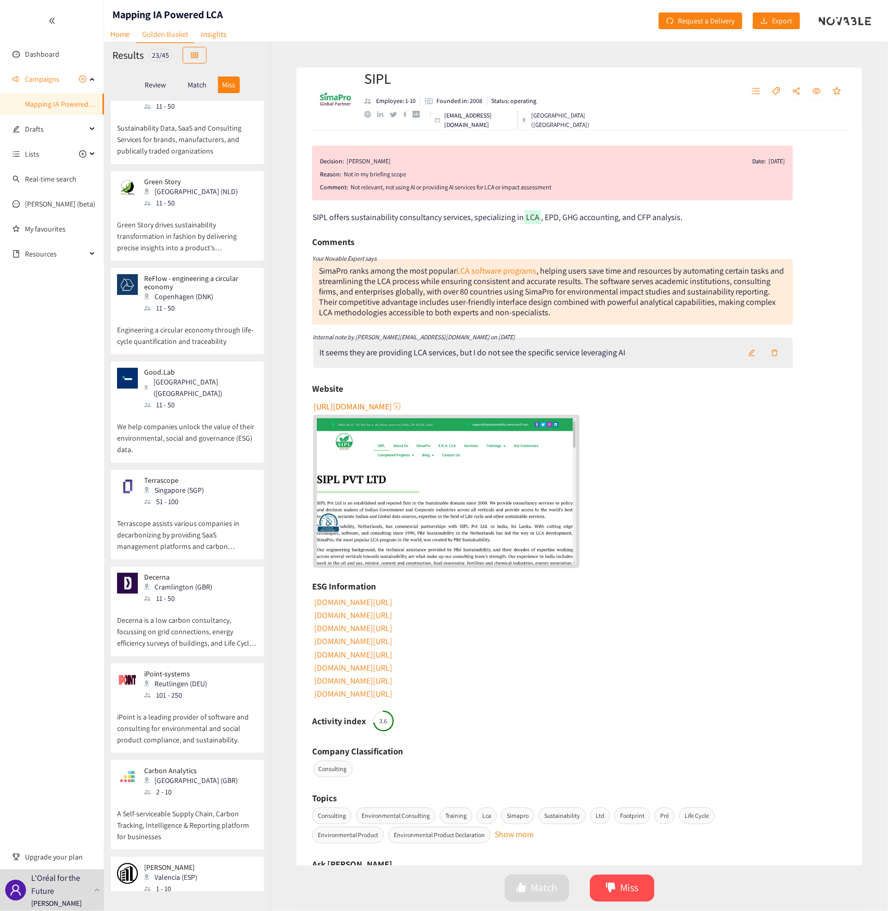
click at [190, 76] on div "Match" at bounding box center [197, 84] width 42 height 17
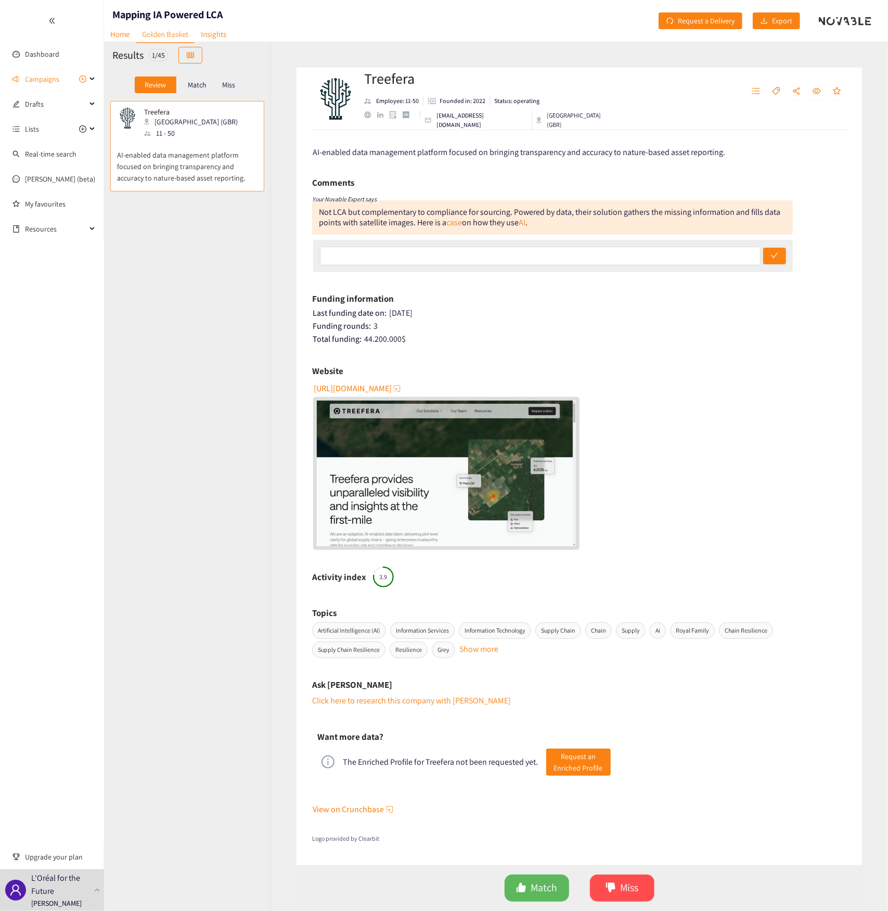
click at [193, 81] on p "Match" at bounding box center [197, 85] width 19 height 8
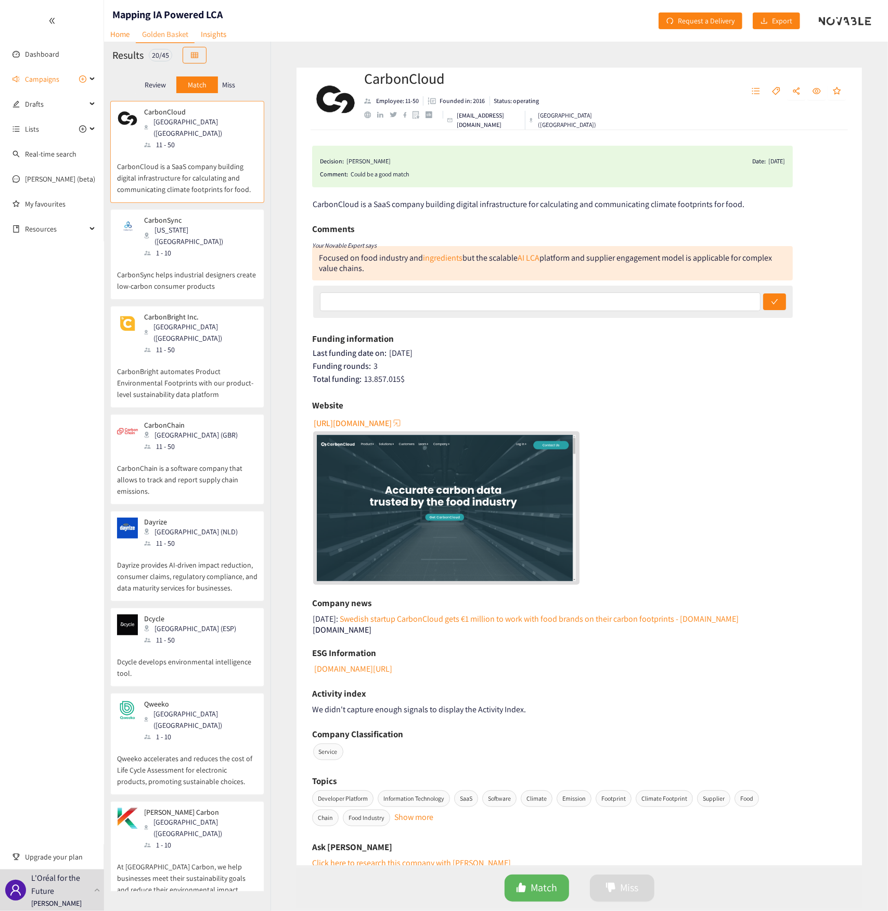
click at [227, 86] on p "Miss" at bounding box center [228, 85] width 13 height 8
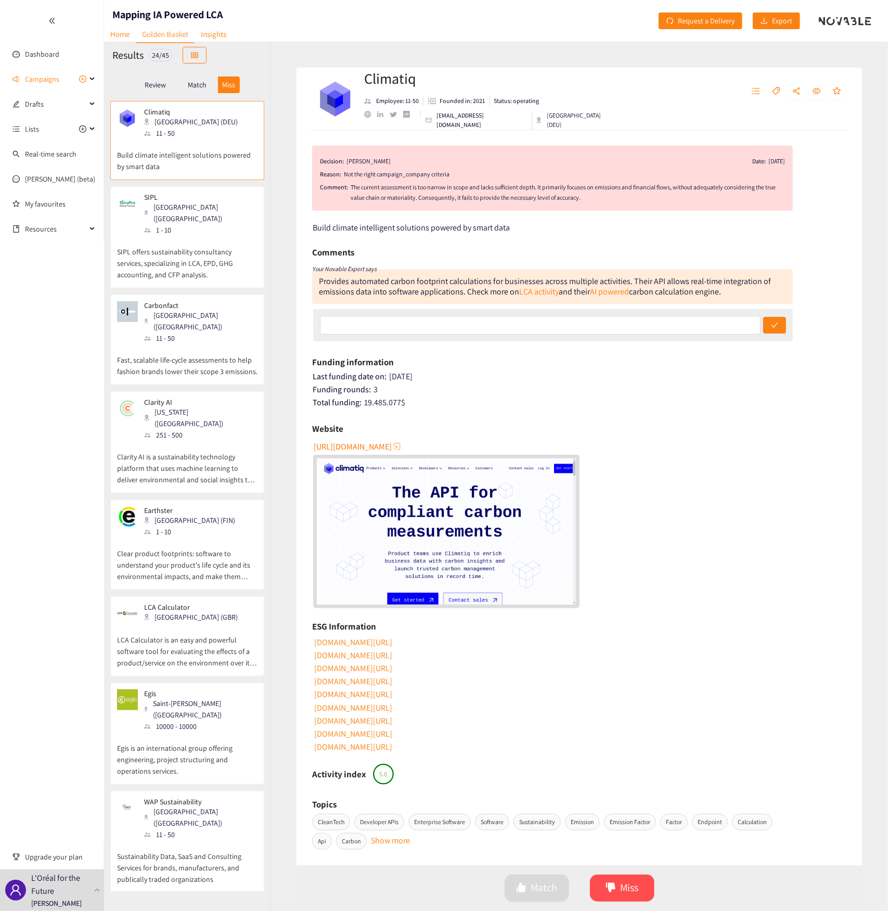
click at [188, 85] on p "Match" at bounding box center [197, 85] width 19 height 8
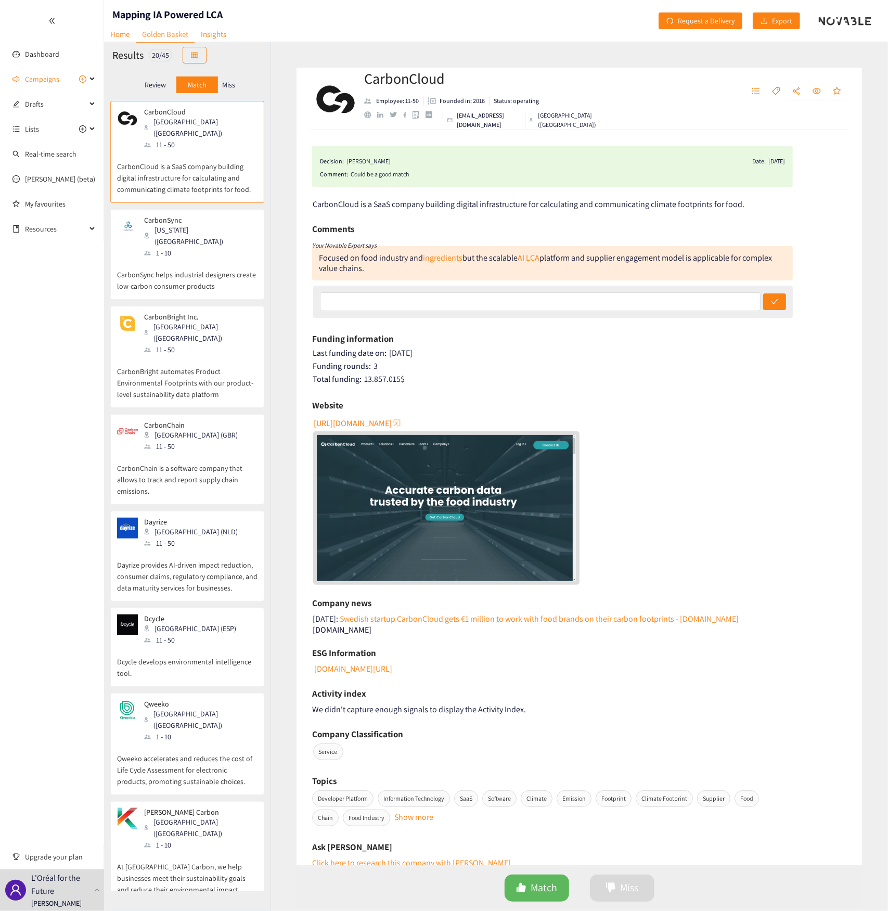
click at [218, 259] on p "CarbonSync helps industrial designers create low-carbon consumer products" at bounding box center [187, 275] width 140 height 33
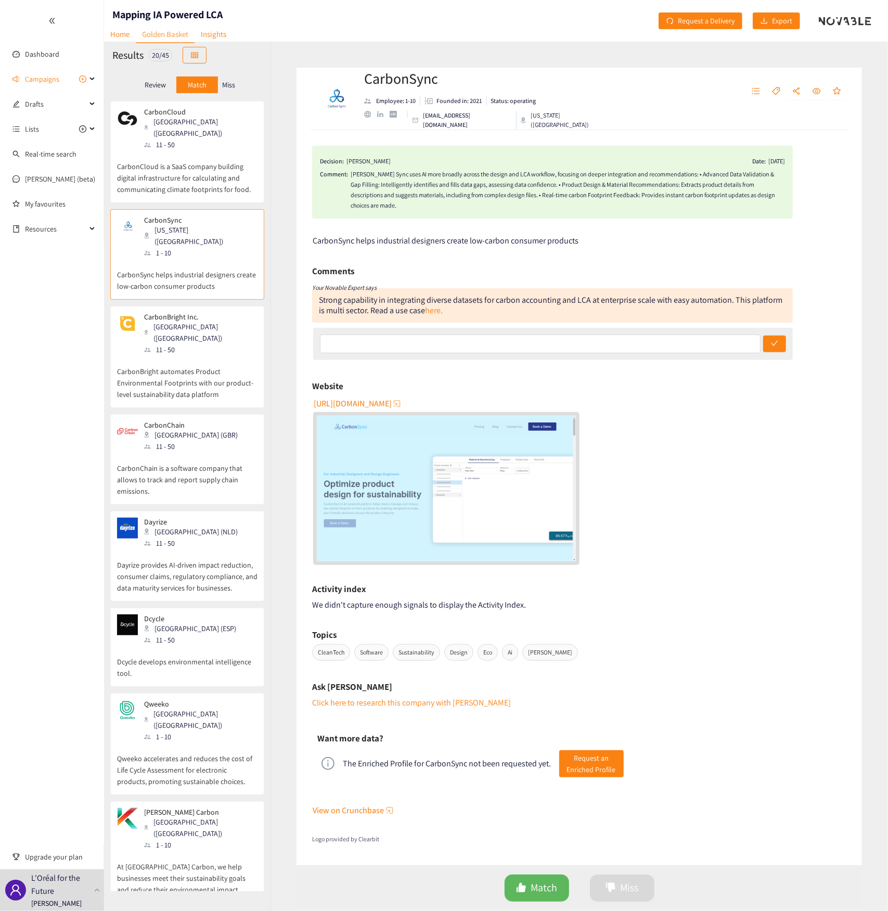
click at [187, 139] on div "11 - 50" at bounding box center [200, 144] width 112 height 11
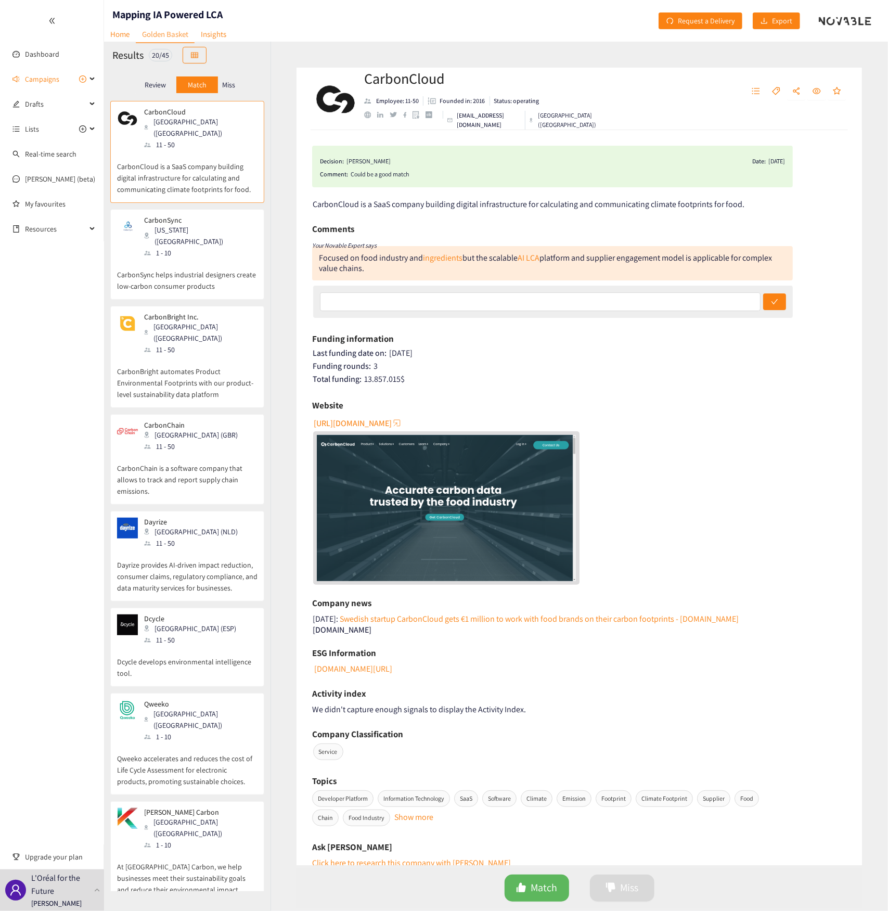
click at [204, 224] on div "[US_STATE] ([GEOGRAPHIC_DATA])" at bounding box center [200, 235] width 112 height 23
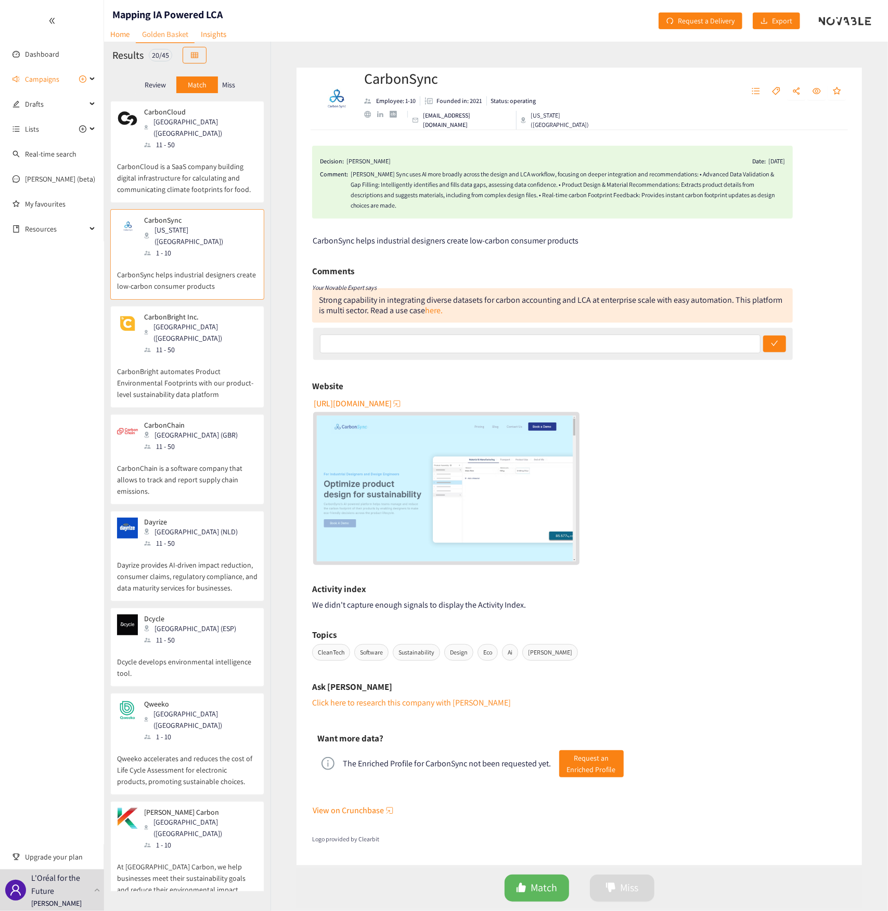
click at [210, 344] on div "11 - 50" at bounding box center [200, 349] width 112 height 11
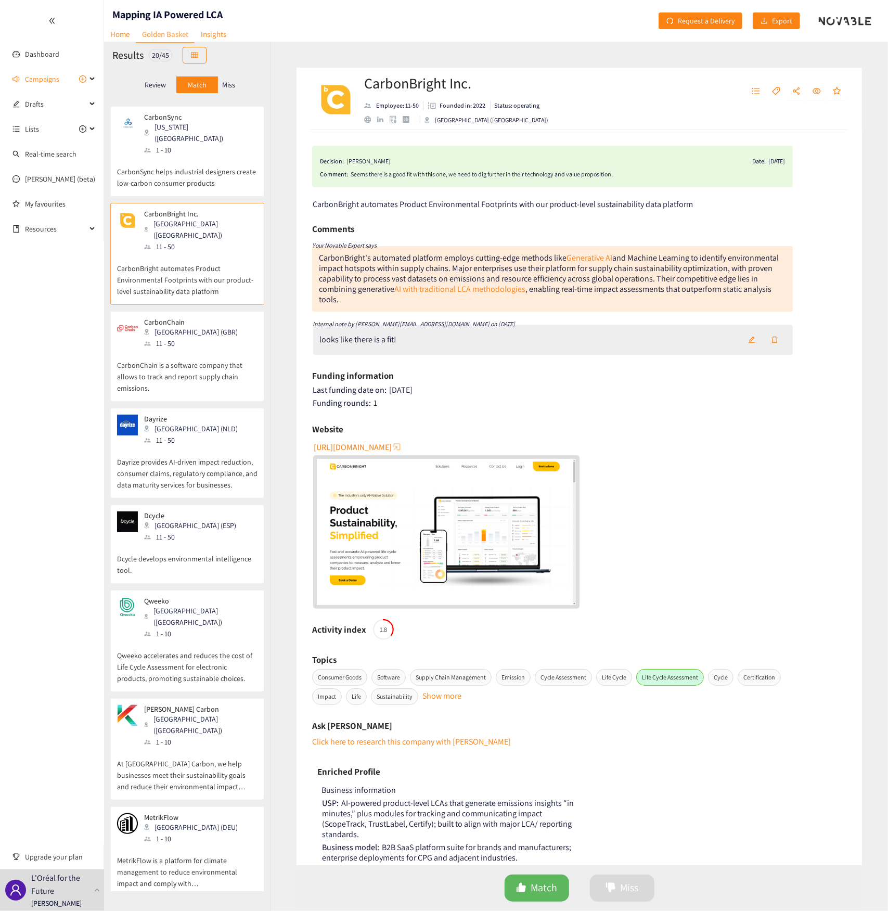
scroll to position [104, 0]
click at [193, 348] on p "CarbonChain is a software company that allows to track and report supply chain …" at bounding box center [187, 370] width 140 height 45
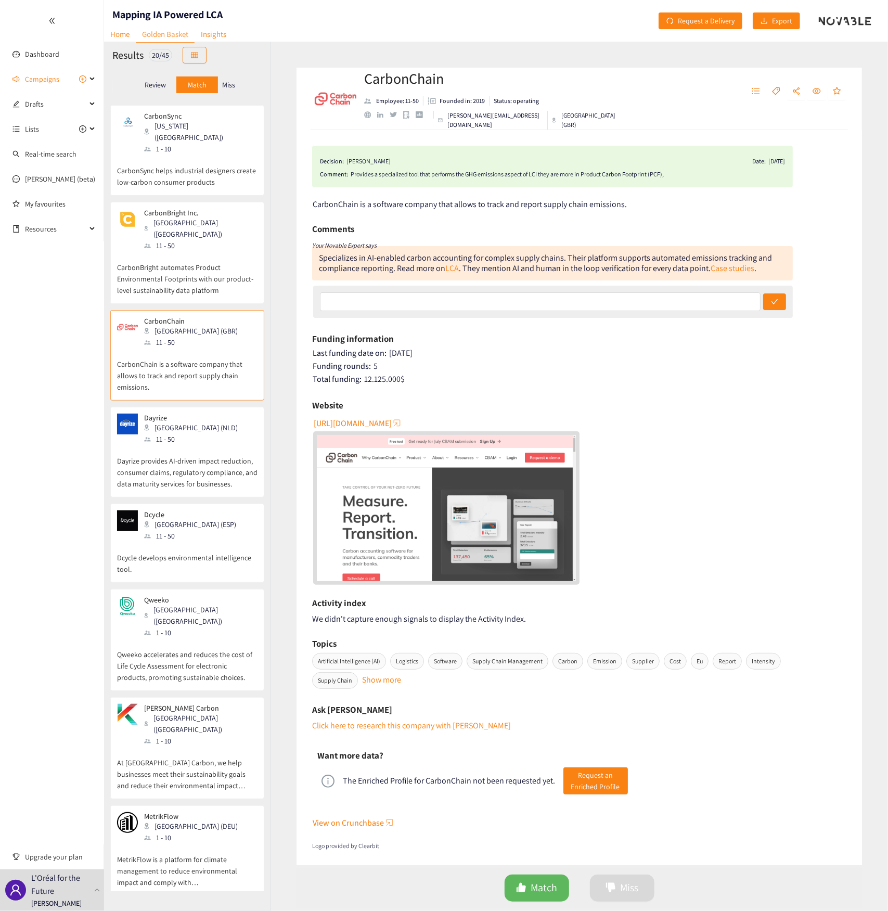
click at [178, 422] on div "[GEOGRAPHIC_DATA] (NLD)" at bounding box center [194, 427] width 100 height 11
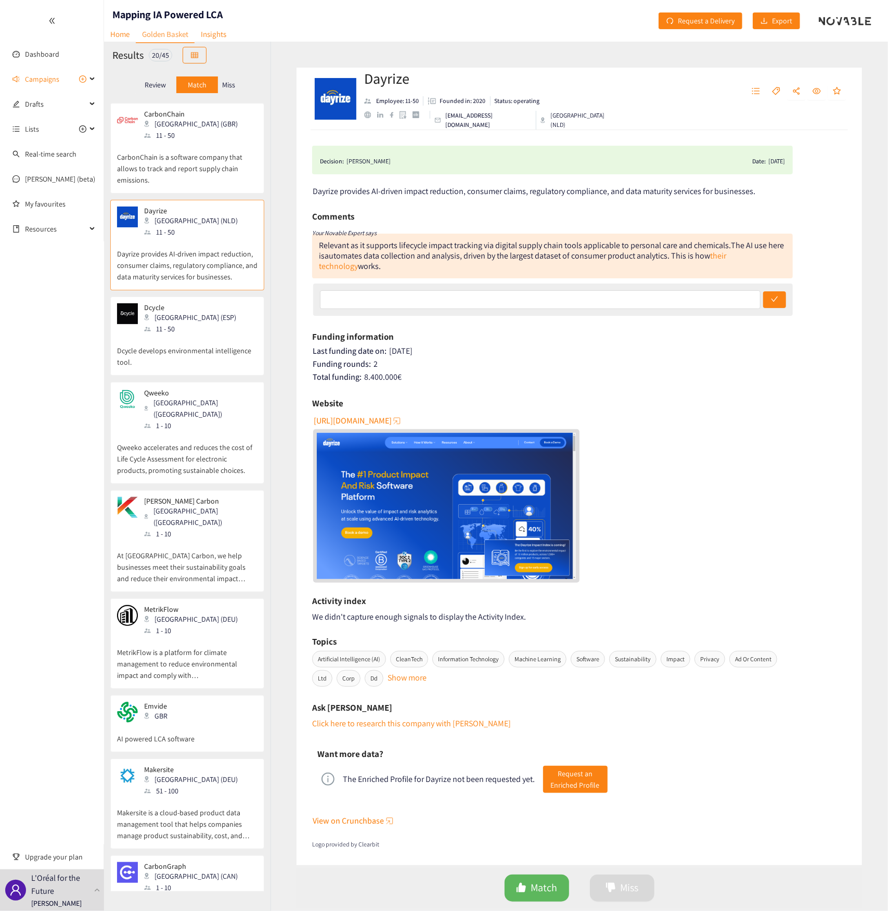
scroll to position [312, 0]
click at [175, 396] on div "[GEOGRAPHIC_DATA] ([GEOGRAPHIC_DATA])" at bounding box center [200, 407] width 112 height 23
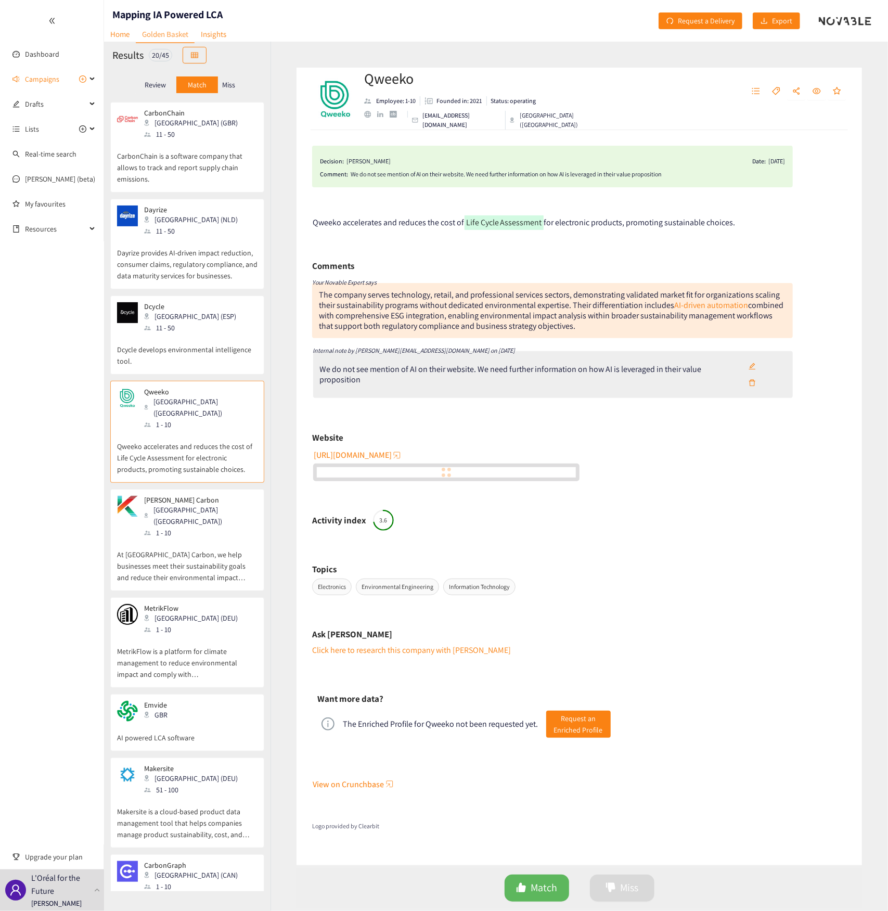
click at [183, 334] on p "Dcycle develops environmental intelligence tool." at bounding box center [187, 350] width 140 height 33
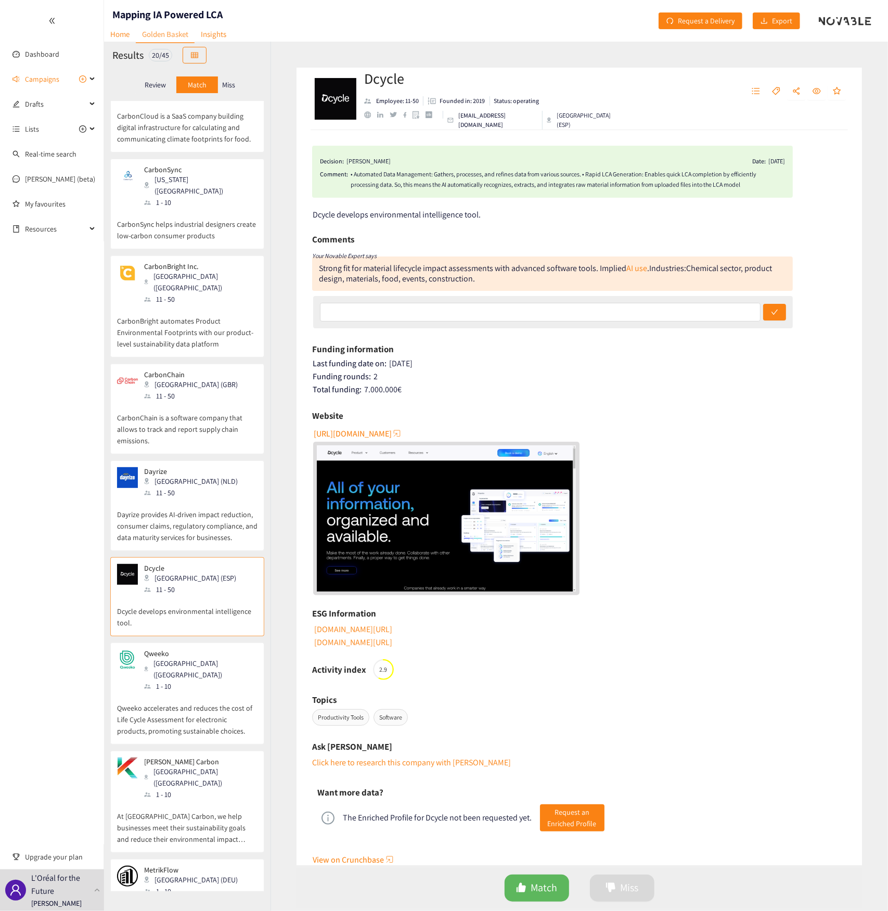
scroll to position [0, 0]
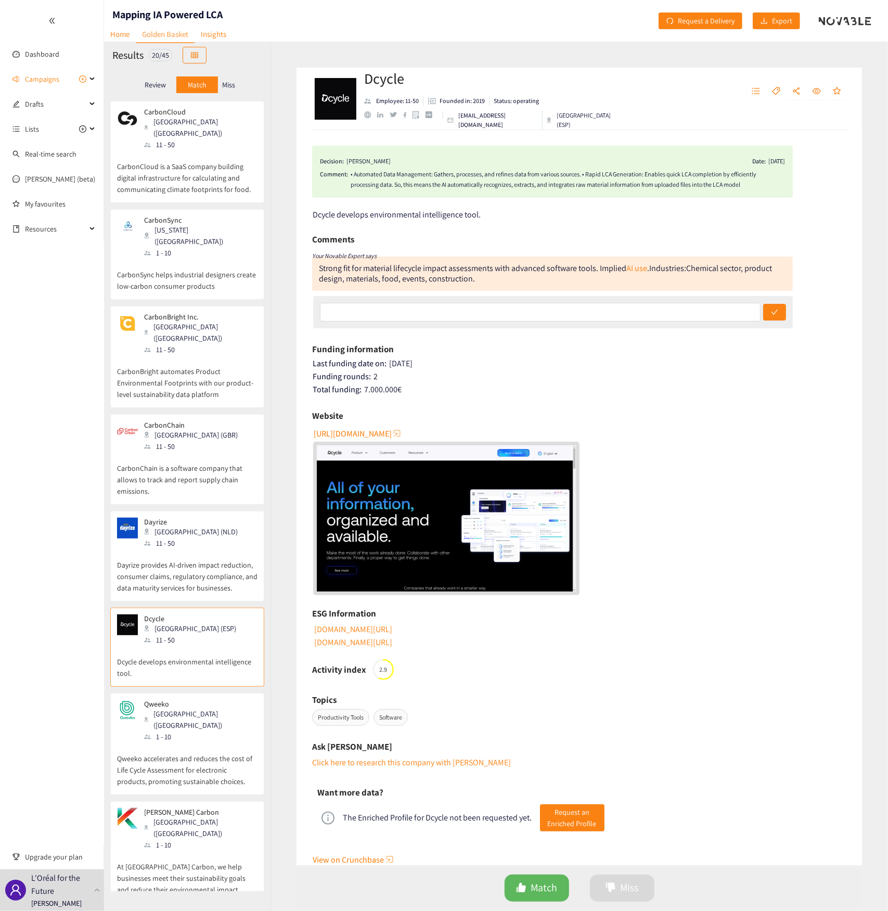
click at [43, 406] on div "Dashboard Campaigns Drafts Lists Real-time search [PERSON_NAME] (beta) My favou…" at bounding box center [52, 455] width 104 height 911
